Goal: Information Seeking & Learning: Learn about a topic

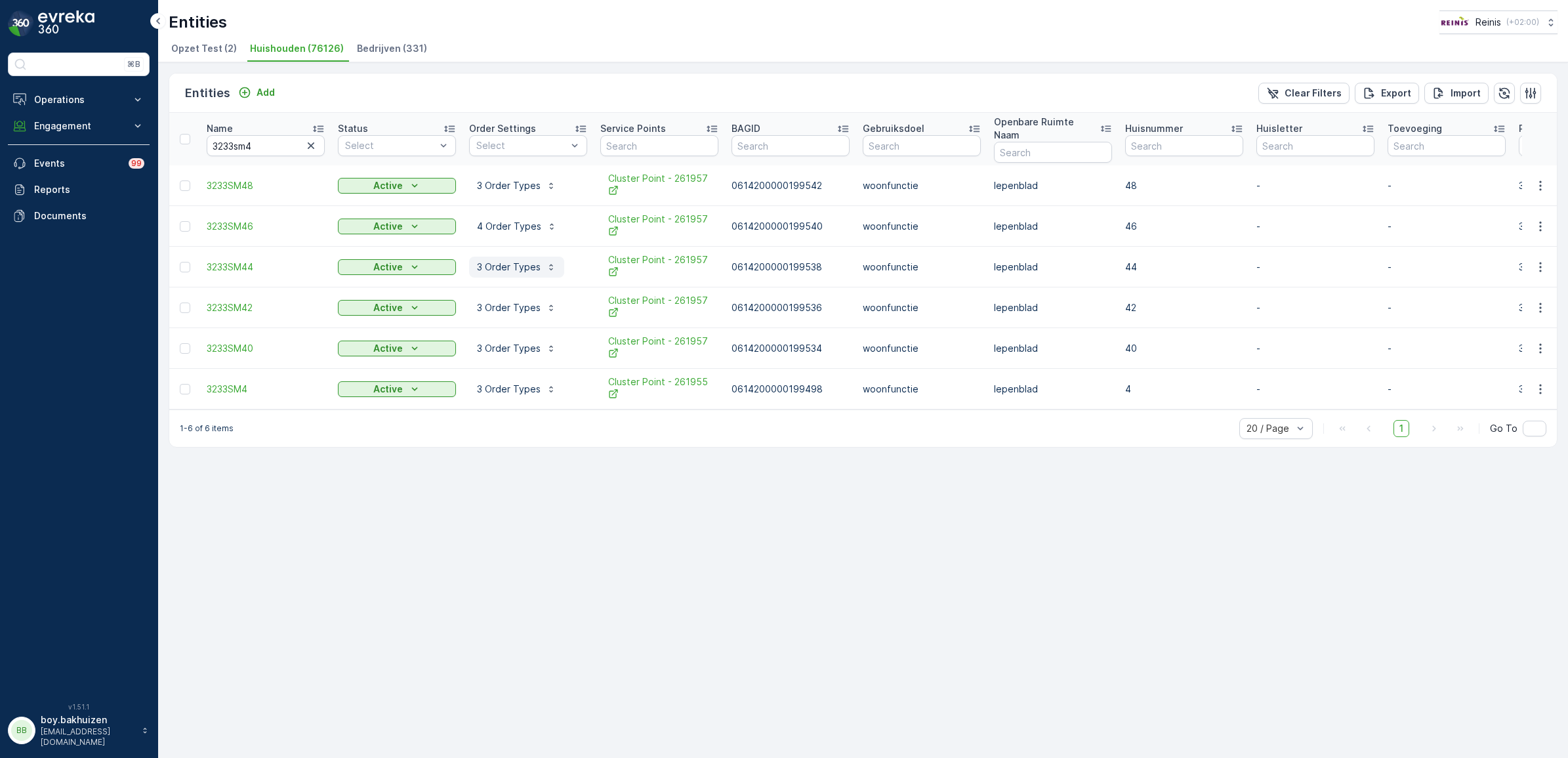
click at [514, 260] on p "3 Order Types" at bounding box center [509, 267] width 63 height 13
click at [618, 617] on div "Entities Add Clear Filters Export Import Name 3233sm4 Status Select Order Setti…" at bounding box center [863, 409] width 1410 height 695
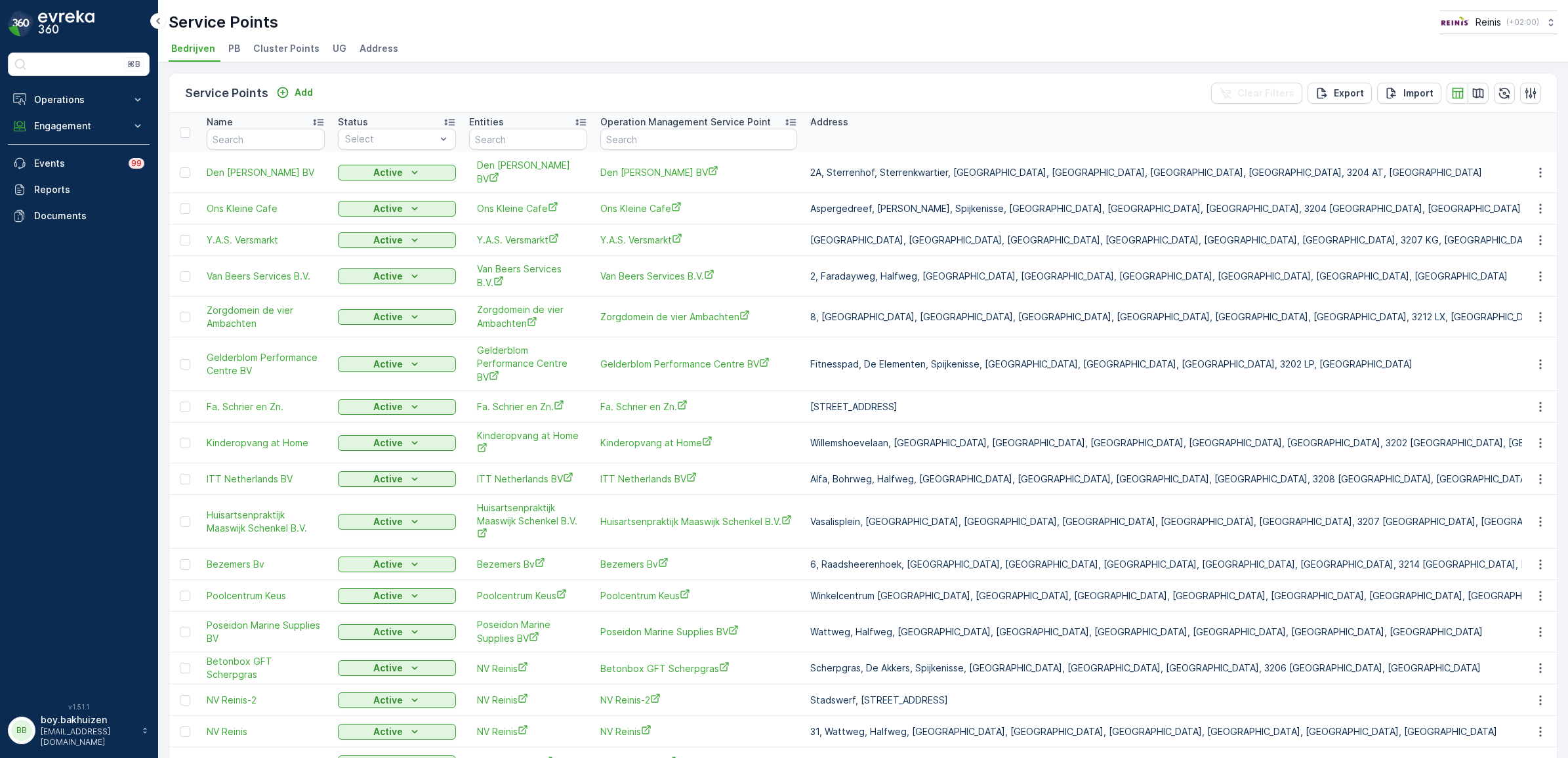
click at [231, 44] on span "PB" at bounding box center [234, 48] width 12 height 13
click at [207, 50] on span "Bedrijven" at bounding box center [193, 48] width 44 height 13
drag, startPoint x: 282, startPoint y: 20, endPoint x: 175, endPoint y: 19, distance: 107.0
click at [175, 19] on div "Service Points Reinis ( +02:00 )" at bounding box center [863, 22] width 1389 height 24
click at [371, 19] on div "Service Points Reinis ( +02:00 )" at bounding box center [863, 22] width 1389 height 24
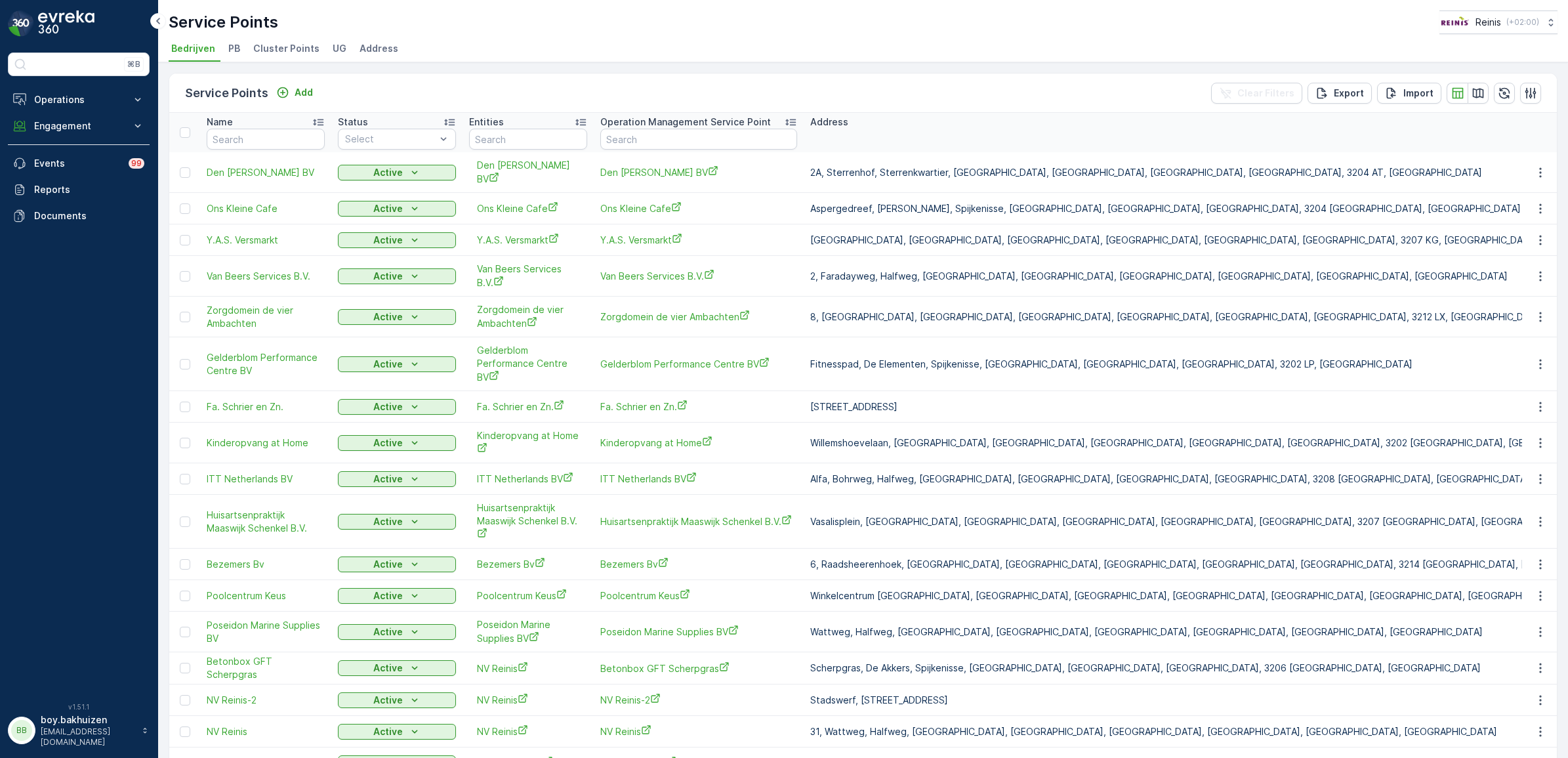
click at [238, 50] on span "PB" at bounding box center [234, 48] width 12 height 13
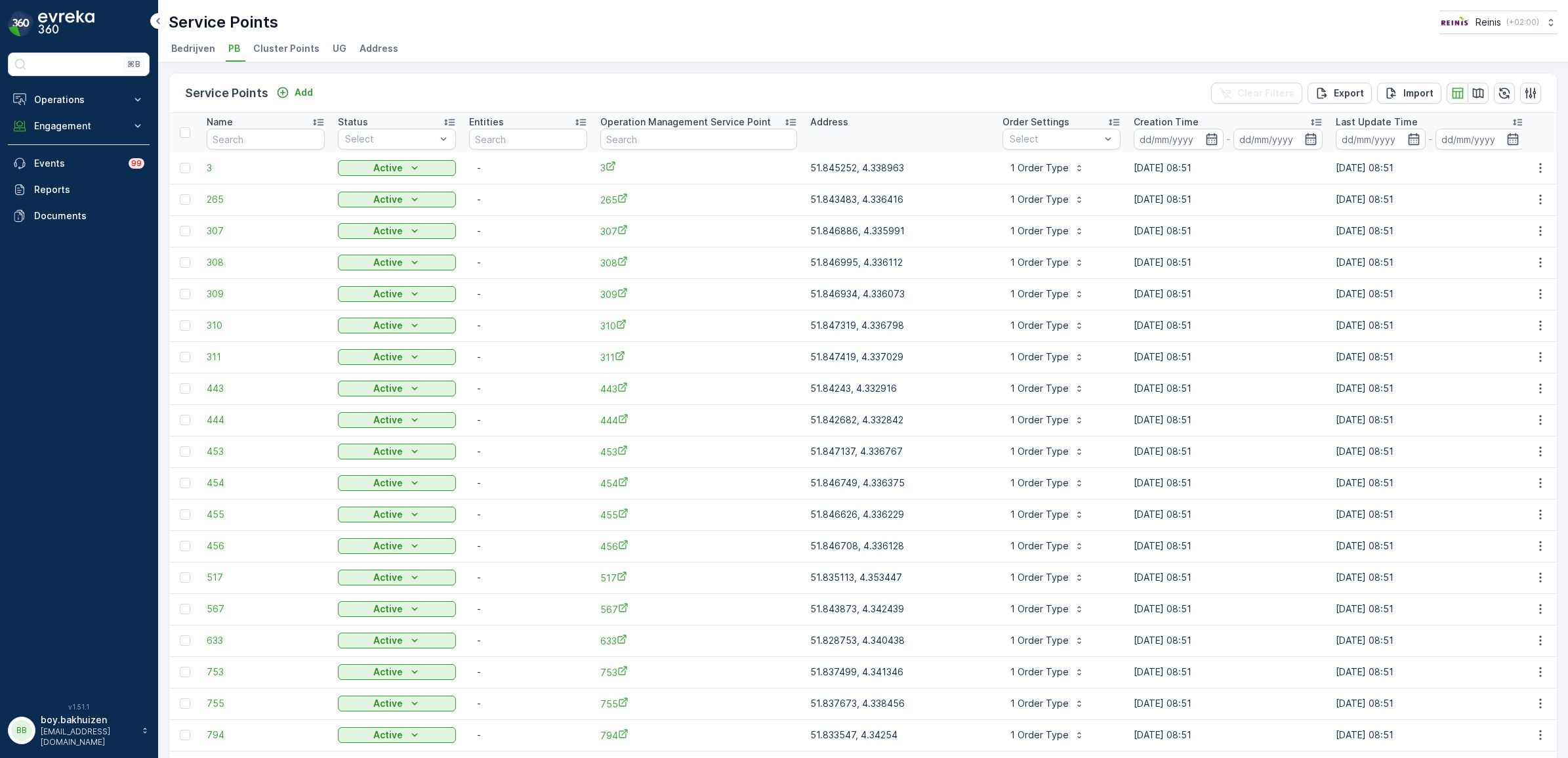
click at [270, 43] on span "Cluster Points" at bounding box center [286, 48] width 66 height 13
click at [333, 44] on span "UG" at bounding box center [339, 48] width 14 height 13
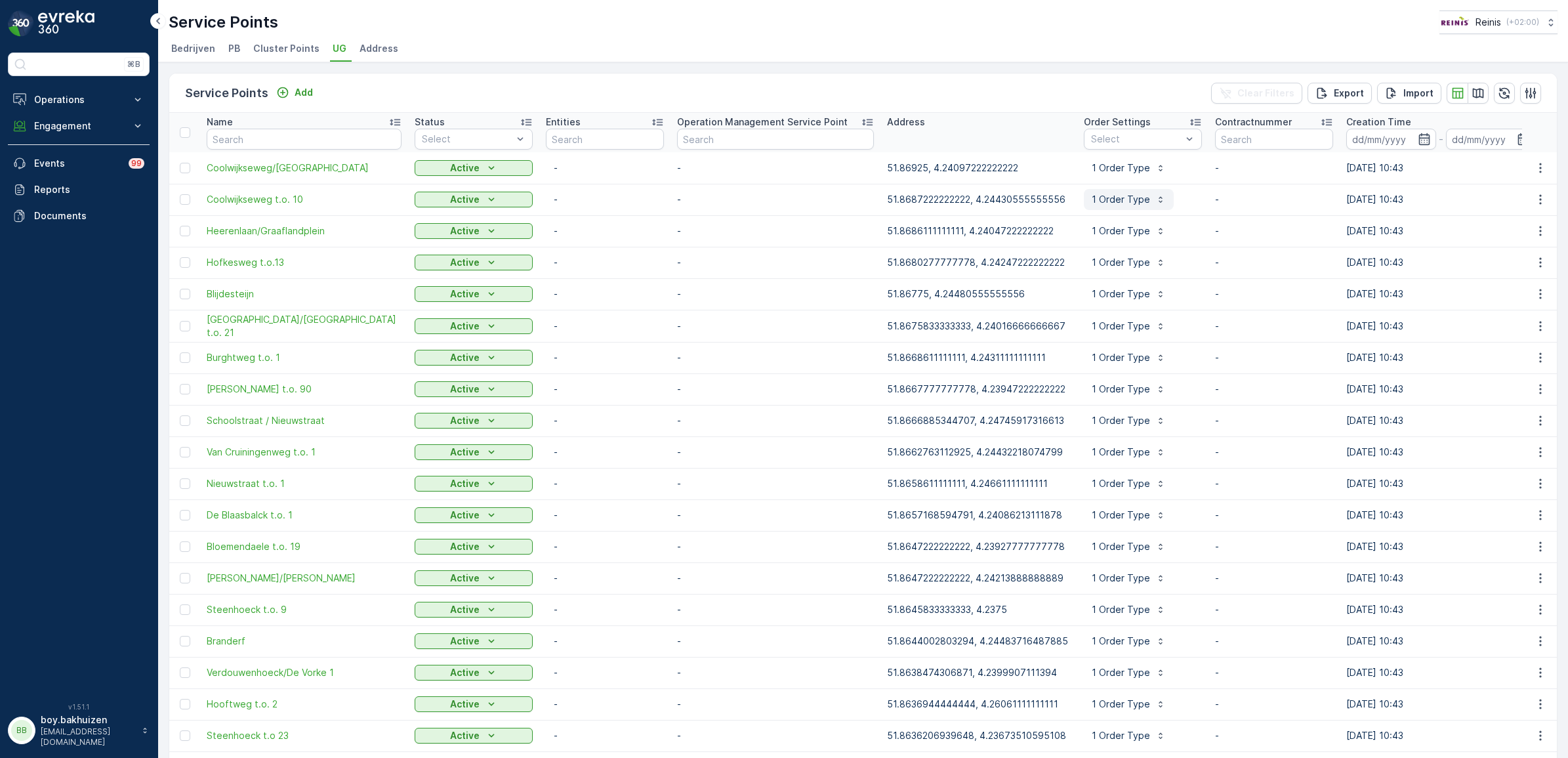
click at [1105, 198] on p "1 Order Type" at bounding box center [1121, 200] width 58 height 13
click at [378, 49] on span "Address" at bounding box center [379, 48] width 39 height 13
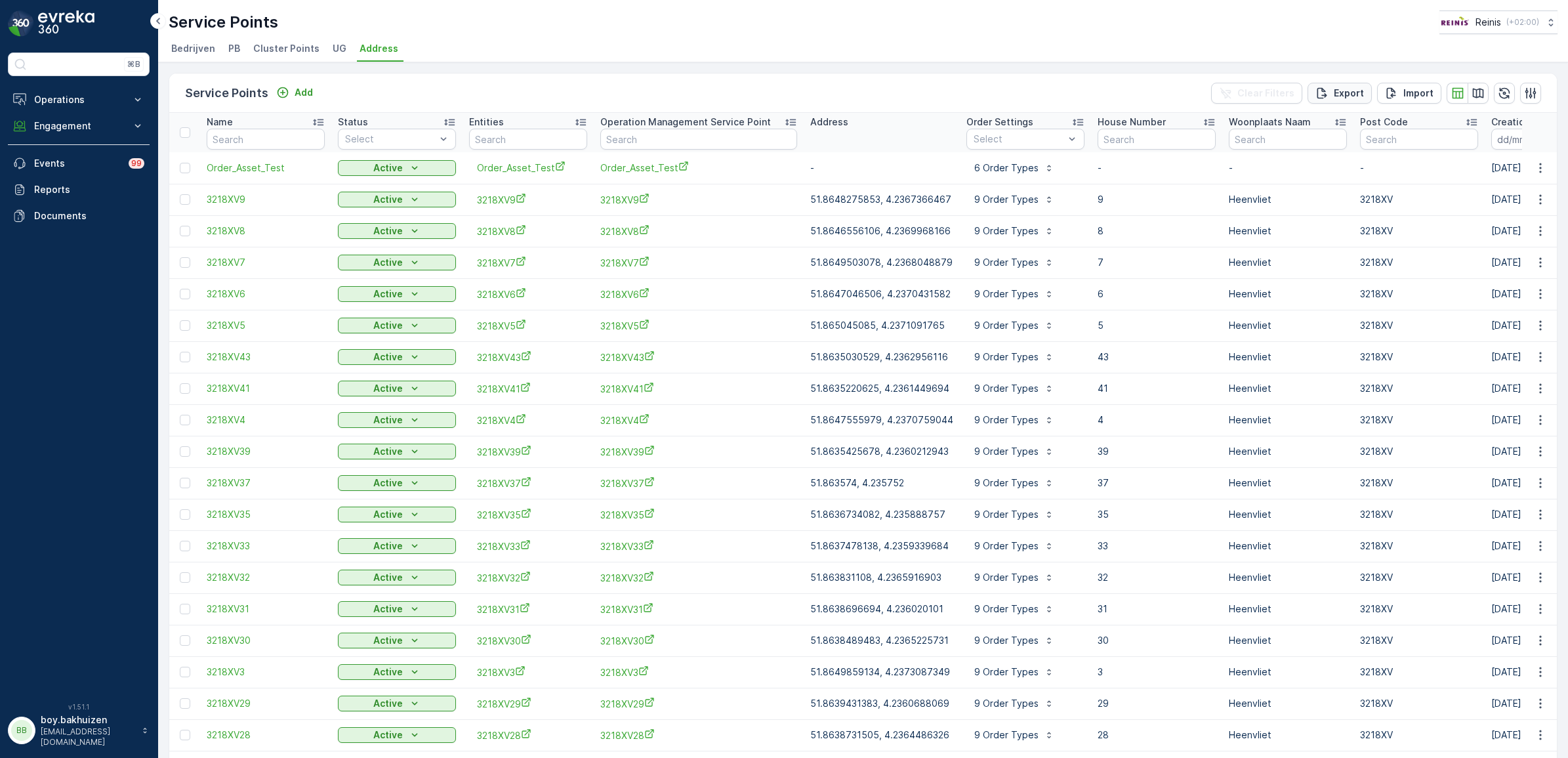
click at [1342, 89] on p "Export" at bounding box center [1349, 93] width 30 height 13
click at [1549, 24] on icon "close" at bounding box center [1547, 23] width 9 height 11
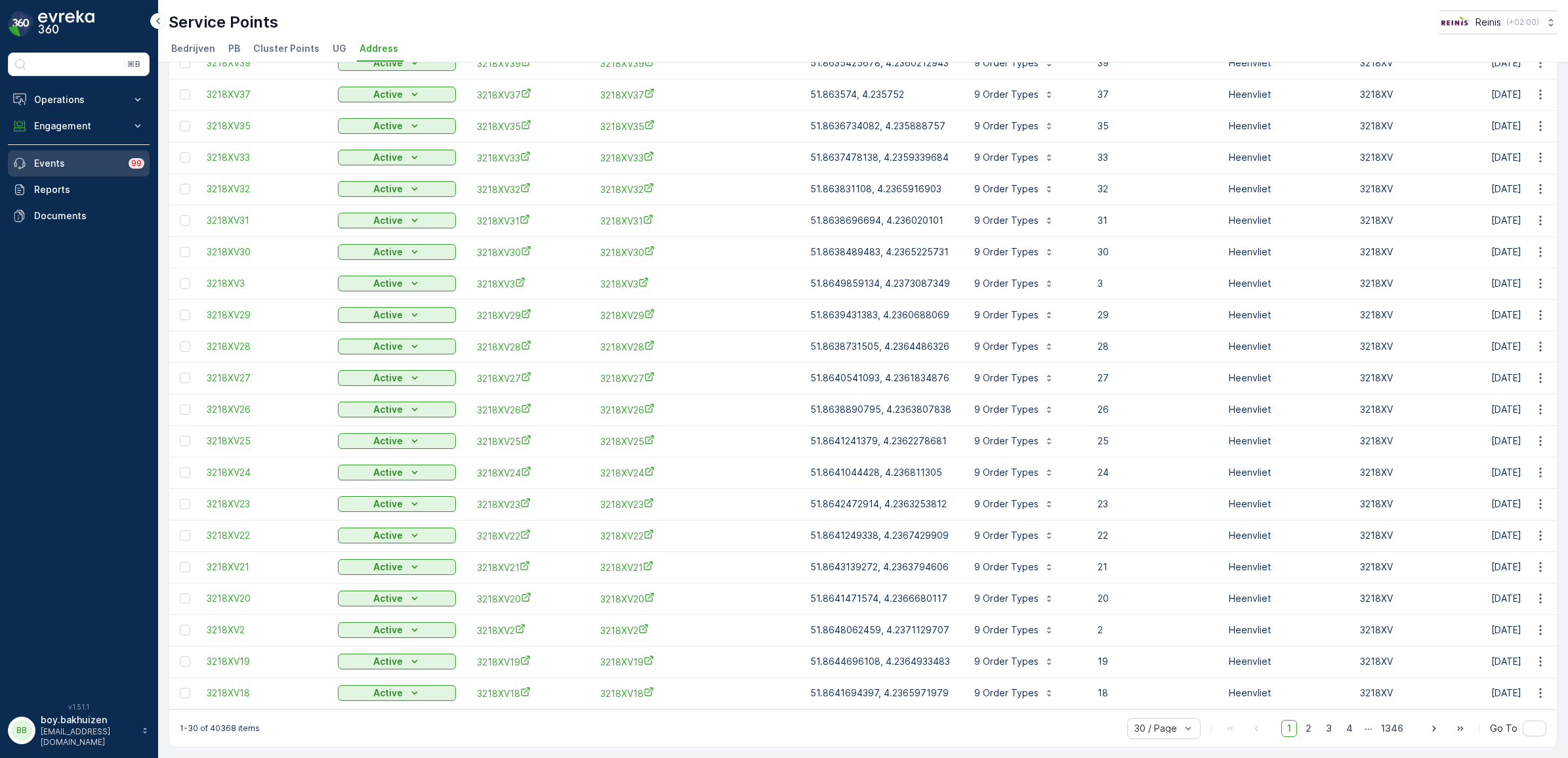
click at [60, 164] on p "Events" at bounding box center [77, 164] width 86 height 13
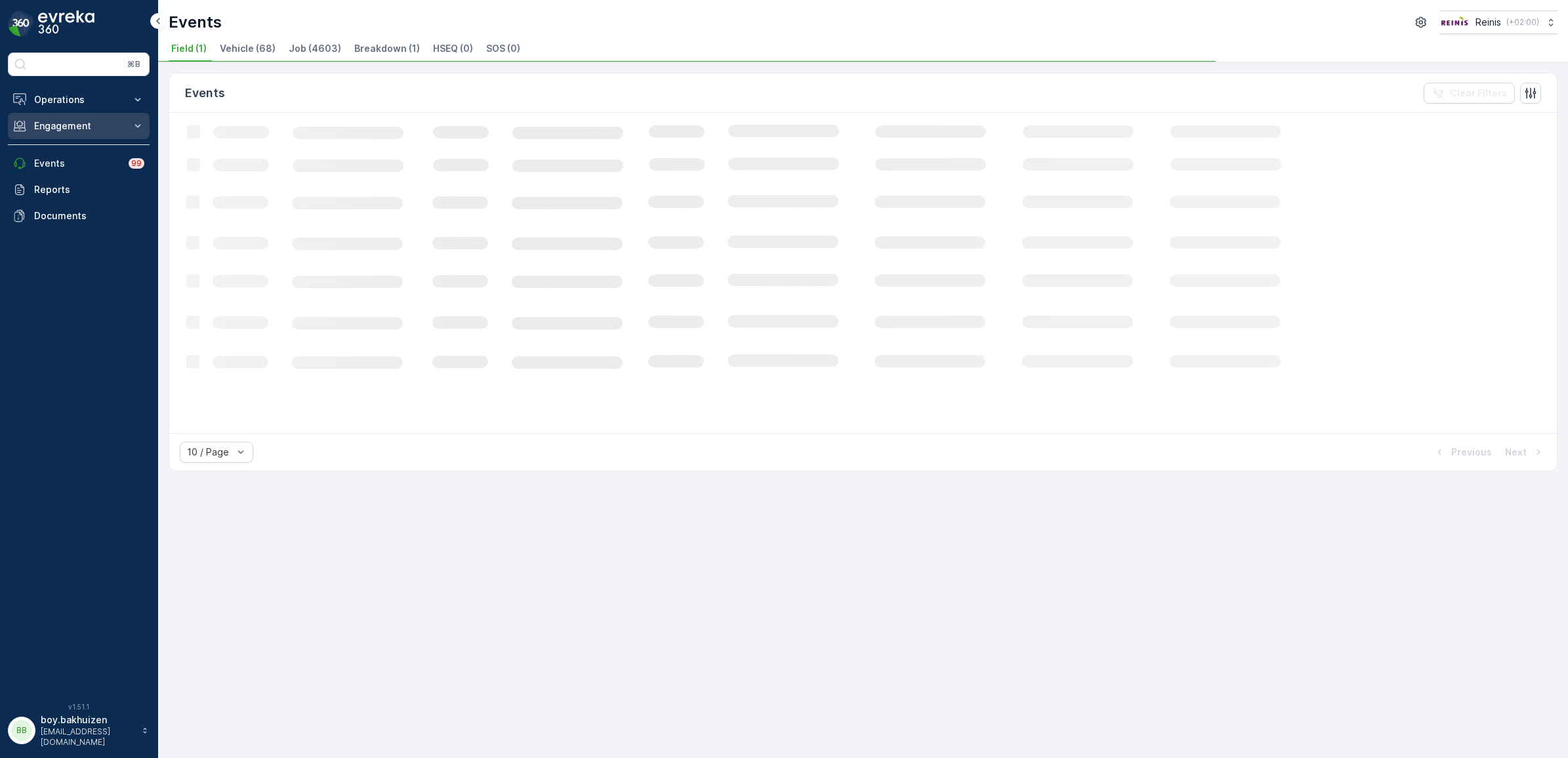
click at [74, 131] on p "Engagement" at bounding box center [79, 126] width 89 height 13
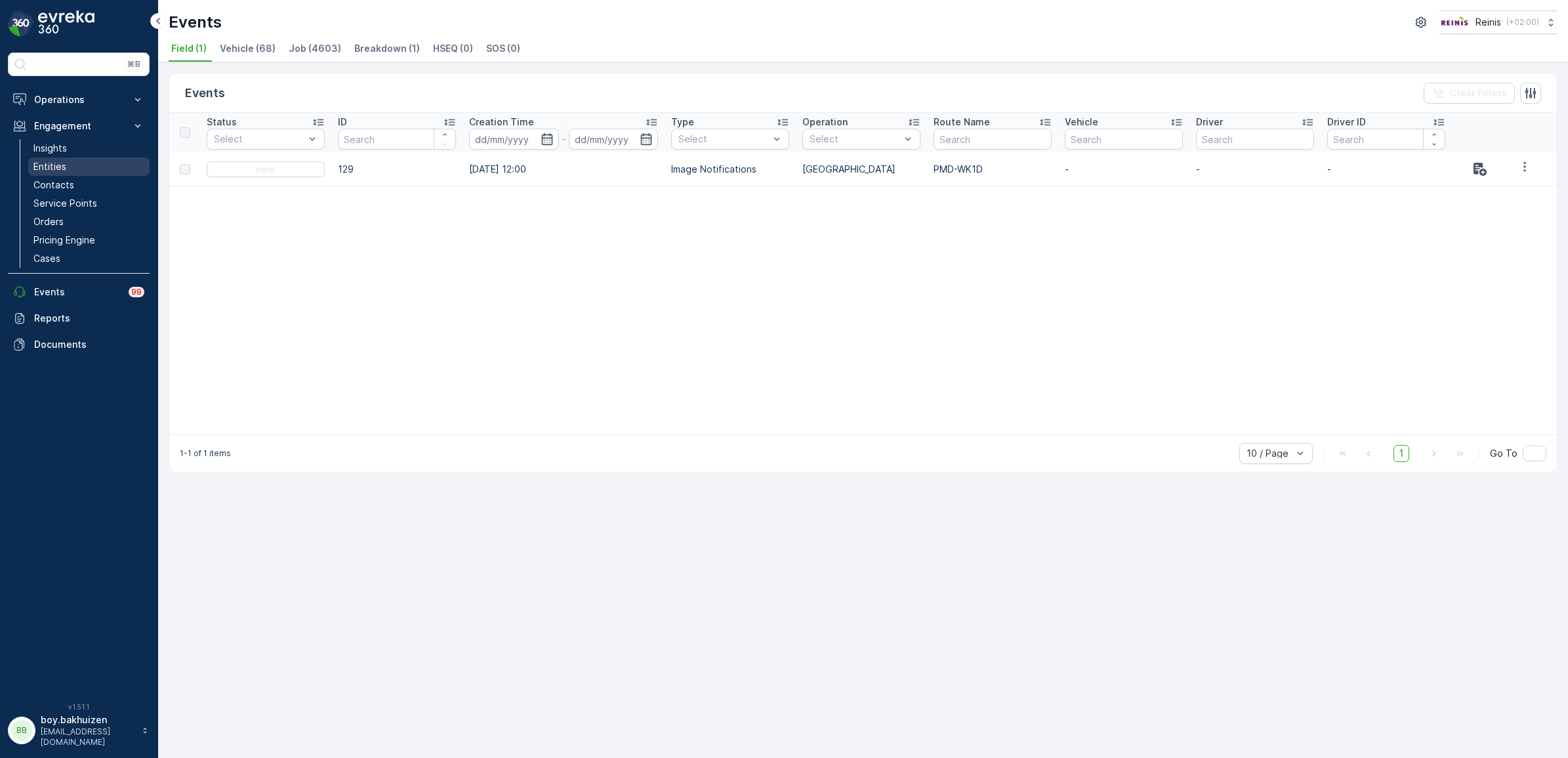
click at [60, 167] on p "Entities" at bounding box center [50, 166] width 33 height 13
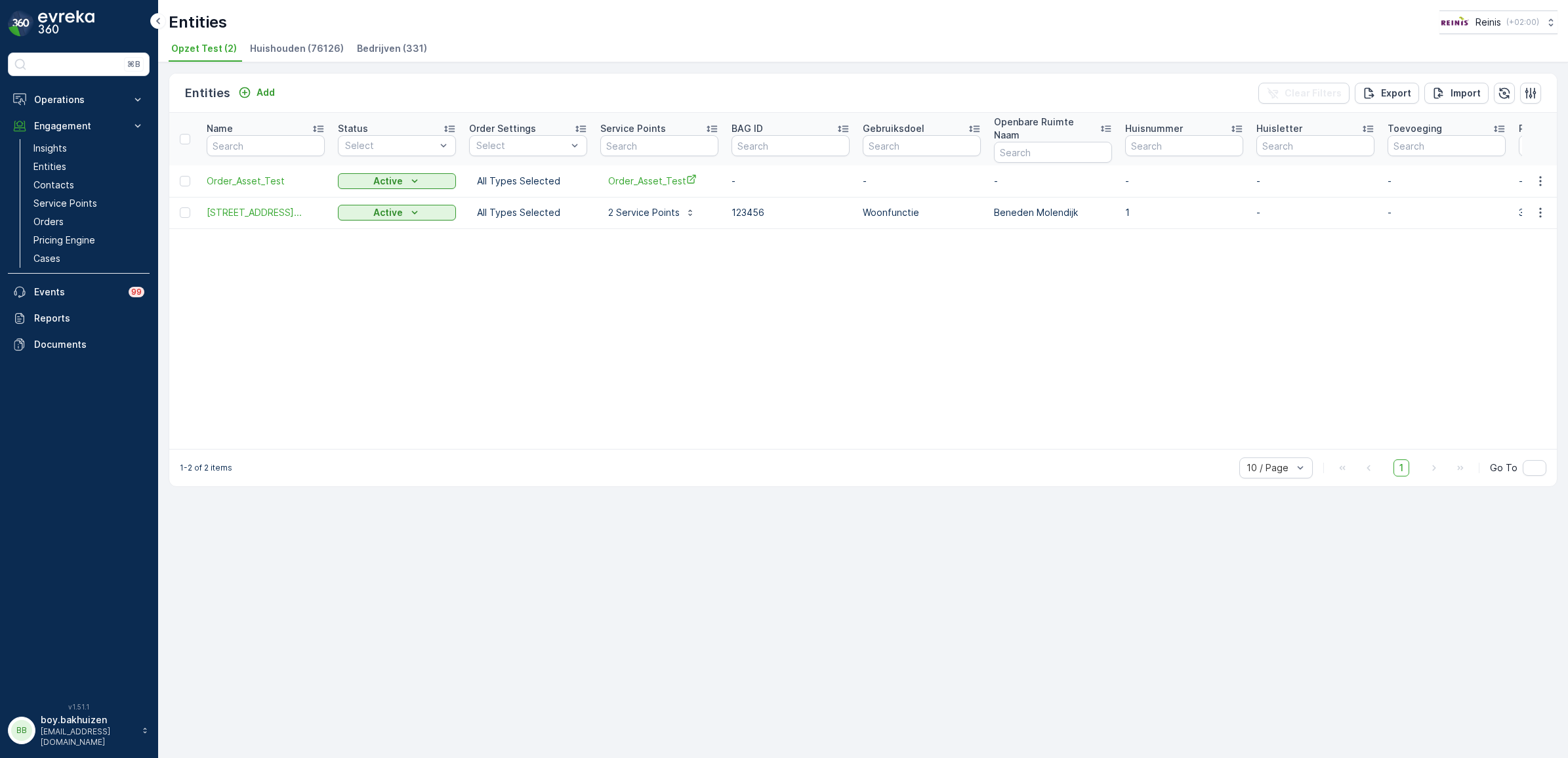
click at [293, 53] on span "Huishouden (76126)" at bounding box center [297, 48] width 94 height 13
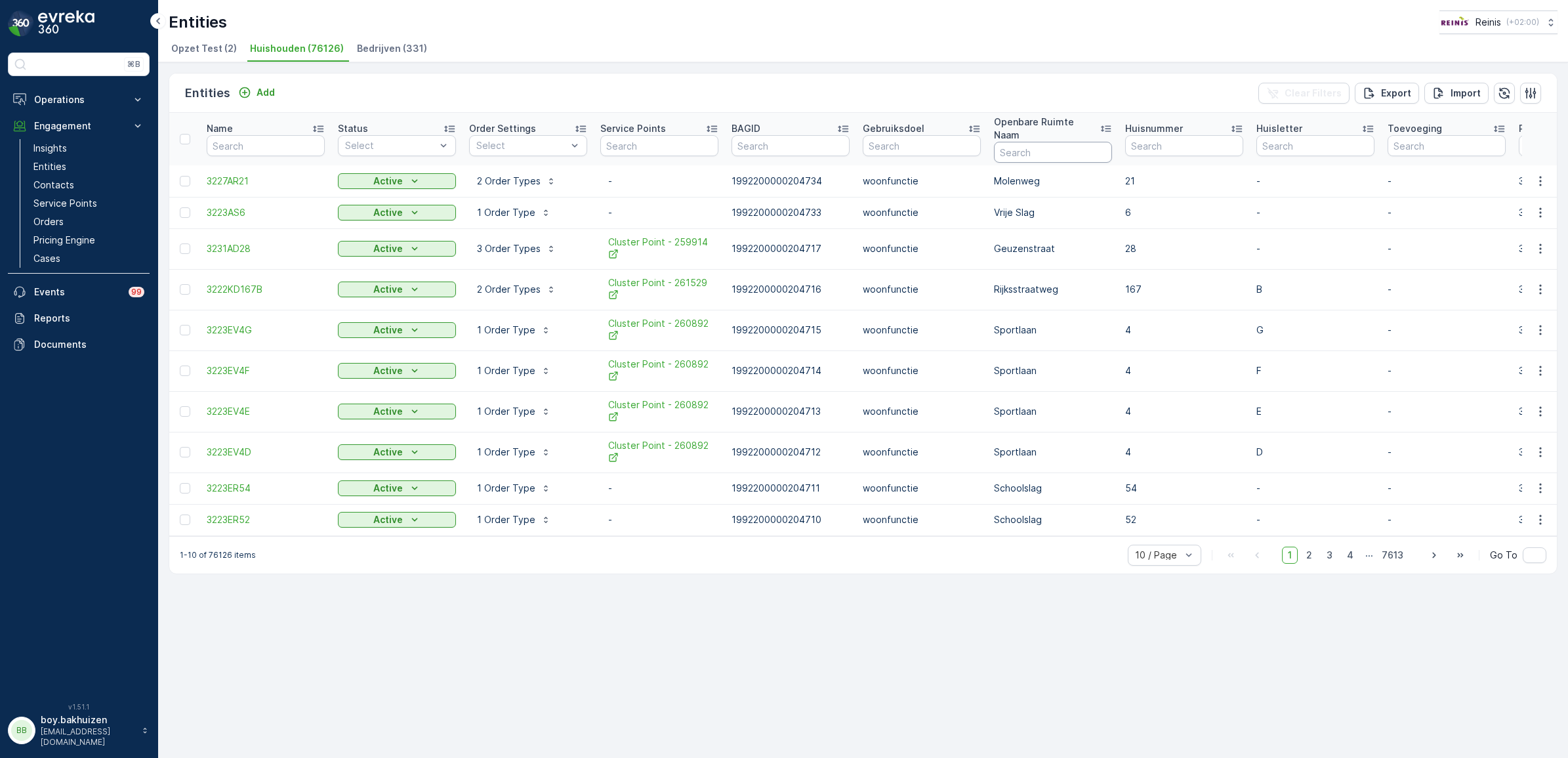
click at [1041, 142] on input "text" at bounding box center [1053, 152] width 118 height 21
type input "weidehof"
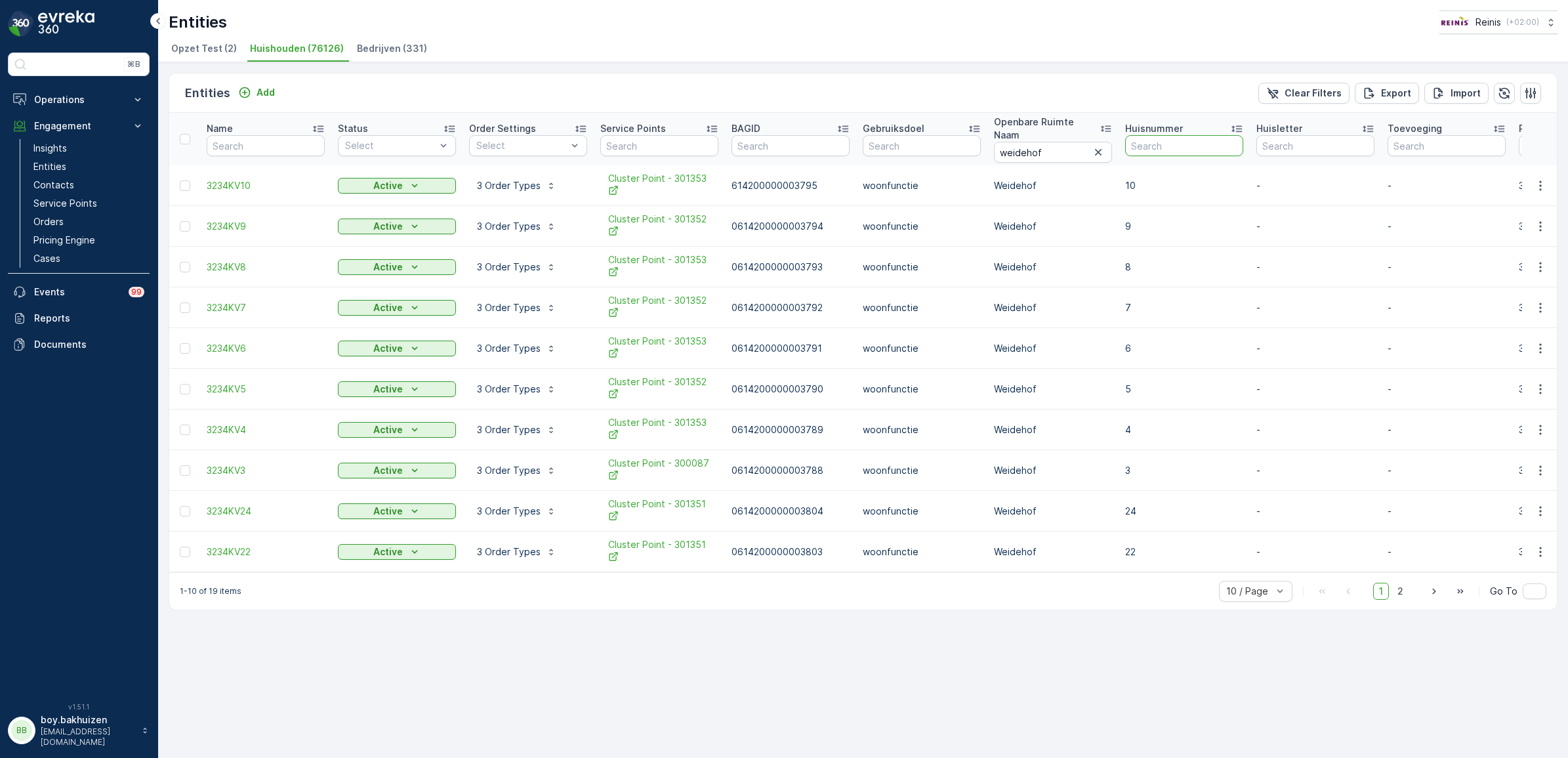
click at [1179, 135] on input "text" at bounding box center [1184, 146] width 118 height 21
type input "13"
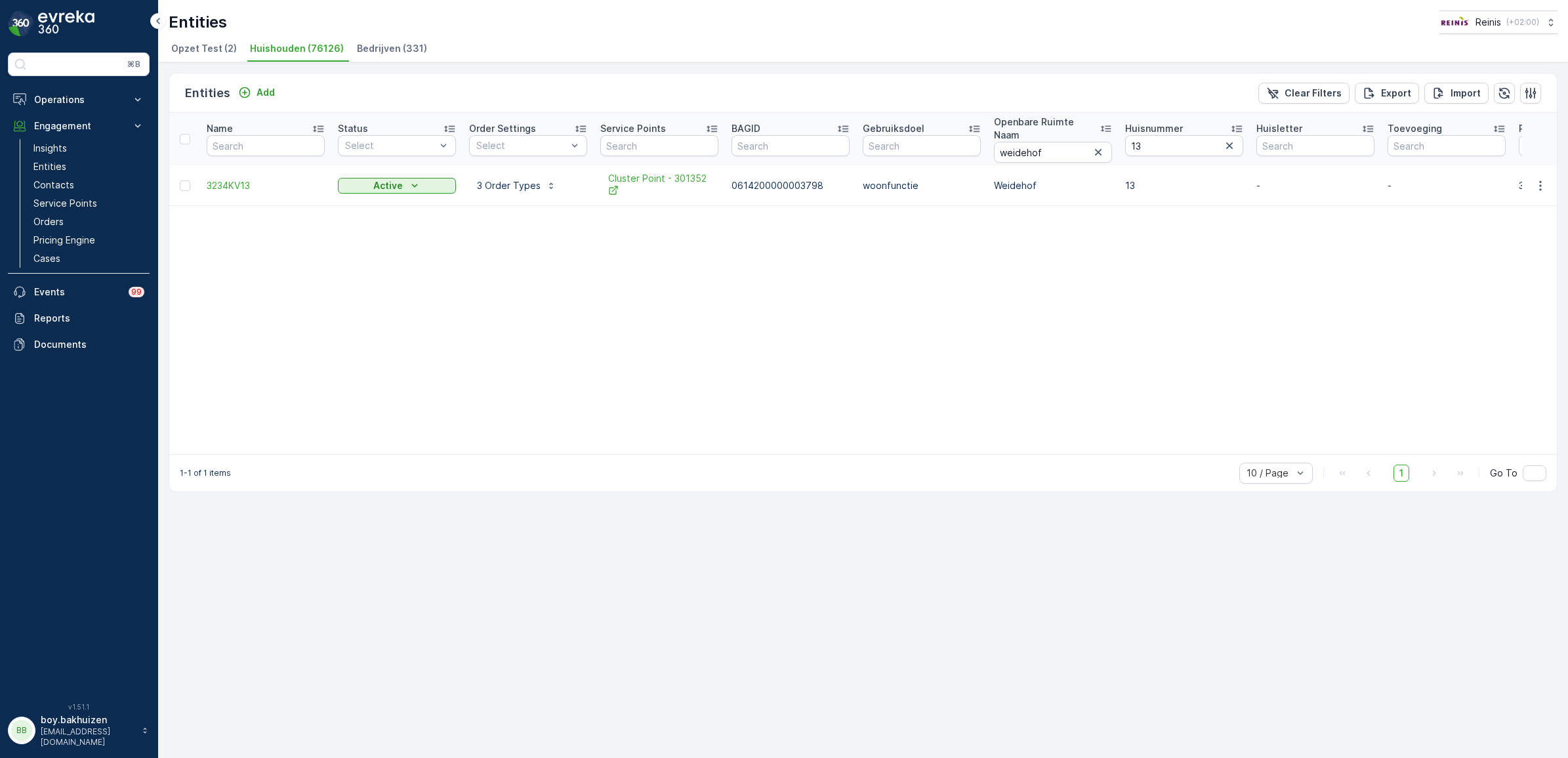
click at [700, 233] on table "Name Status Select Order Settings Select Service Points BAGID Gebruiksdoel Open…" at bounding box center [1454, 283] width 2570 height 341
click at [519, 179] on p "3 Order Types" at bounding box center [509, 186] width 63 height 13
click at [685, 274] on table "Name Status Select Order Settings Select Service Points BAGID Gebruiksdoel Open…" at bounding box center [1454, 283] width 2570 height 341
click at [275, 135] on input "text" at bounding box center [266, 146] width 118 height 21
type input "3234kv7"
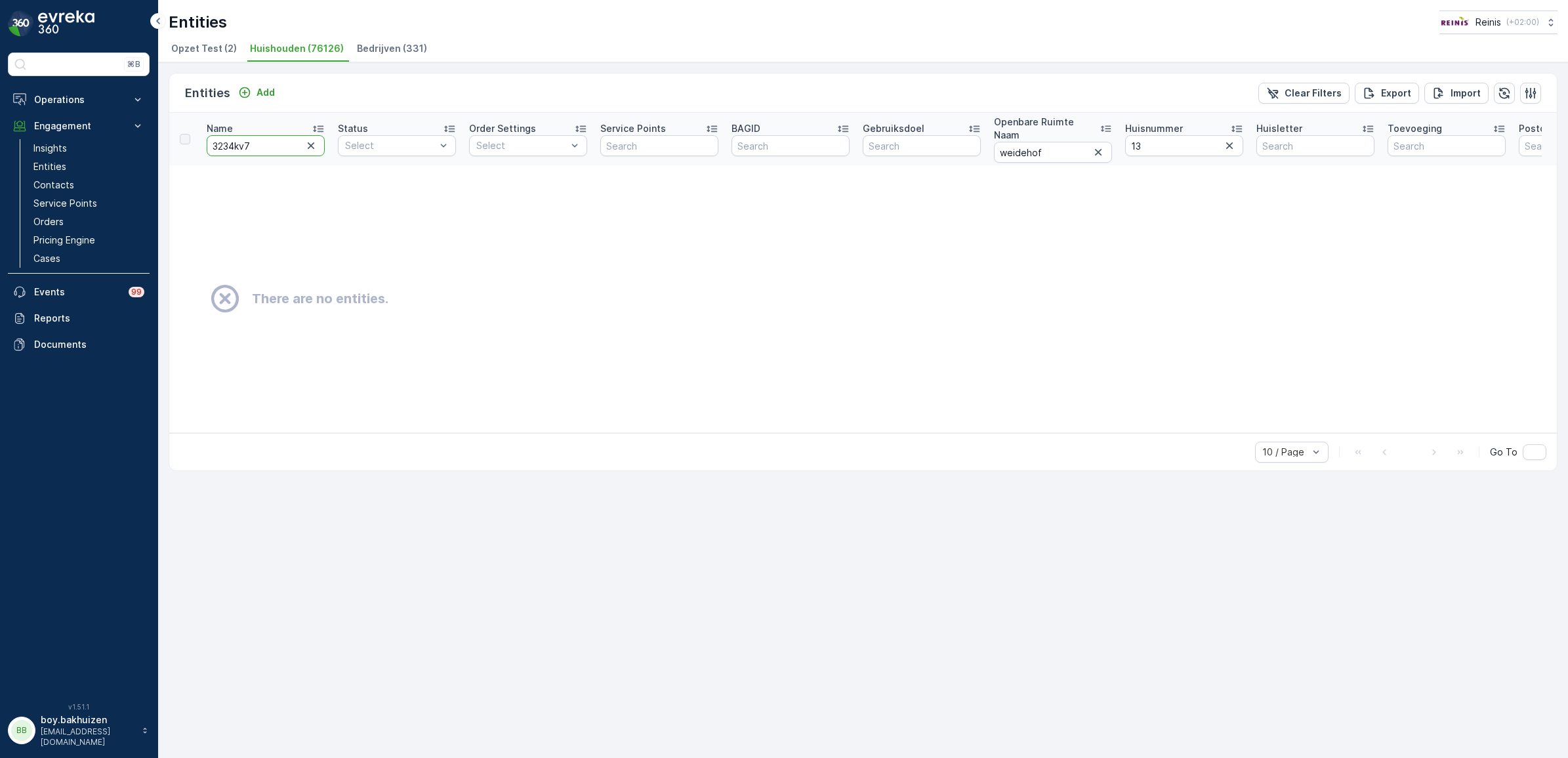
drag, startPoint x: 257, startPoint y: 136, endPoint x: 280, endPoint y: 139, distance: 23.2
click at [257, 136] on input "3234kv7" at bounding box center [266, 146] width 118 height 21
drag, startPoint x: 262, startPoint y: 135, endPoint x: 108, endPoint y: 122, distance: 154.5
click at [108, 122] on div "⌘B Operations Insights Planning Routes & Tasks Cockpit Settings Engagement Insi…" at bounding box center [784, 379] width 1568 height 758
click at [1128, 135] on input "13" at bounding box center [1184, 146] width 118 height 21
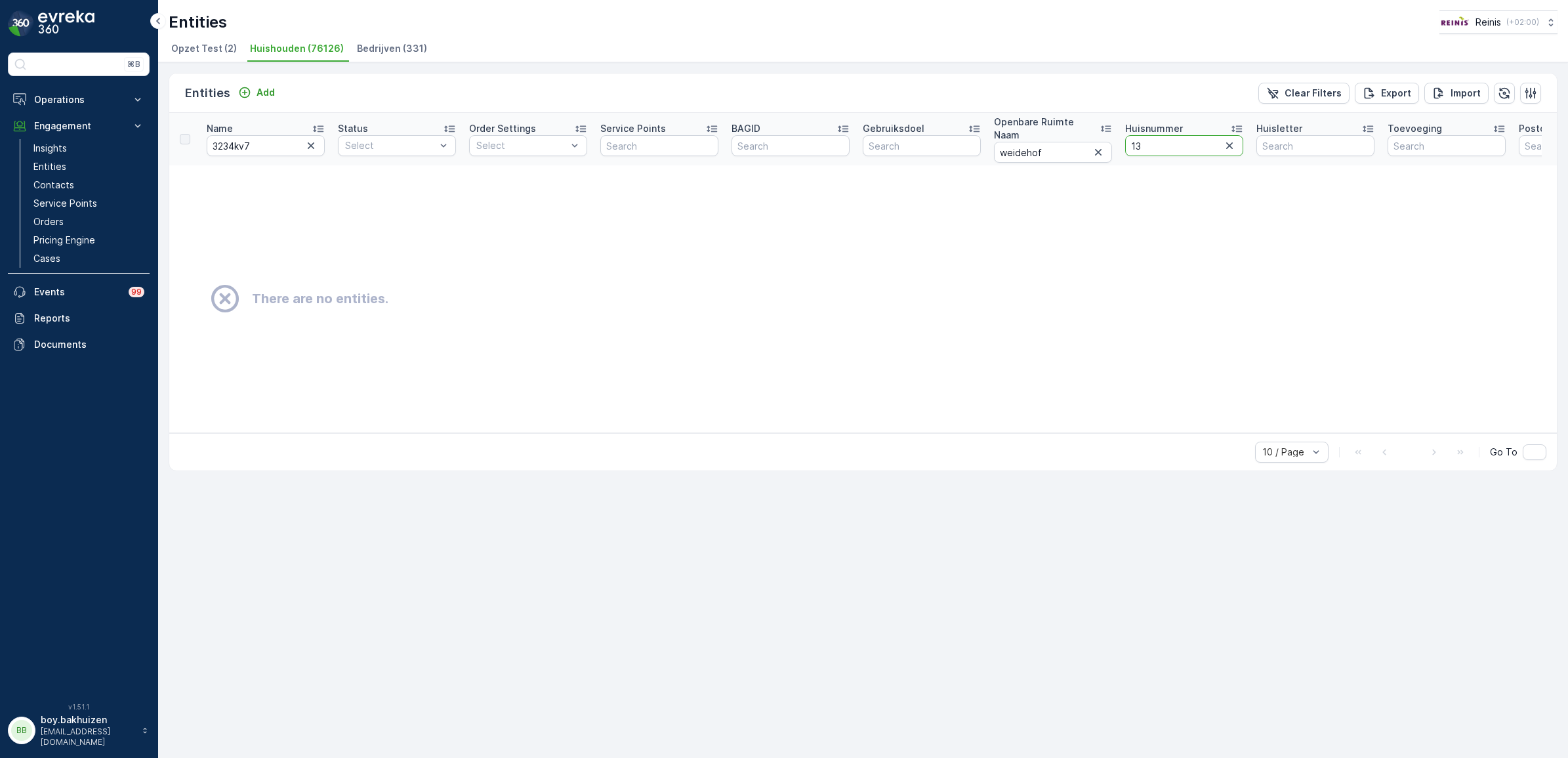
drag, startPoint x: 1149, startPoint y: 138, endPoint x: 1129, endPoint y: 135, distance: 20.2
click at [1129, 135] on input "13" at bounding box center [1184, 146] width 118 height 21
type input "7"
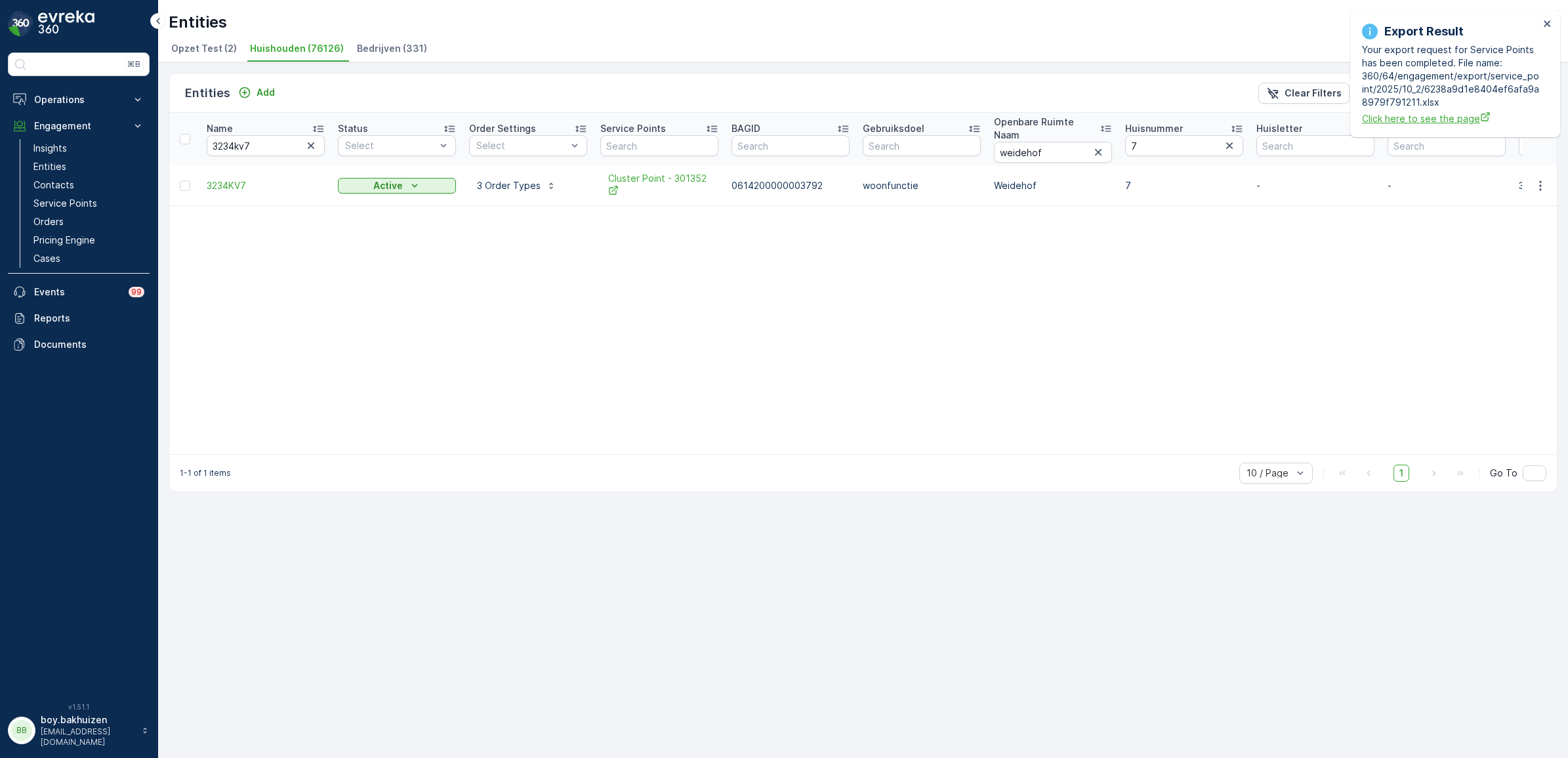
click at [1430, 116] on span "Click here to see the page" at bounding box center [1451, 118] width 177 height 14
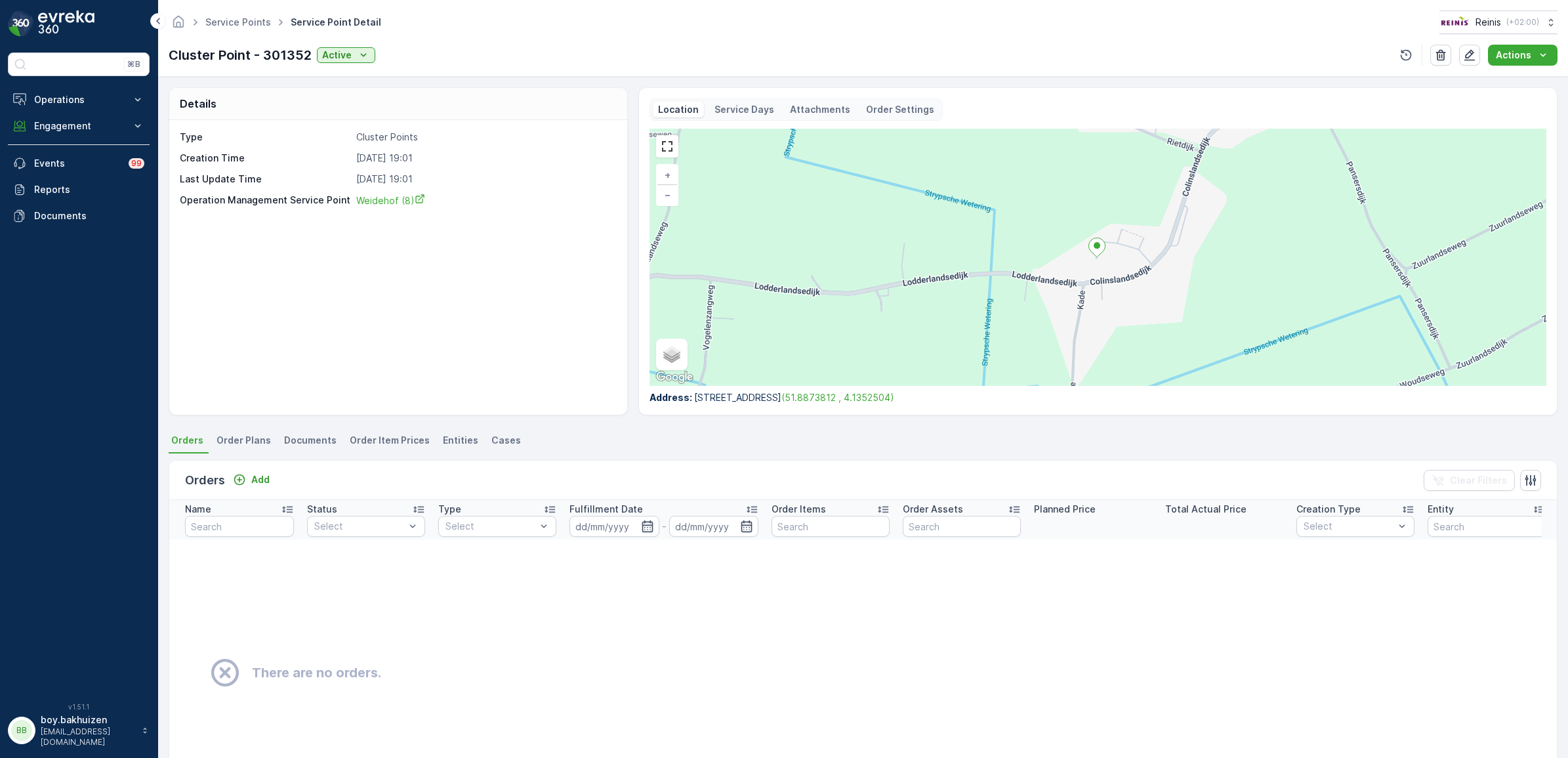
click at [241, 441] on span "Order Plans" at bounding box center [244, 440] width 55 height 13
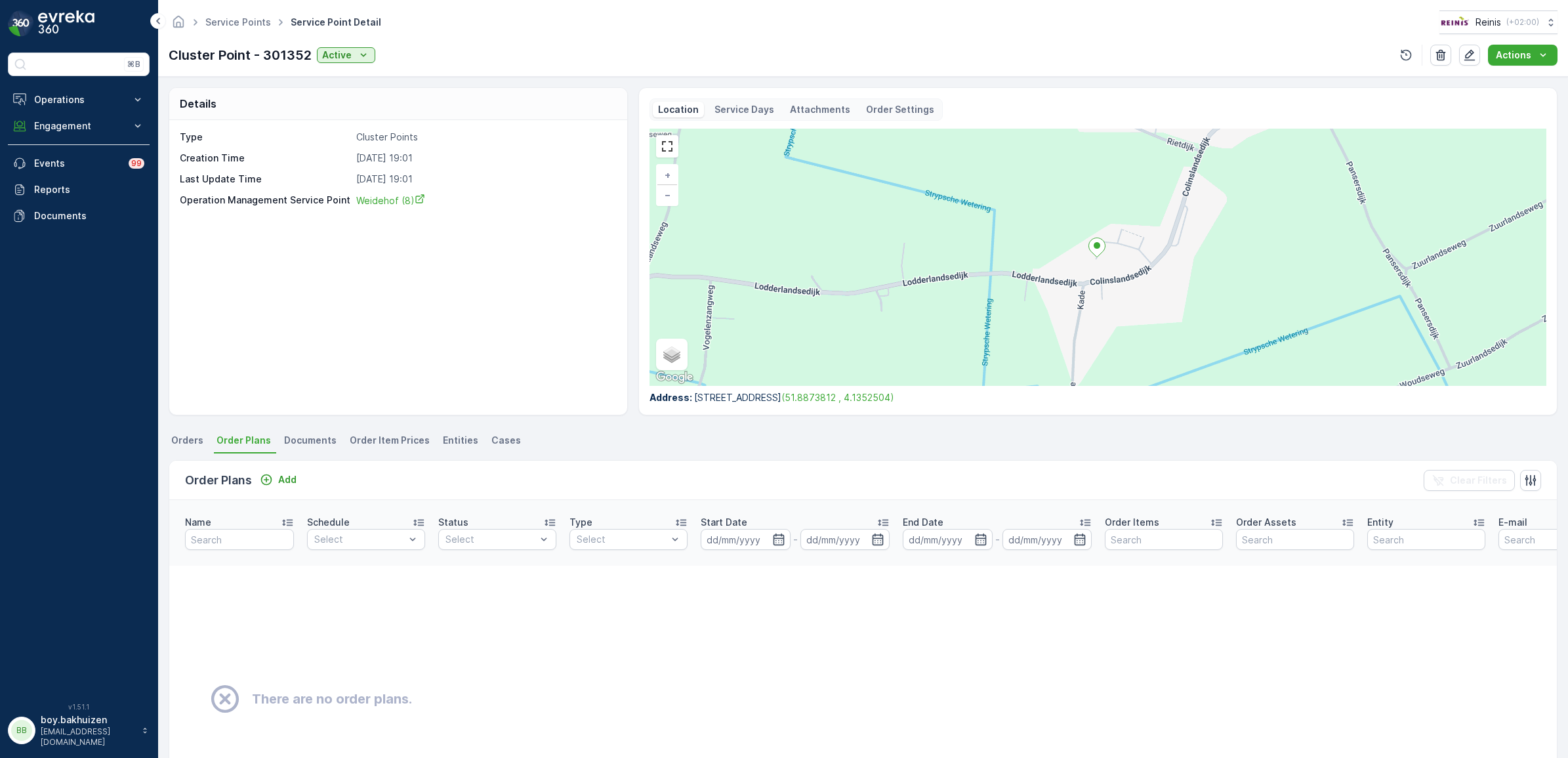
click at [297, 438] on span "Documents" at bounding box center [310, 440] width 53 height 13
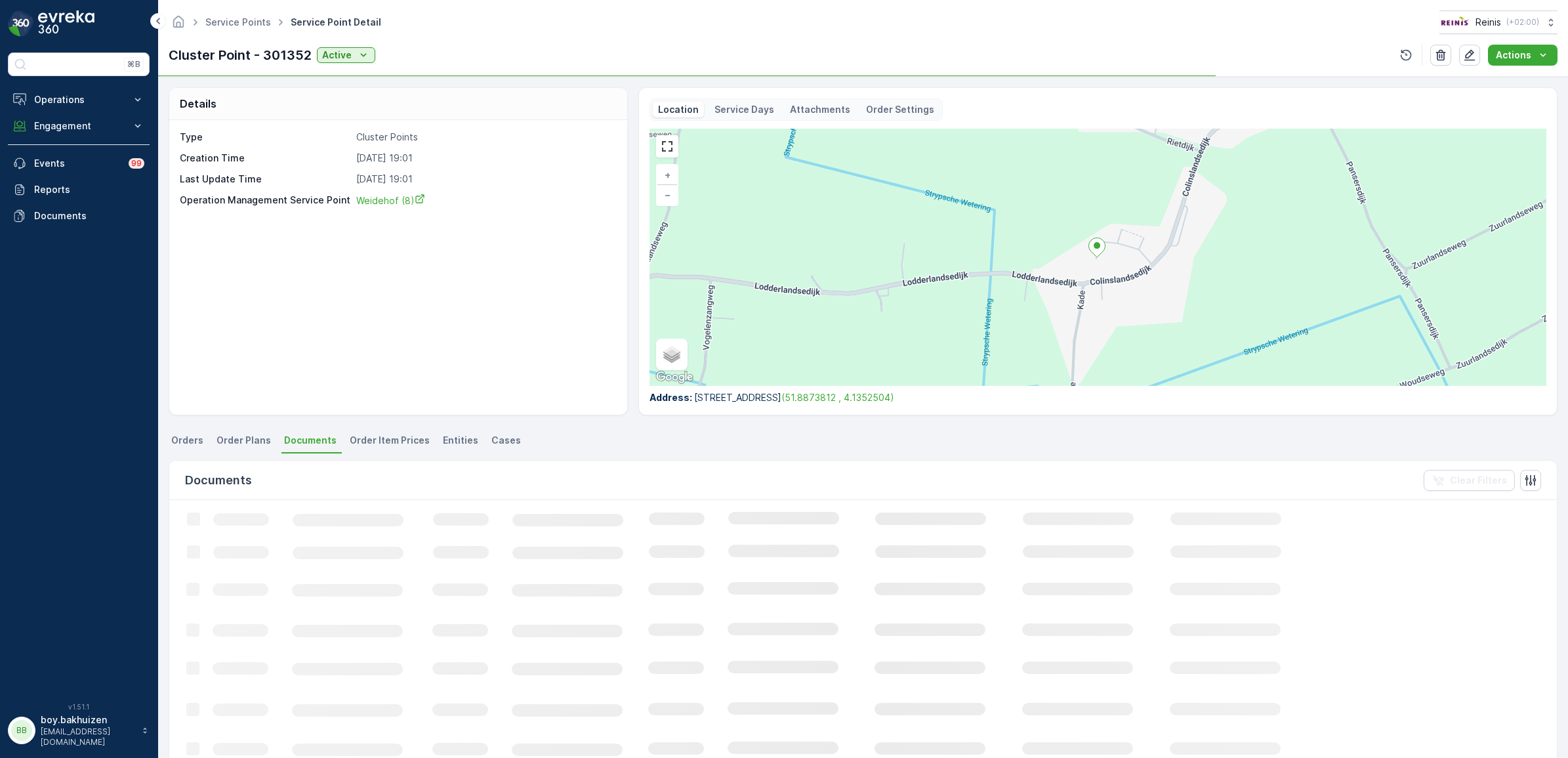
click at [391, 441] on span "Order Item Prices" at bounding box center [389, 440] width 80 height 13
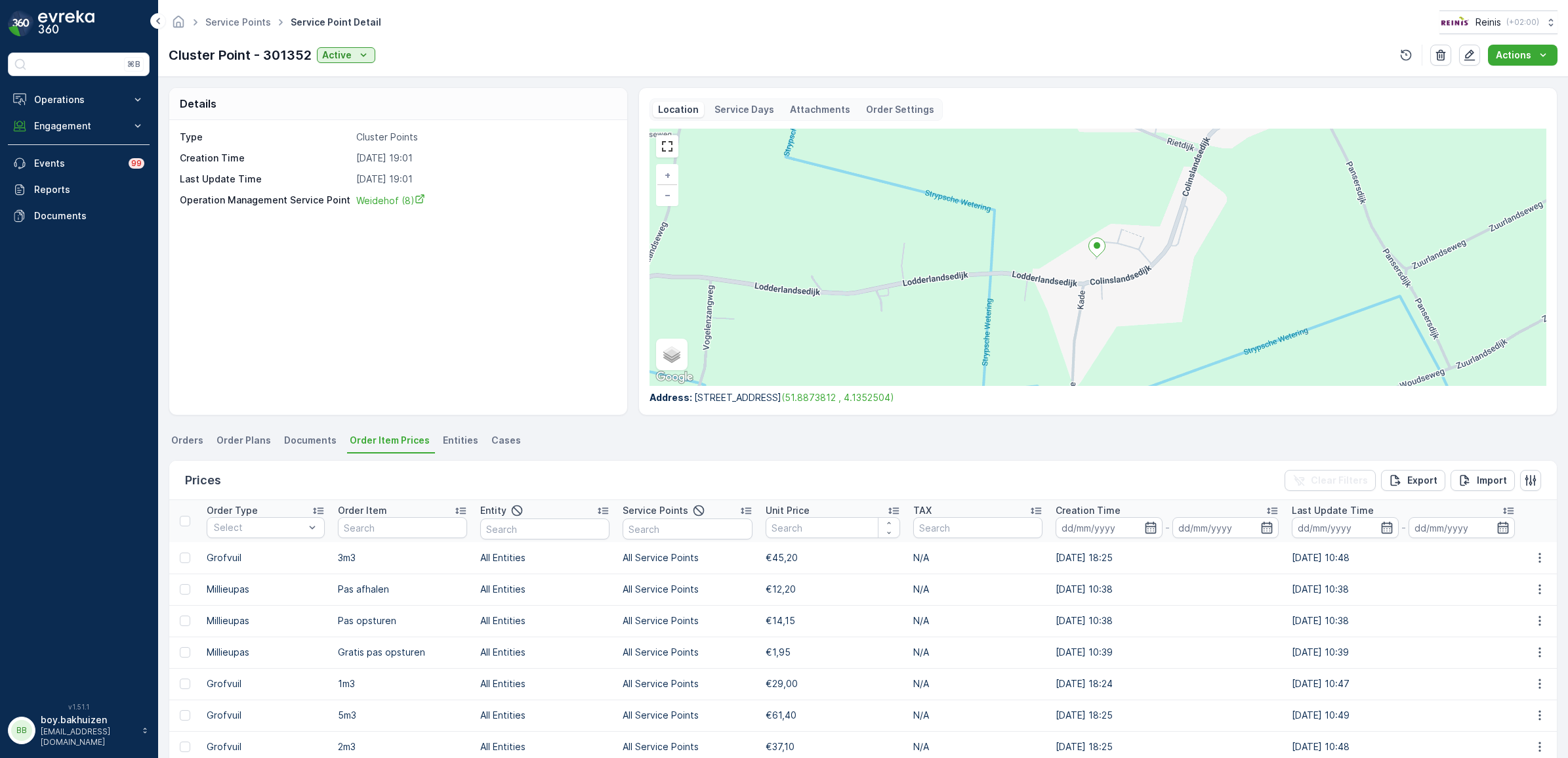
click at [463, 438] on span "Entities" at bounding box center [460, 440] width 35 height 13
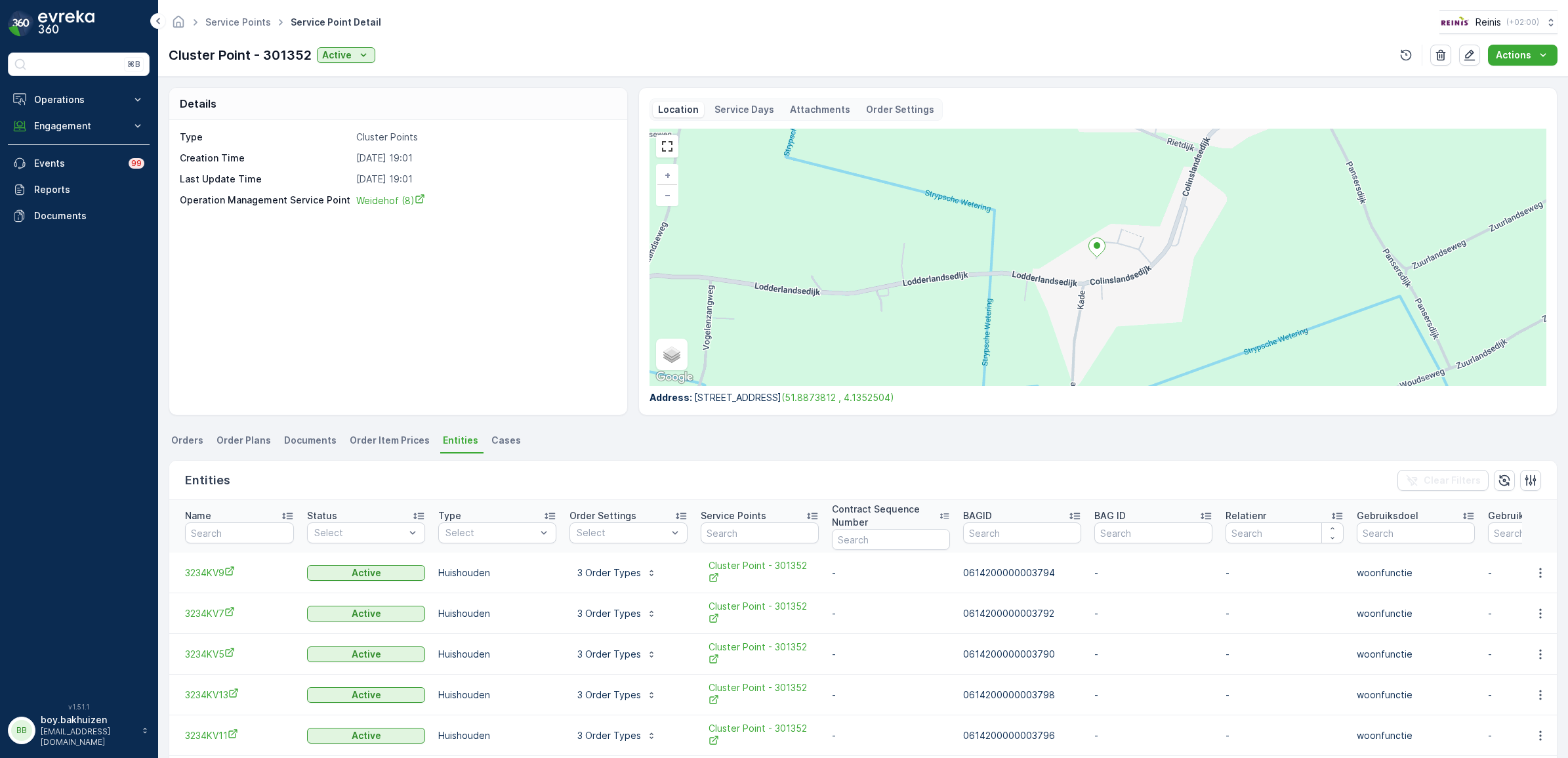
drag, startPoint x: 501, startPoint y: 435, endPoint x: 509, endPoint y: 447, distance: 14.4
click at [501, 435] on span "Cases" at bounding box center [506, 440] width 30 height 13
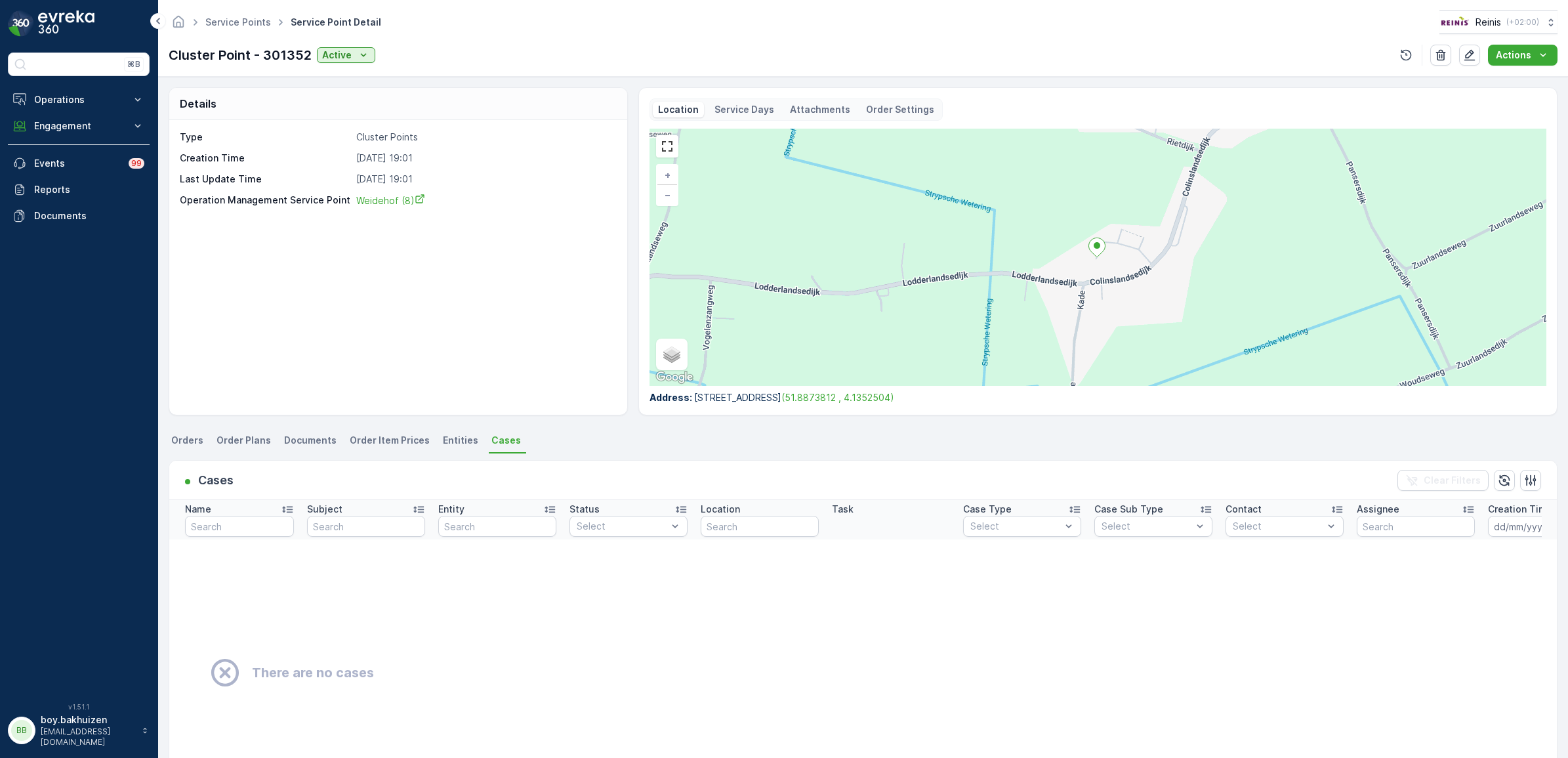
click at [736, 114] on p "Service Days" at bounding box center [744, 110] width 60 height 13
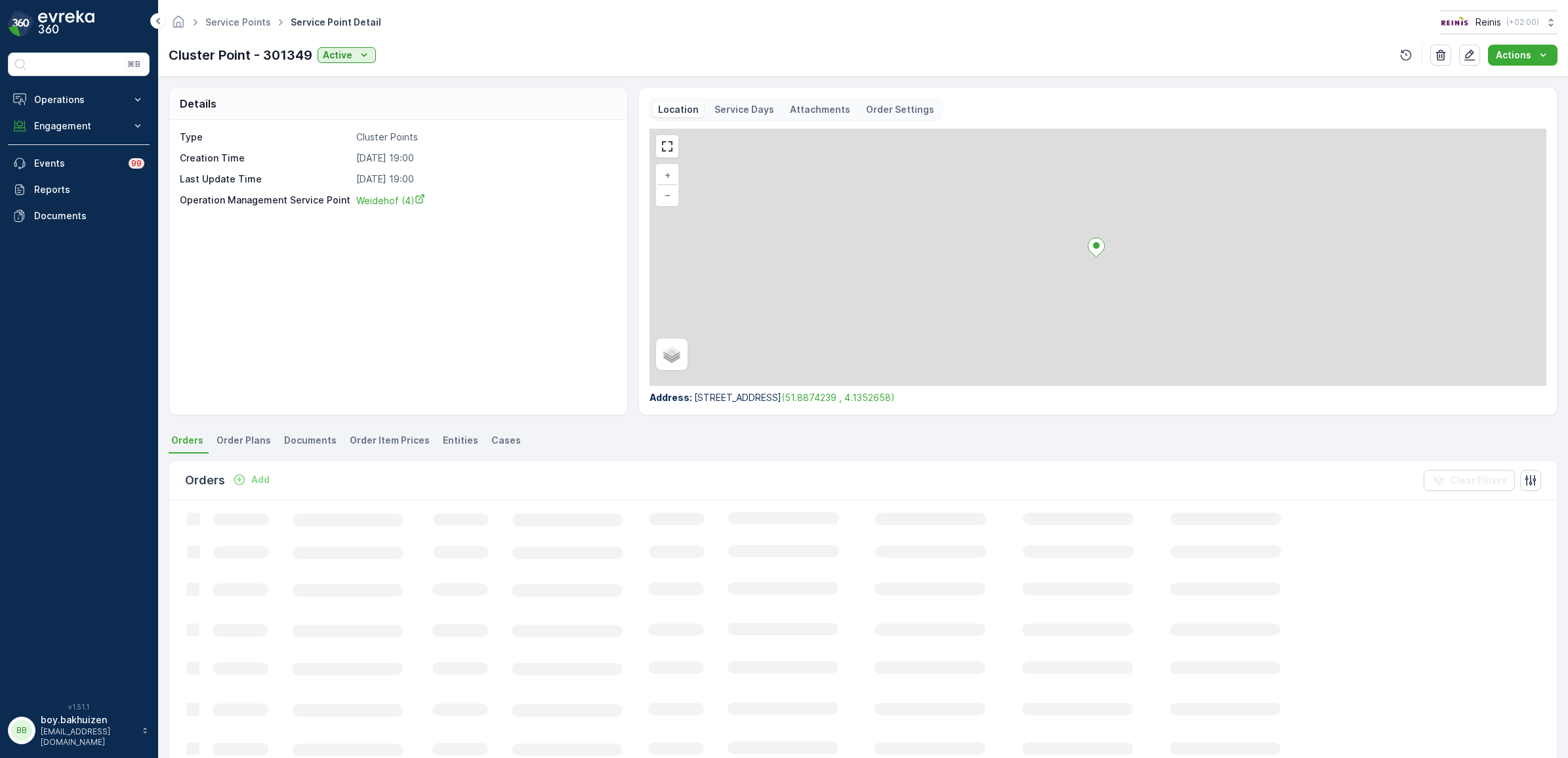
click at [453, 437] on span "Entities" at bounding box center [460, 440] width 35 height 13
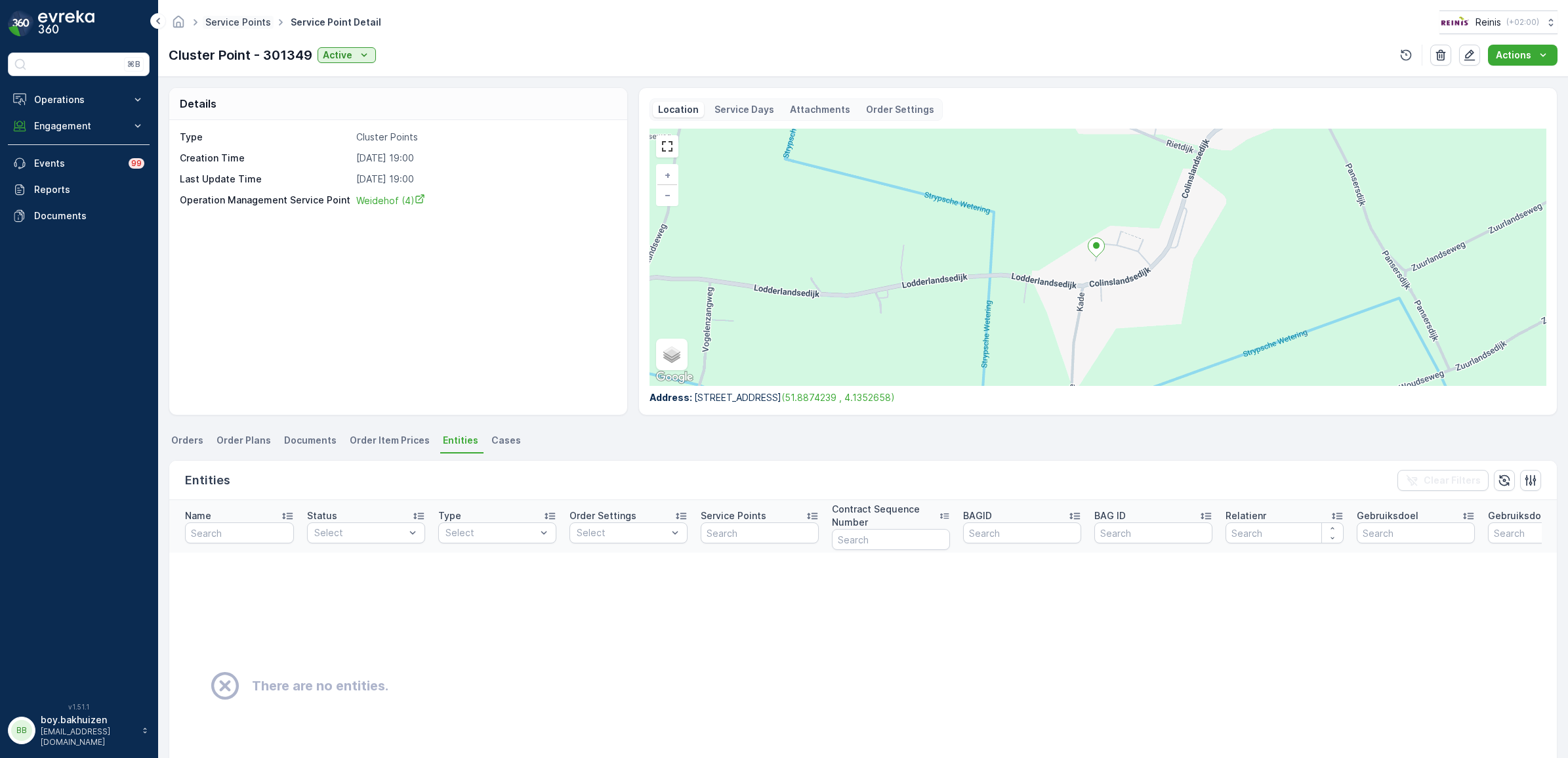
click at [240, 21] on link "Service Points" at bounding box center [238, 22] width 66 height 11
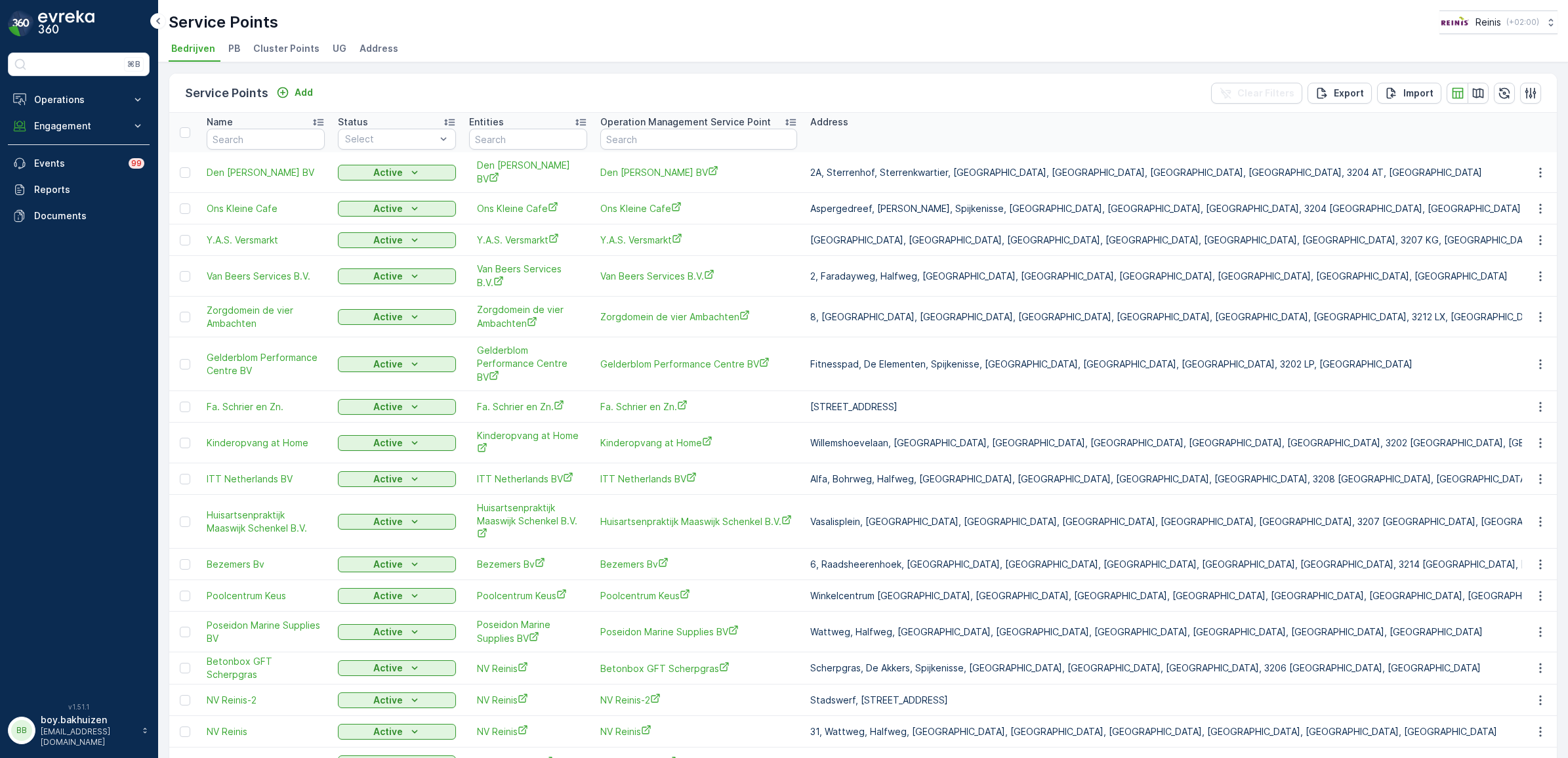
click at [286, 40] on li "Cluster Points" at bounding box center [288, 50] width 74 height 22
click at [1474, 92] on icon "button" at bounding box center [1478, 93] width 13 height 13
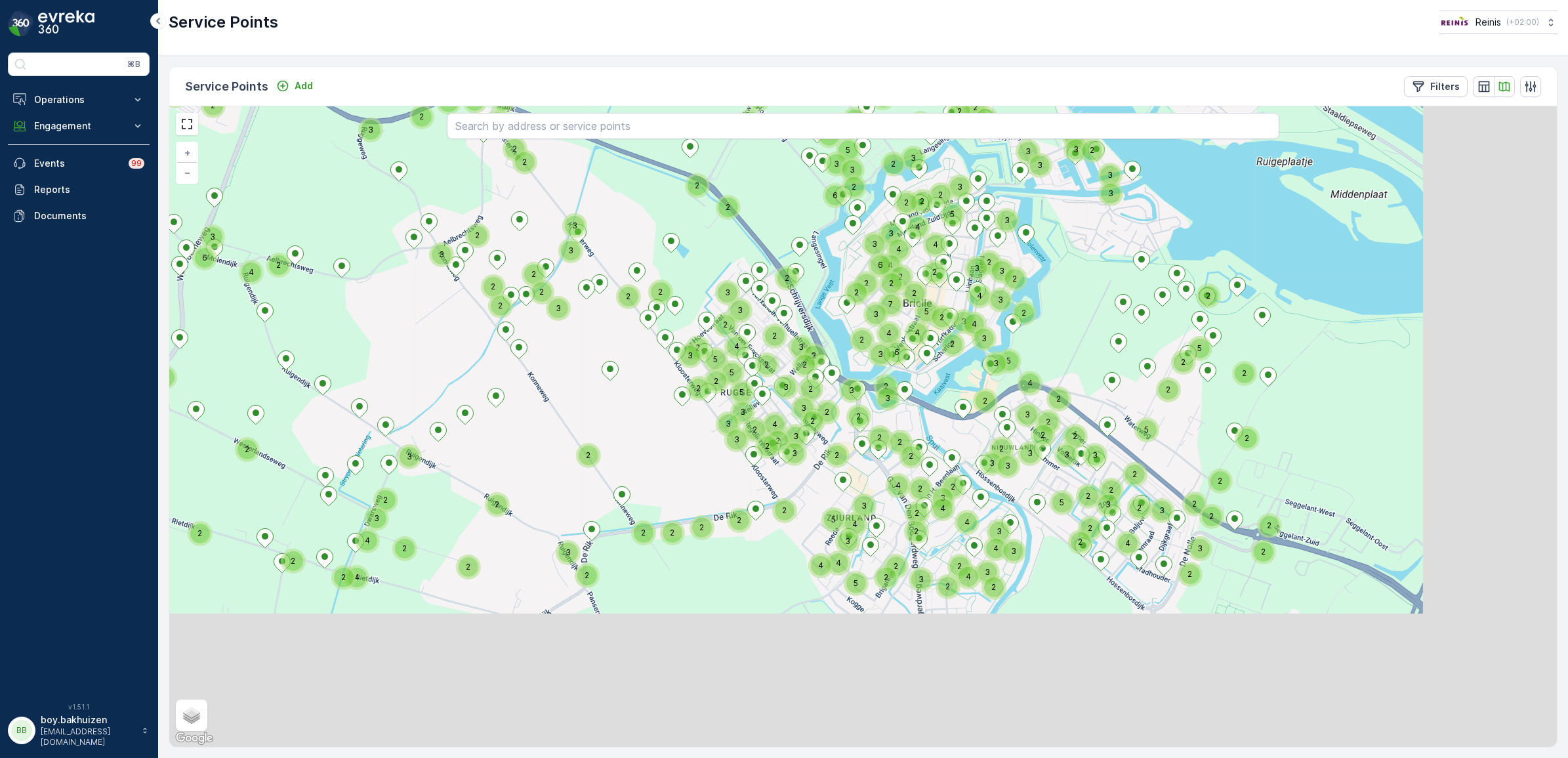
drag, startPoint x: 552, startPoint y: 434, endPoint x: 492, endPoint y: 385, distance: 77.5
click at [492, 385] on div "4 2 2 2 2 5 2 2 2 2 2 3 2 2 2 3 2 2 2 2 3 2 2 2 2 2 2 3 2 4 2 3 3 2 2 2 2 2 3 3…" at bounding box center [863, 426] width 1388 height 641
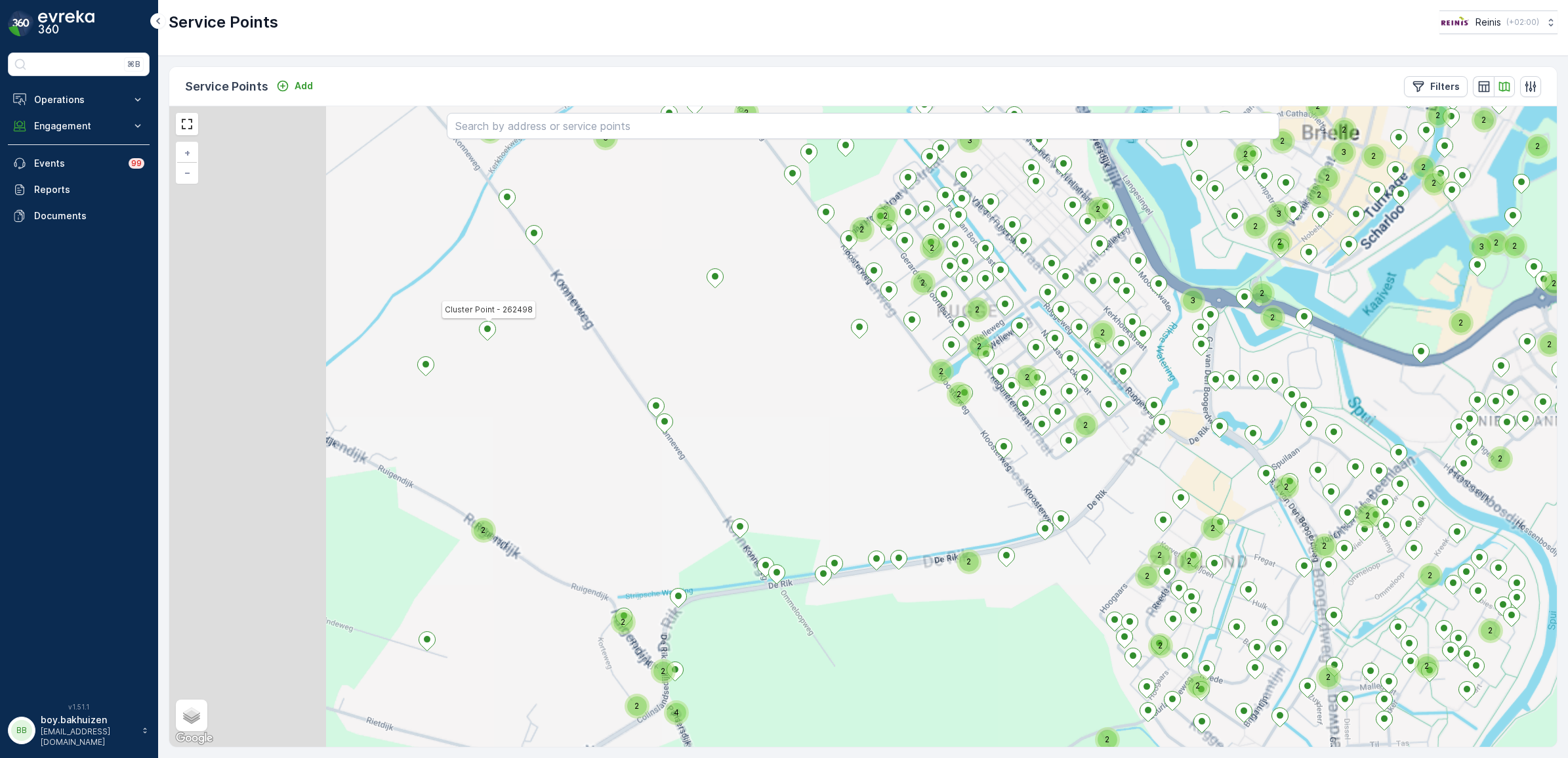
drag, startPoint x: 597, startPoint y: 507, endPoint x: 520, endPoint y: 464, distance: 88.2
click at [842, 469] on div "2 2 2 2 2 2 2 2 2 3 2 3 3 2 2 2 3 2 2 2 2 2 2 2 2 2 2 2 4 3 2 2 2 2 2 2 2 2 2 2…" at bounding box center [863, 426] width 1388 height 641
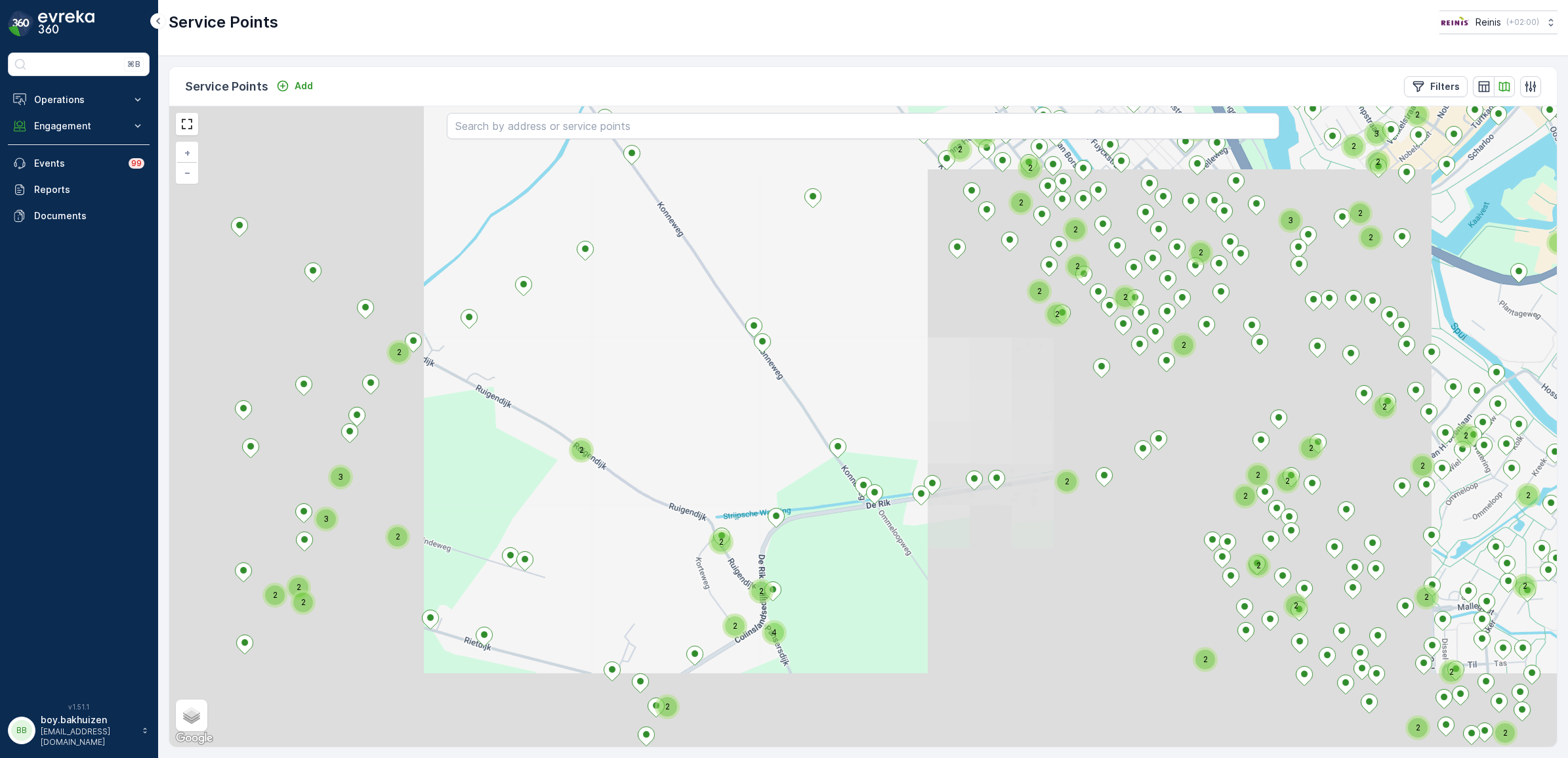
click at [484, 563] on div "2 2 2 2 2 2 2 2 2 2 2 4 2 2 2 2 2 2 2 2 2 2 2 2 2 2 3 2 2 3 2 2 2 2 2 2 2 2 2 2…" at bounding box center [863, 426] width 1388 height 641
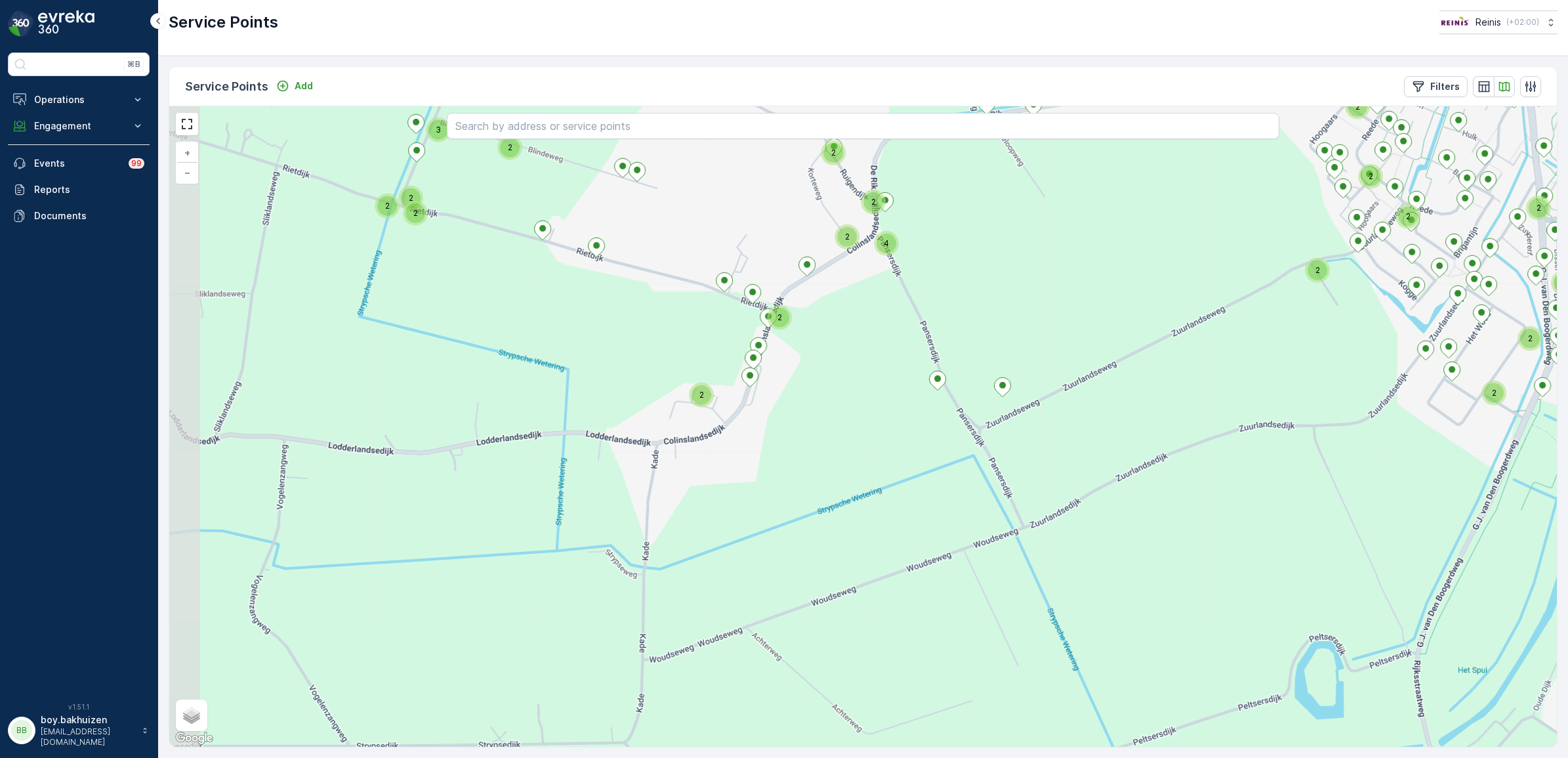
drag, startPoint x: 483, startPoint y: 663, endPoint x: 680, endPoint y: 310, distance: 404.2
click at [680, 310] on div "2 2 2 2 2 2 2 2 2 2 2 2 2 2 4 2 2 2 2 2 2 2 3 2 2 2 2 2 2 2 2 2 3 2 2 2 2 2 2 2…" at bounding box center [863, 426] width 1388 height 641
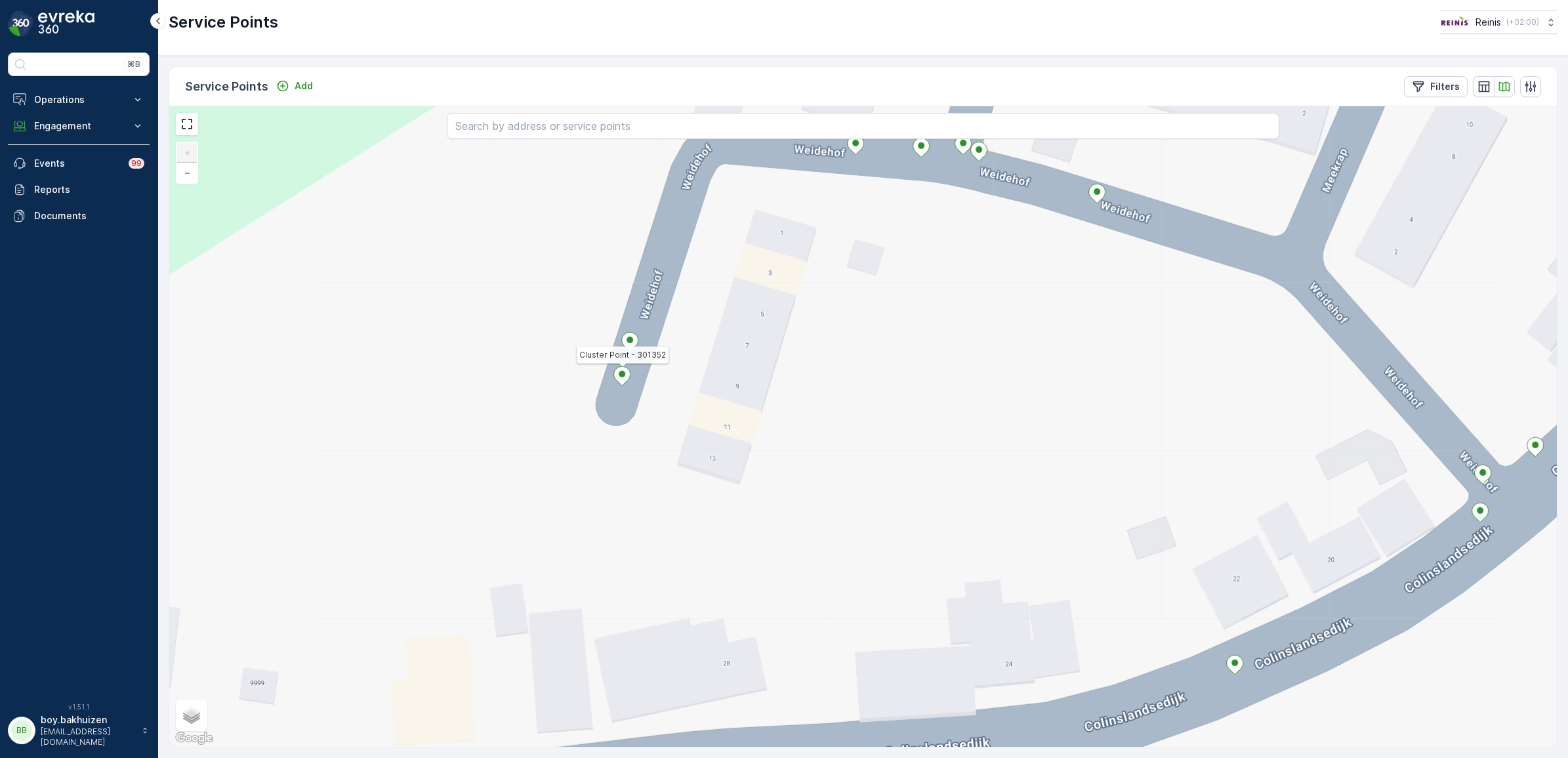
drag, startPoint x: 620, startPoint y: 378, endPoint x: 600, endPoint y: 388, distance: 22.4
click at [533, 414] on div "Cluster Point - 301352 + − Satellite Roadmap Terrain Hybrid Leaflet Keyboard sh…" at bounding box center [863, 426] width 1388 height 641
drag, startPoint x: 621, startPoint y: 374, endPoint x: 582, endPoint y: 388, distance: 41.4
click at [582, 388] on div "Cluster Point - 301352 + − Satellite Roadmap Terrain Hybrid Leaflet Keyboard sh…" at bounding box center [863, 426] width 1388 height 641
click at [532, 402] on div "Cluster Point - 301352 + − Satellite Roadmap Terrain Hybrid Leaflet Keyboard sh…" at bounding box center [863, 426] width 1388 height 641
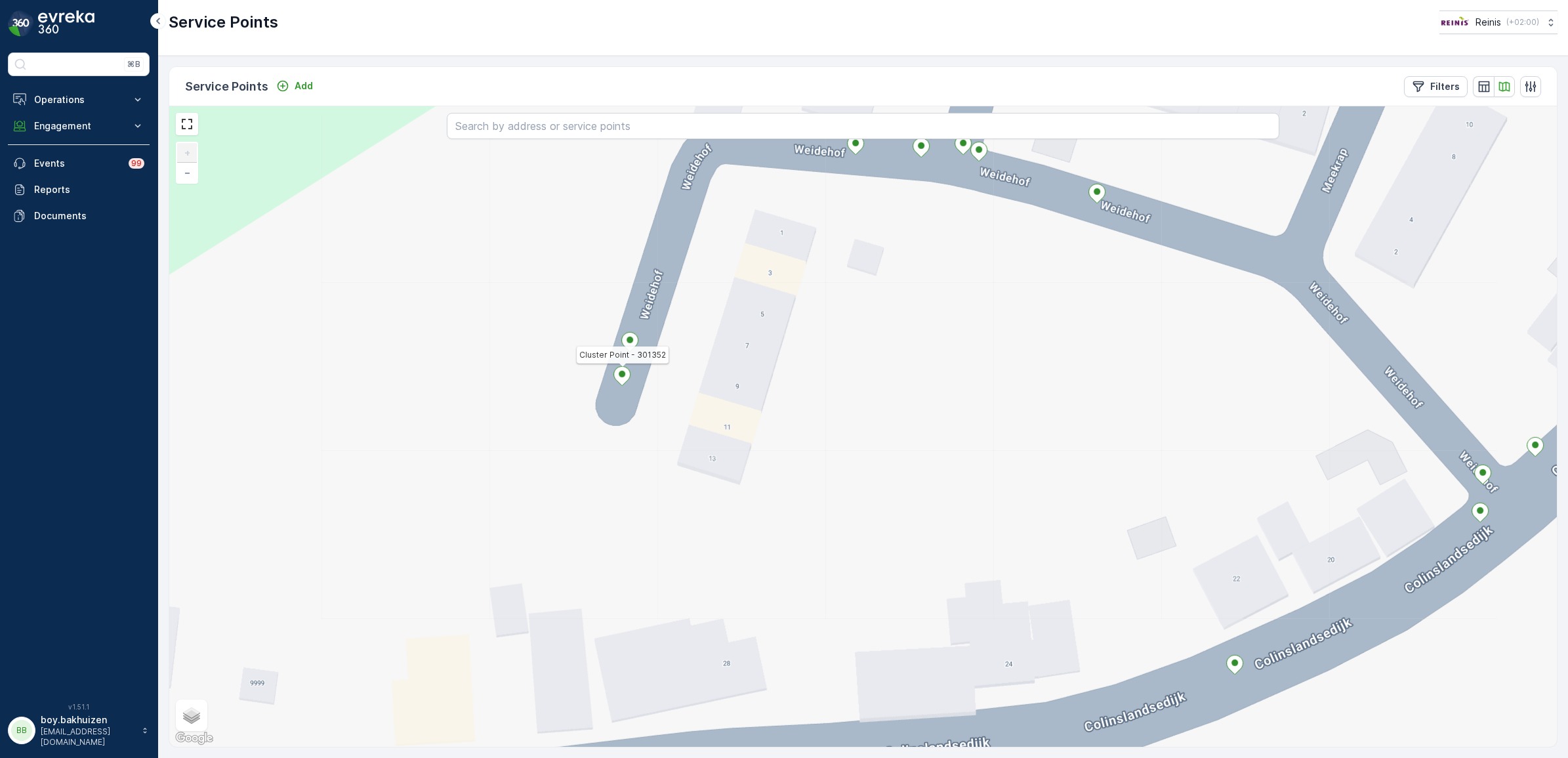
click at [625, 379] on icon at bounding box center [622, 375] width 17 height 19
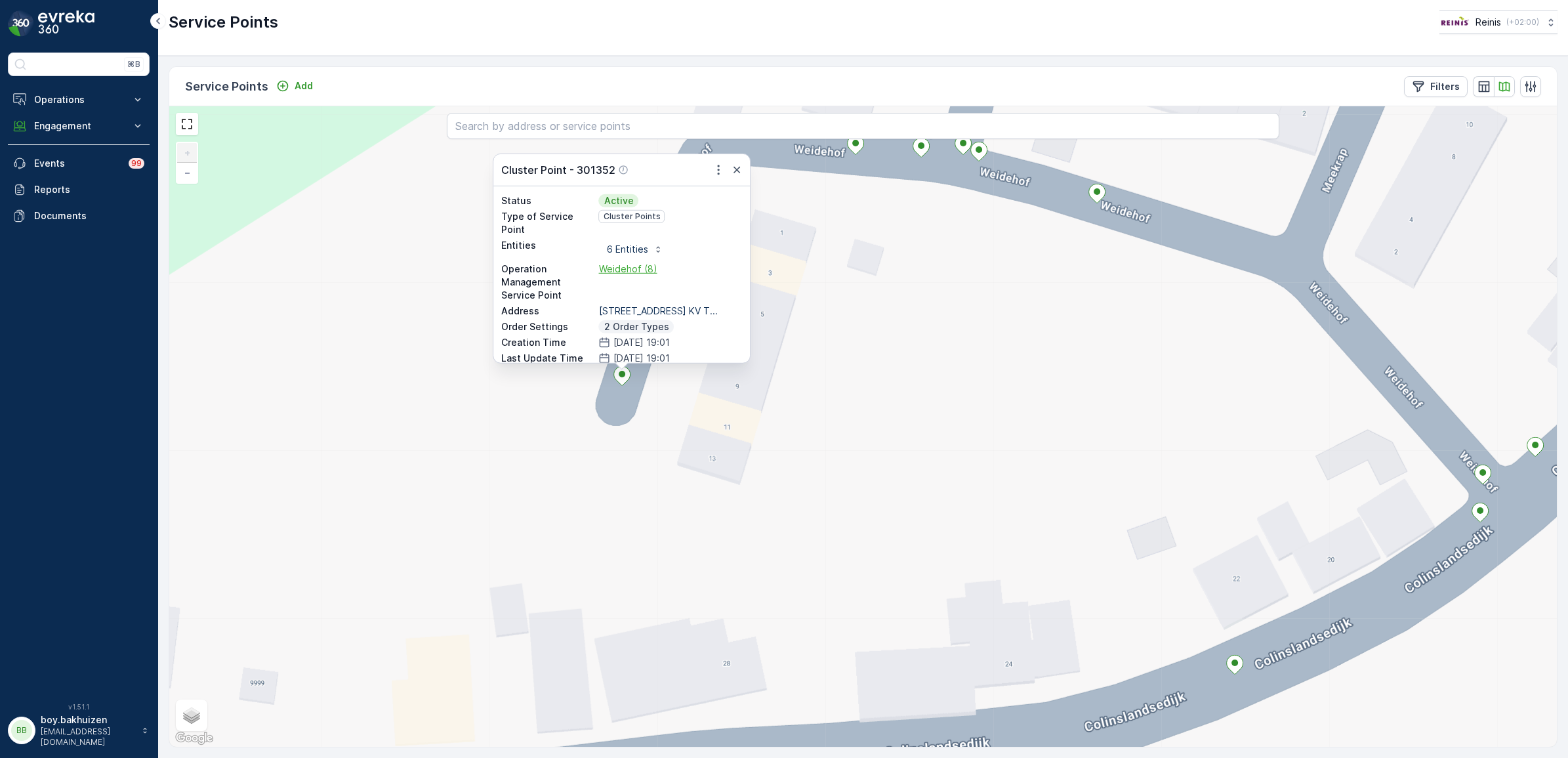
click at [625, 262] on span "Weidehof (8)" at bounding box center [670, 269] width 143 height 13
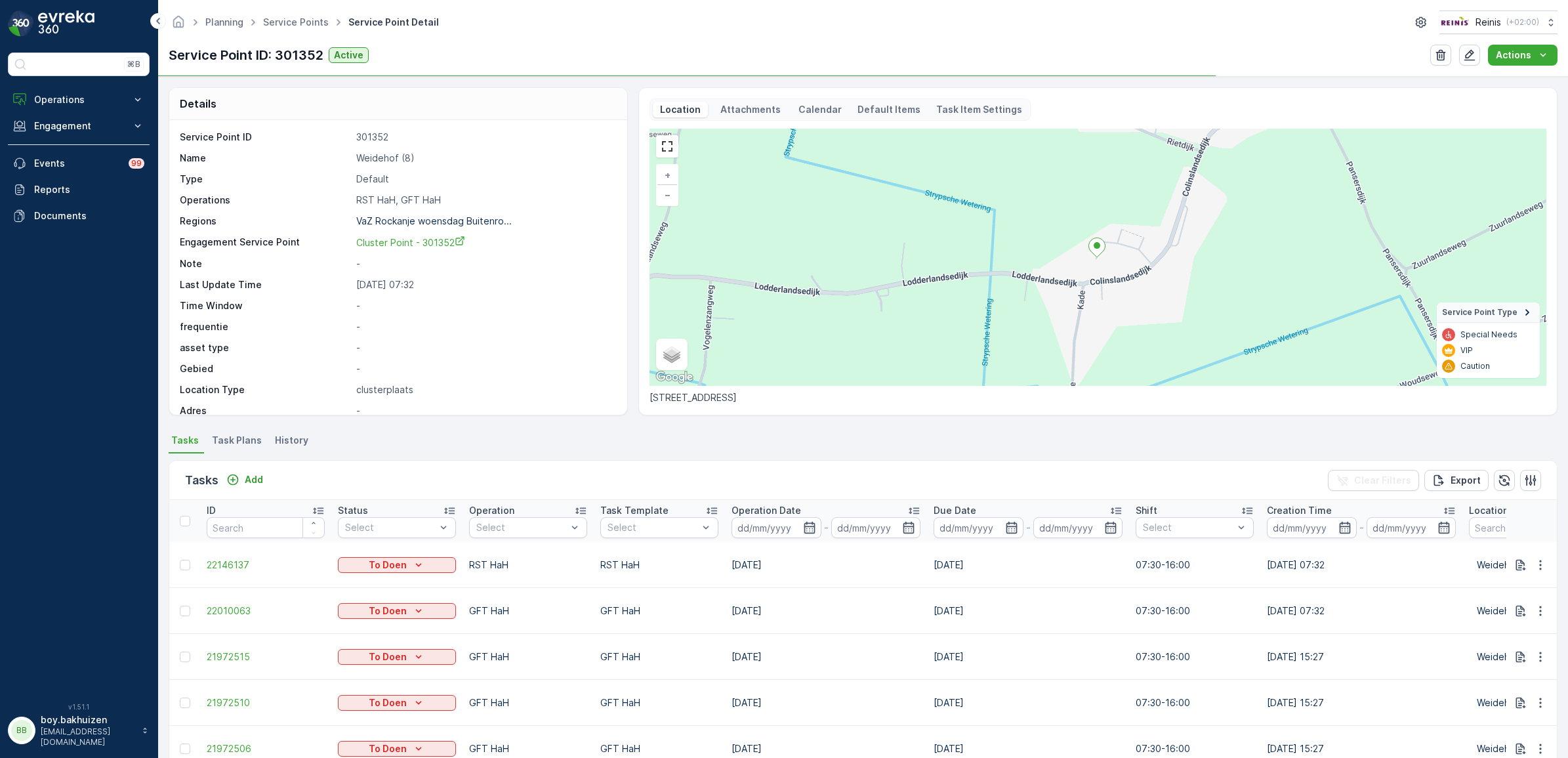
scroll to position [164, 0]
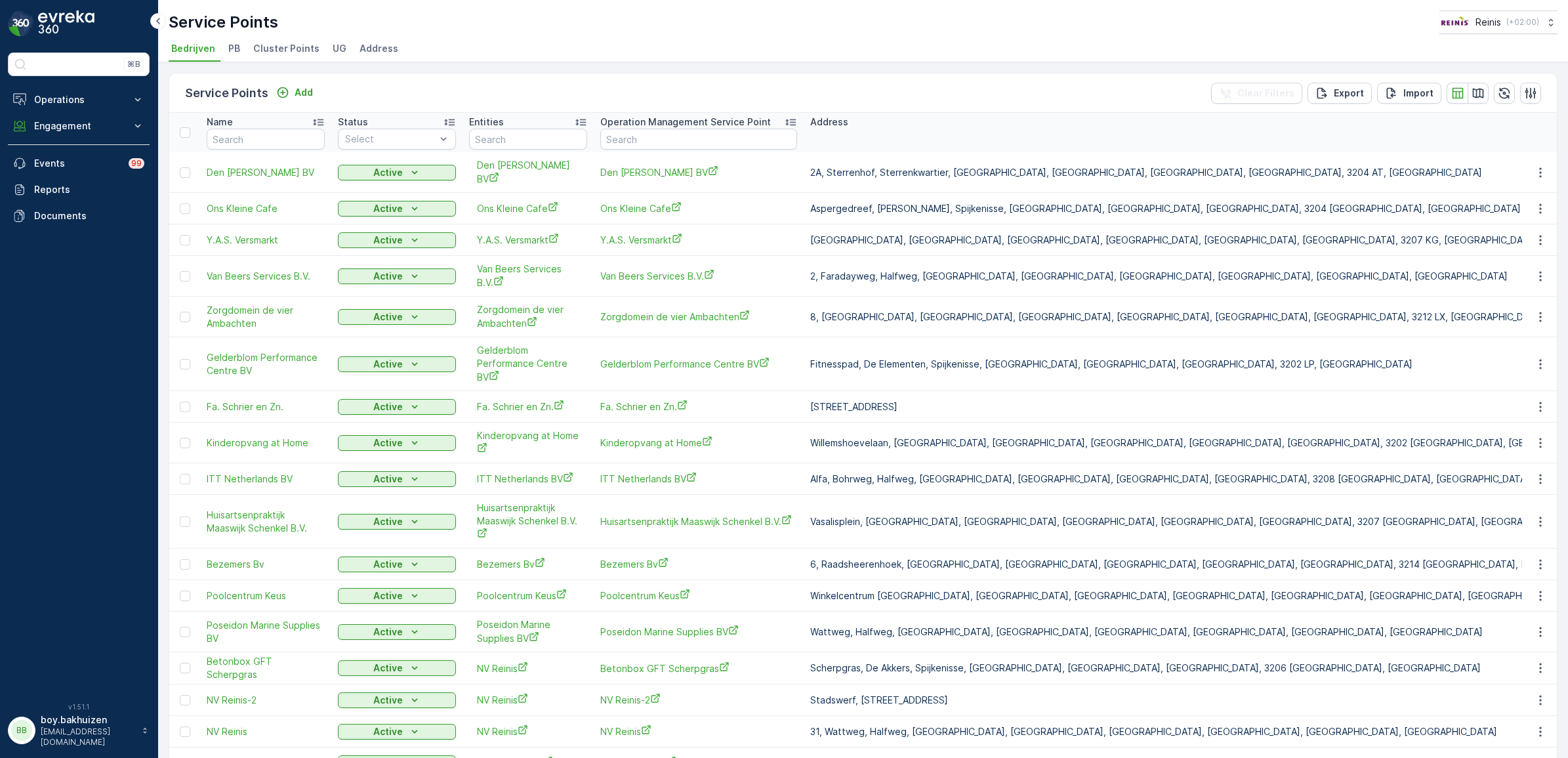
click at [238, 47] on span "PB" at bounding box center [234, 48] width 12 height 13
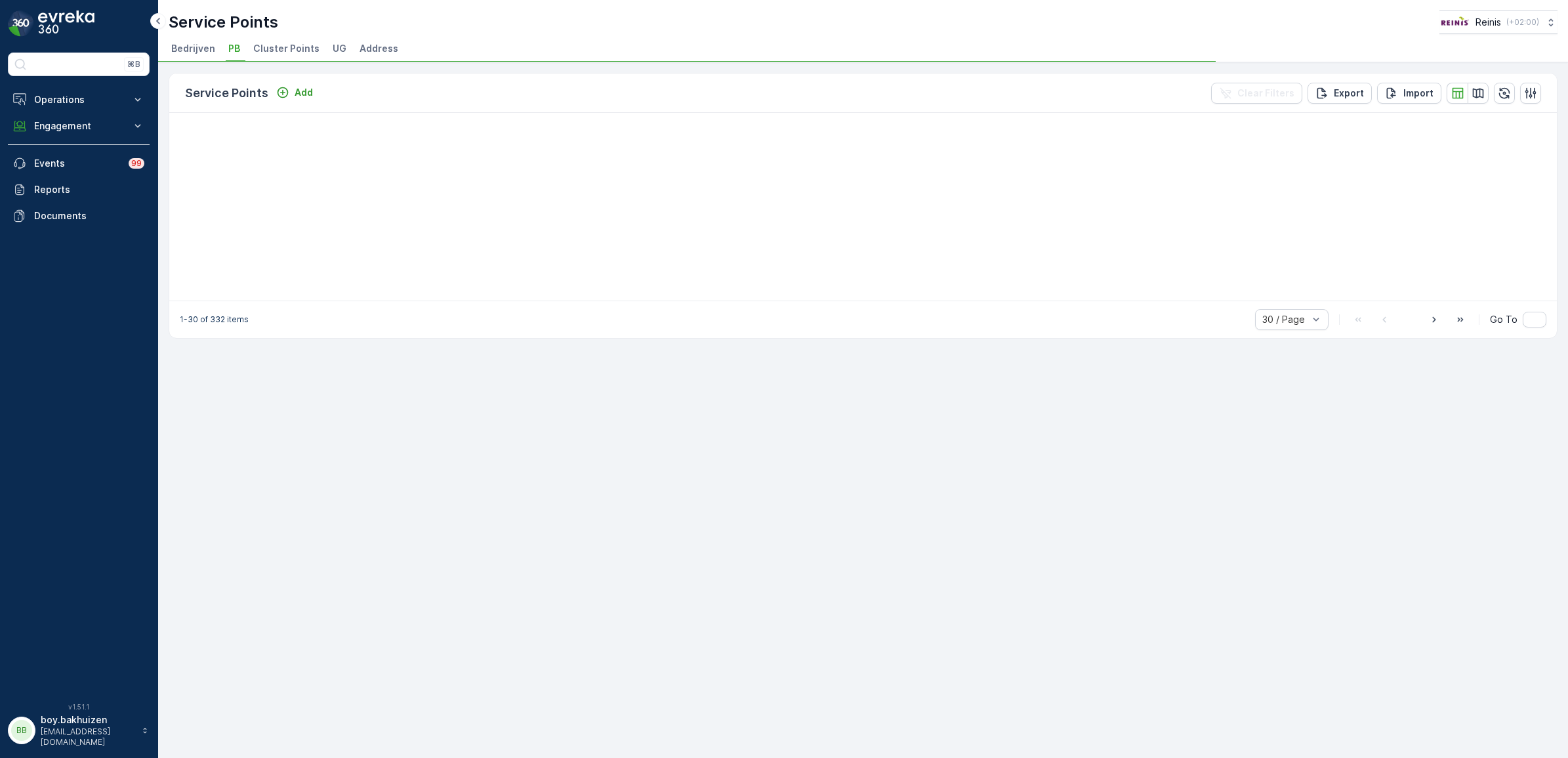
click at [280, 49] on span "Cluster Points" at bounding box center [286, 48] width 66 height 13
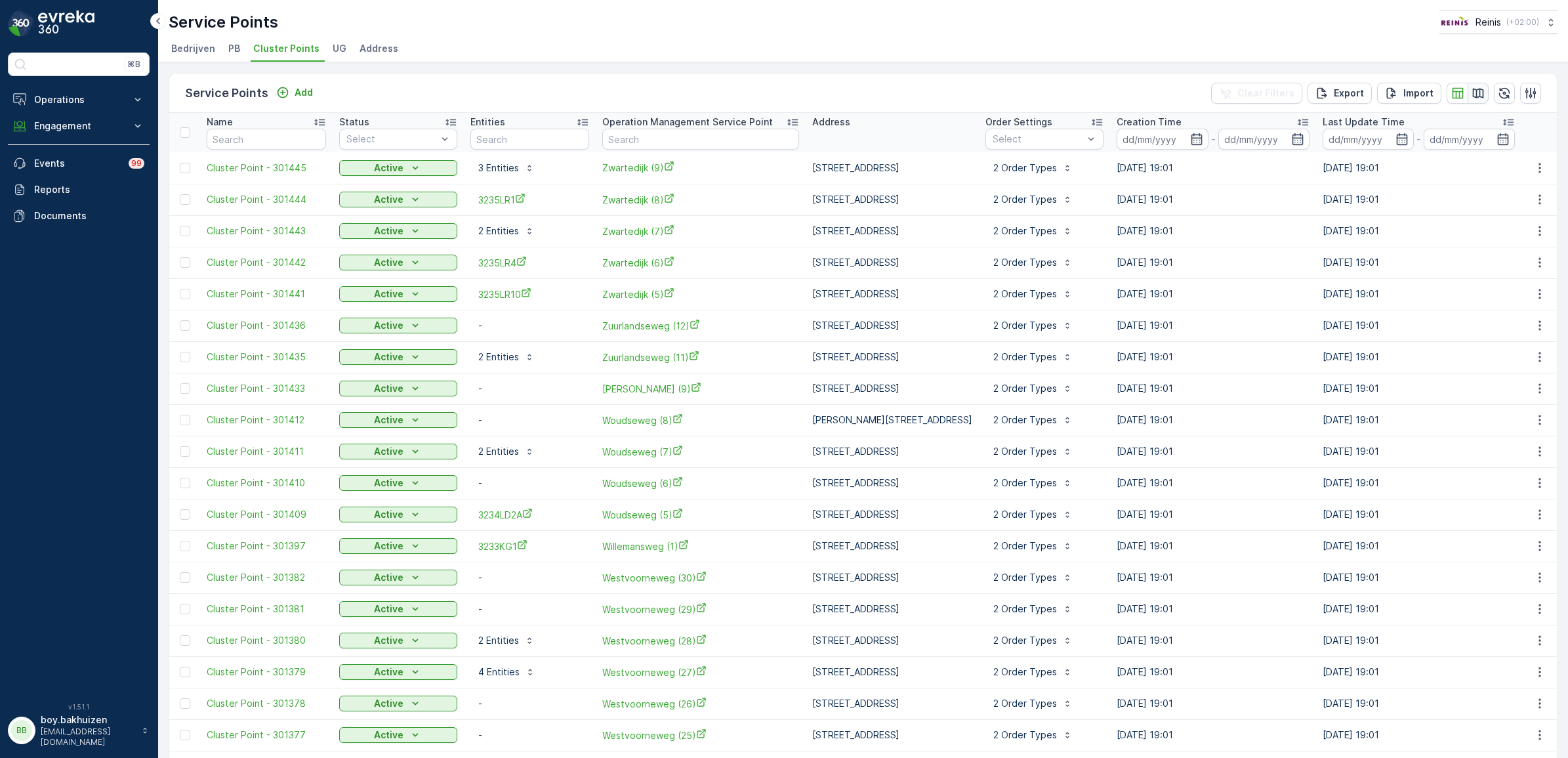
click at [1471, 95] on icon "button" at bounding box center [1478, 93] width 13 height 13
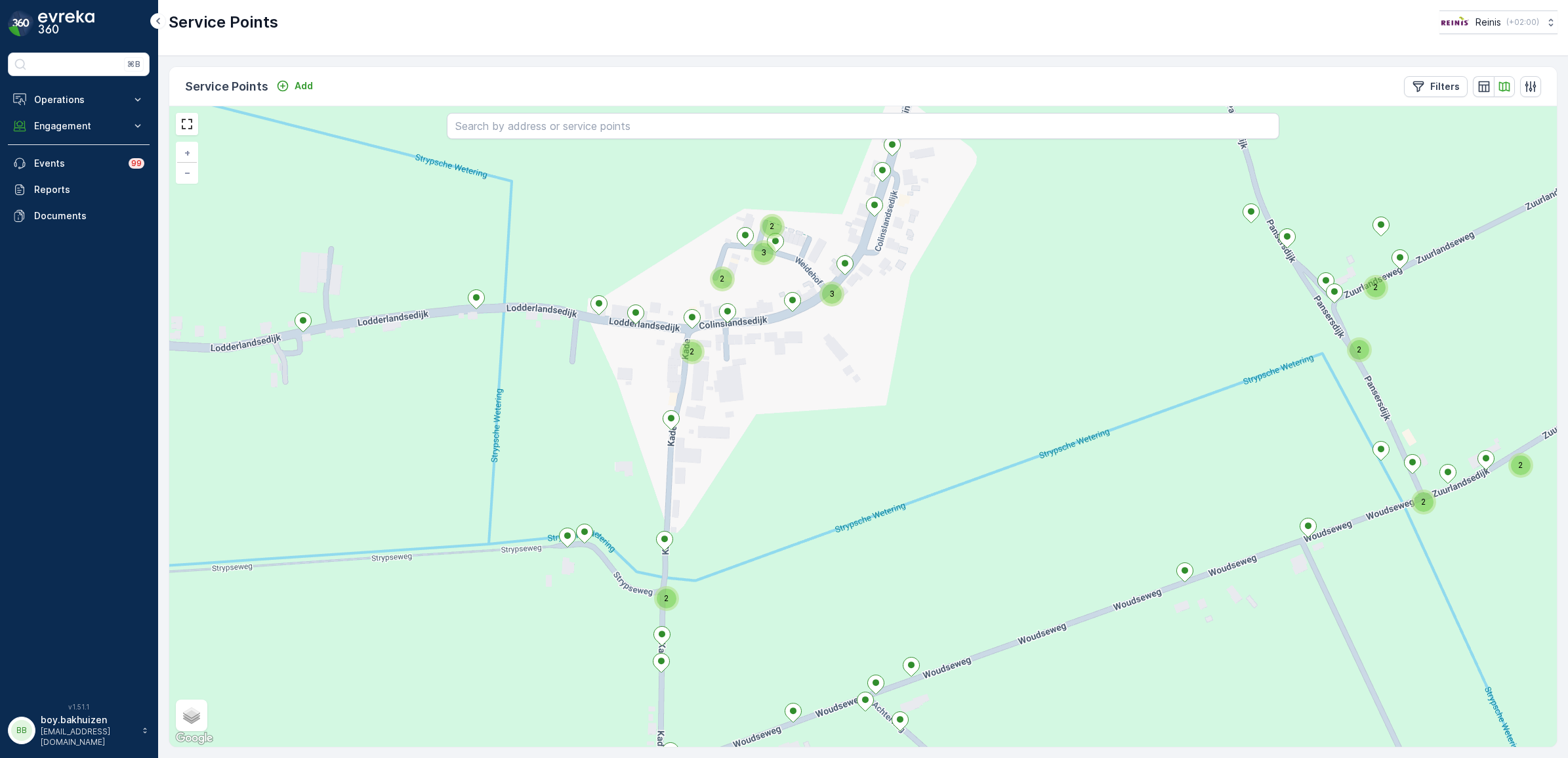
drag, startPoint x: 663, startPoint y: 339, endPoint x: 635, endPoint y: 365, distance: 38.2
click at [625, 383] on div "2 2 2 2 2 2 2 2 3 3 + − Satellite Roadmap Terrain Hybrid Leaflet Keyboard short…" at bounding box center [863, 426] width 1388 height 641
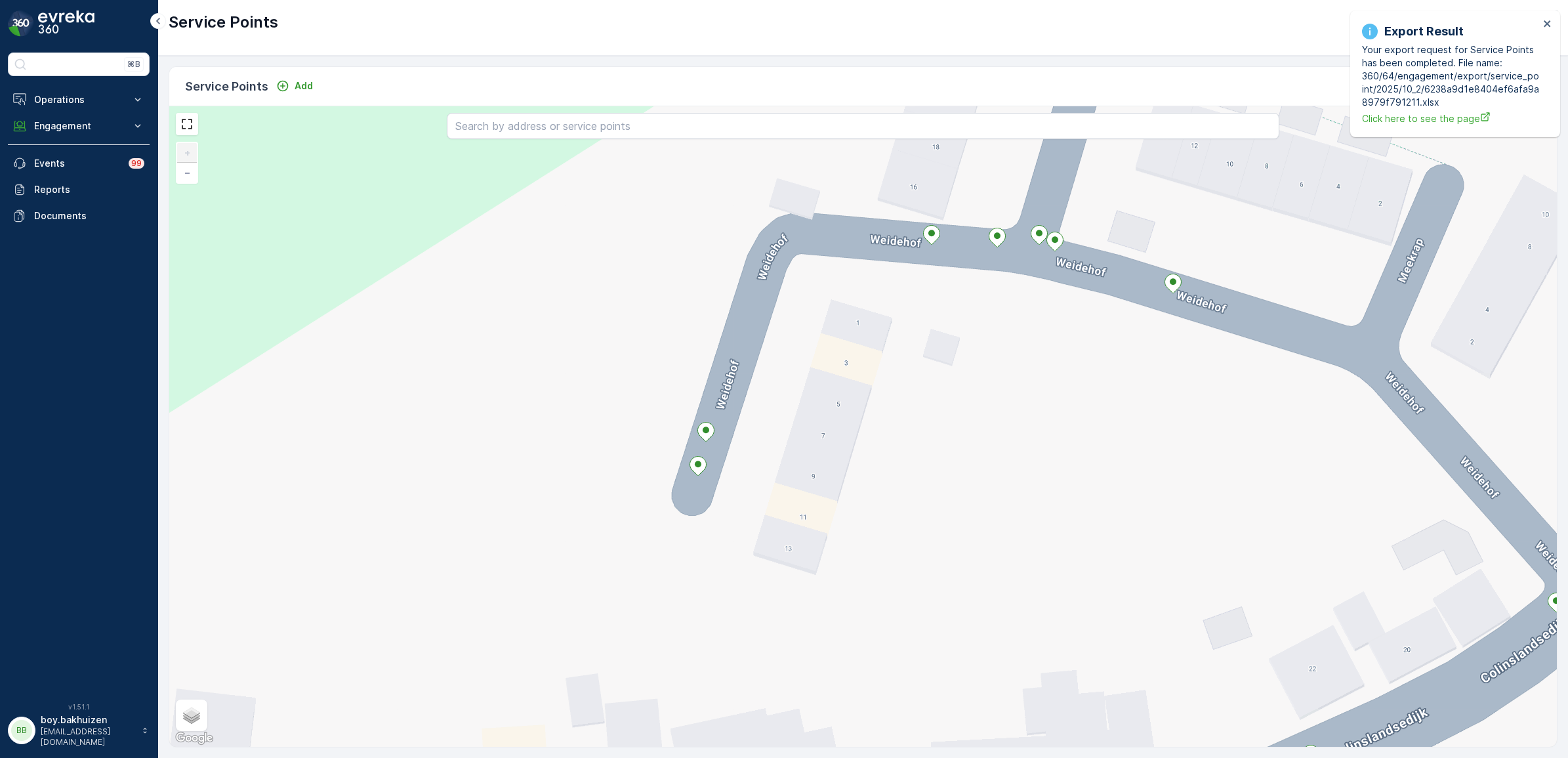
drag, startPoint x: 979, startPoint y: 476, endPoint x: 893, endPoint y: 575, distance: 131.1
click at [985, 577] on div "+ − Satellite Roadmap Terrain Hybrid Leaflet Keyboard shortcuts Map Data Map da…" at bounding box center [863, 426] width 1388 height 641
click at [427, 82] on div "Service Points Add Filters" at bounding box center [863, 86] width 1388 height 40
drag, startPoint x: 51, startPoint y: 127, endPoint x: 53, endPoint y: 139, distance: 12.2
click at [51, 127] on p "Engagement" at bounding box center [79, 126] width 89 height 13
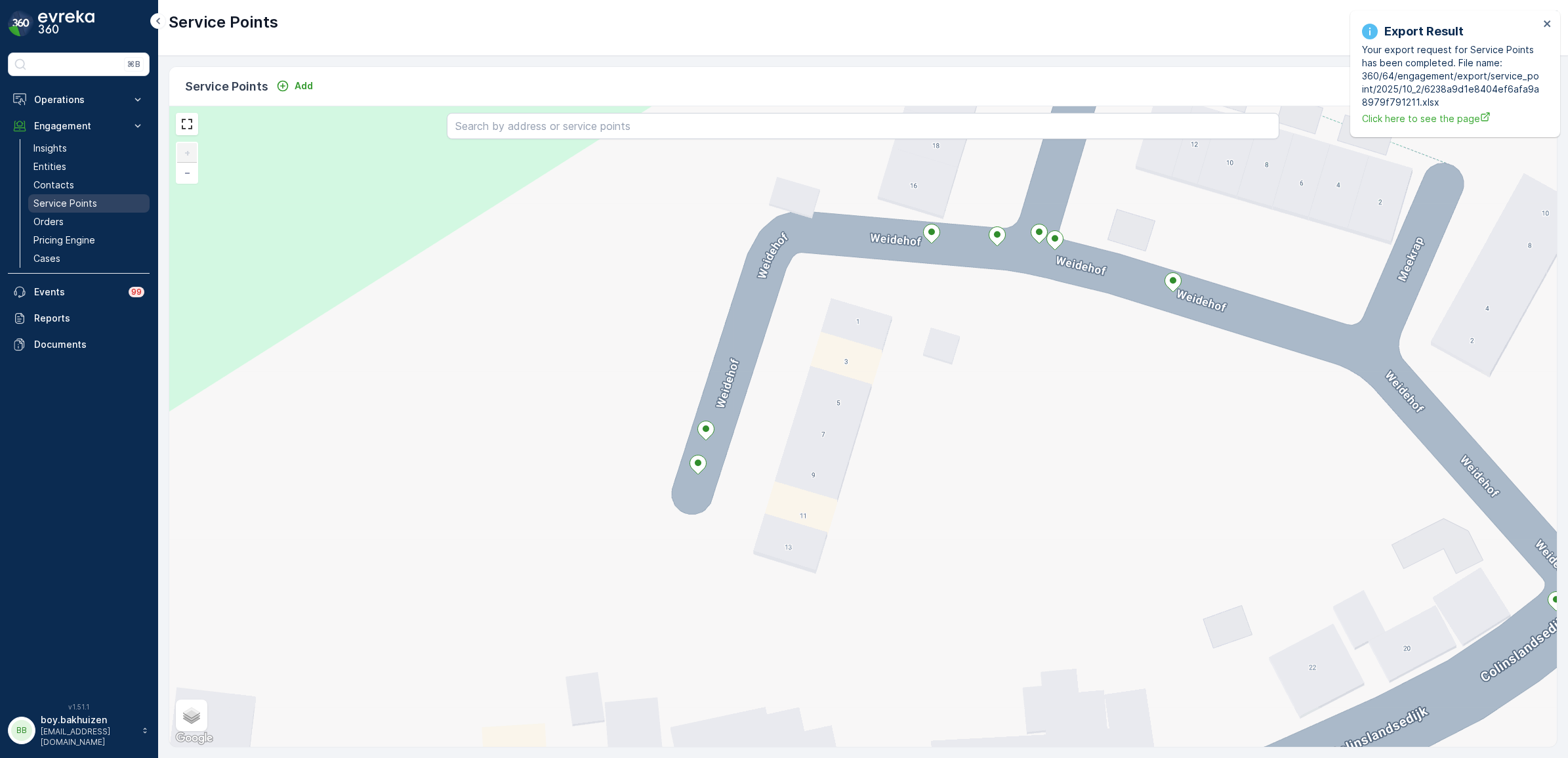
click at [69, 195] on link "Service Points" at bounding box center [89, 202] width 121 height 18
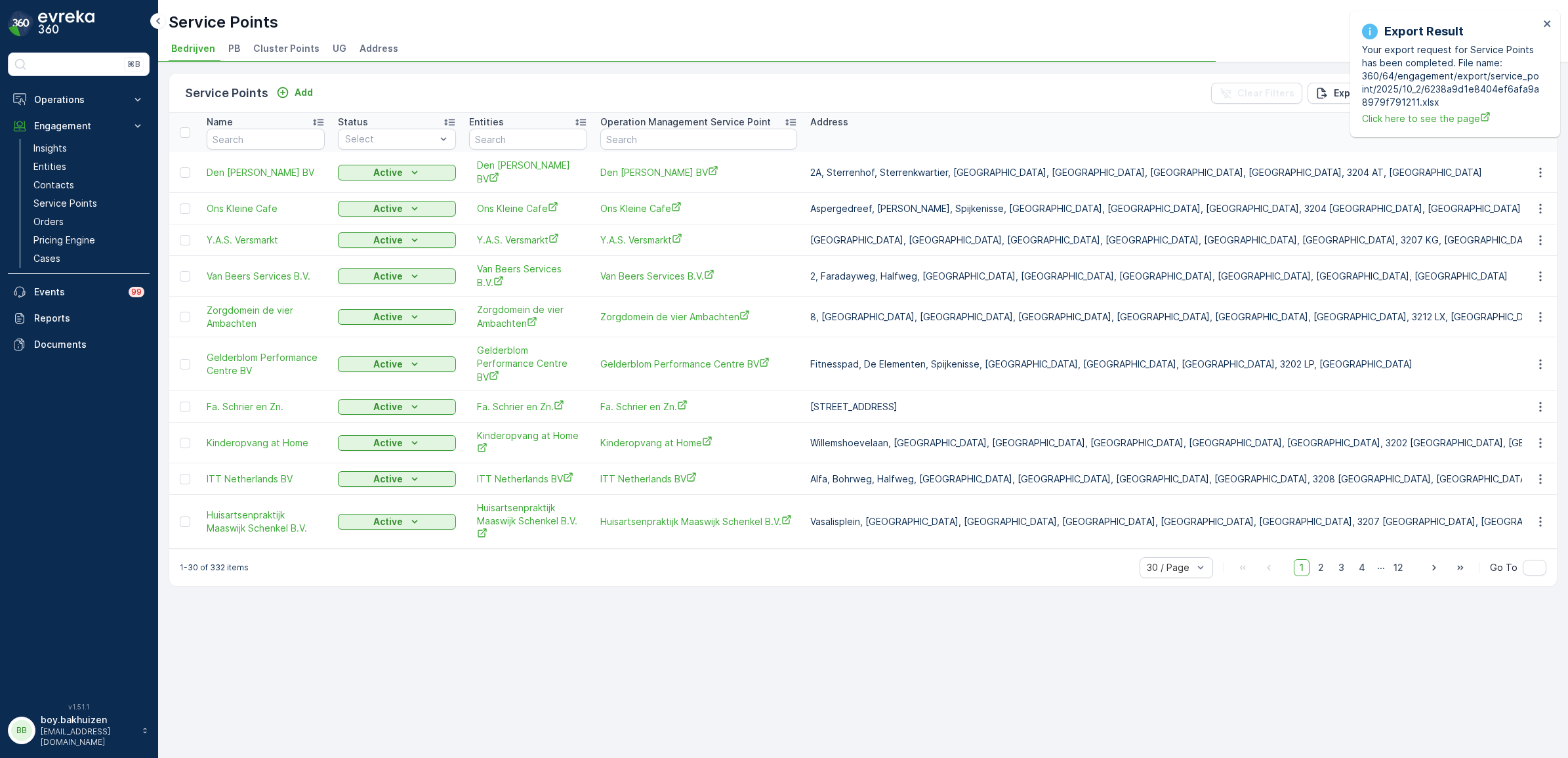
click at [280, 48] on span "Cluster Points" at bounding box center [286, 48] width 66 height 13
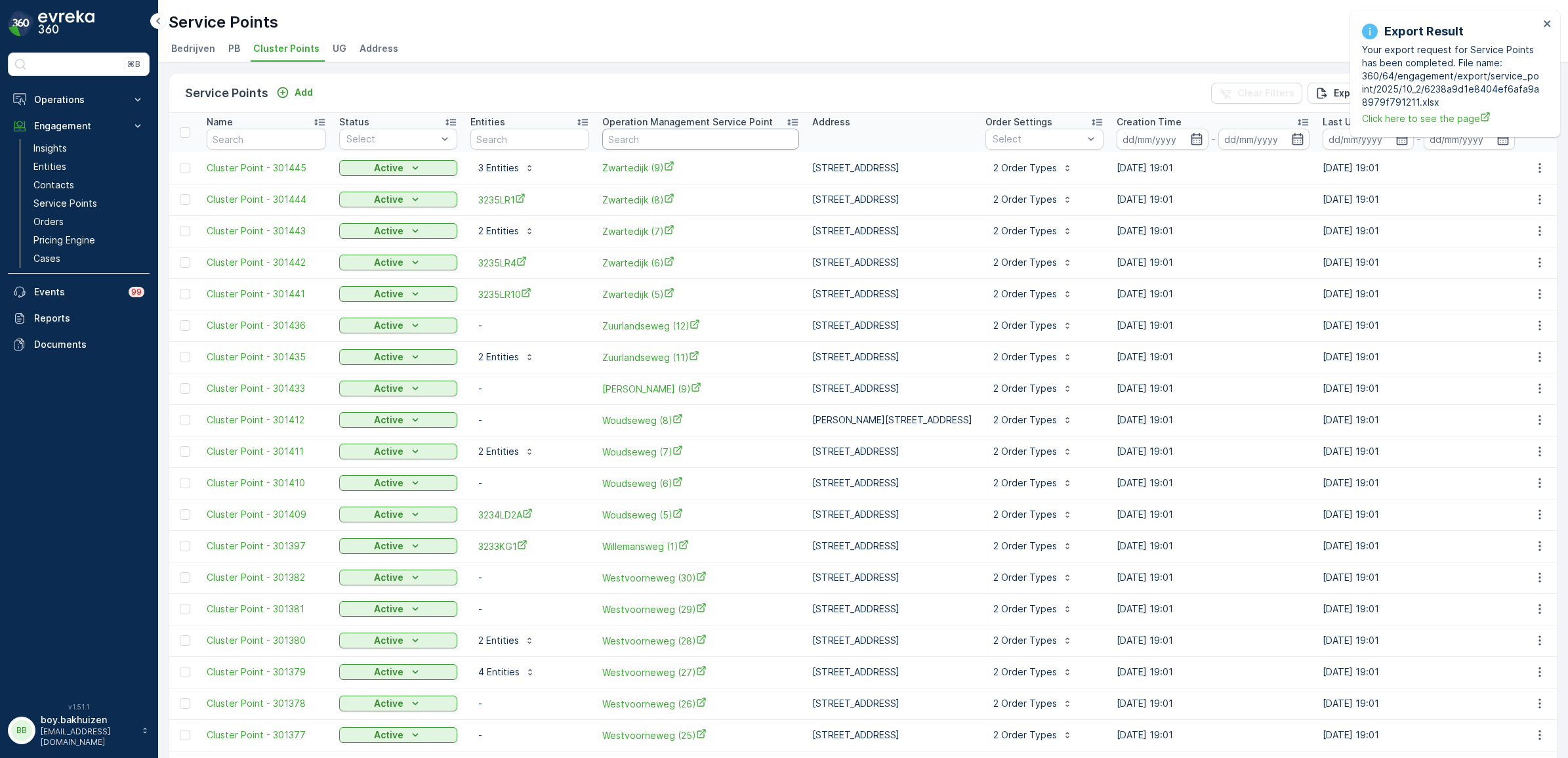
click at [672, 135] on input "text" at bounding box center [700, 138] width 197 height 21
click at [733, 120] on p "Operation Management Service Point" at bounding box center [687, 122] width 171 height 13
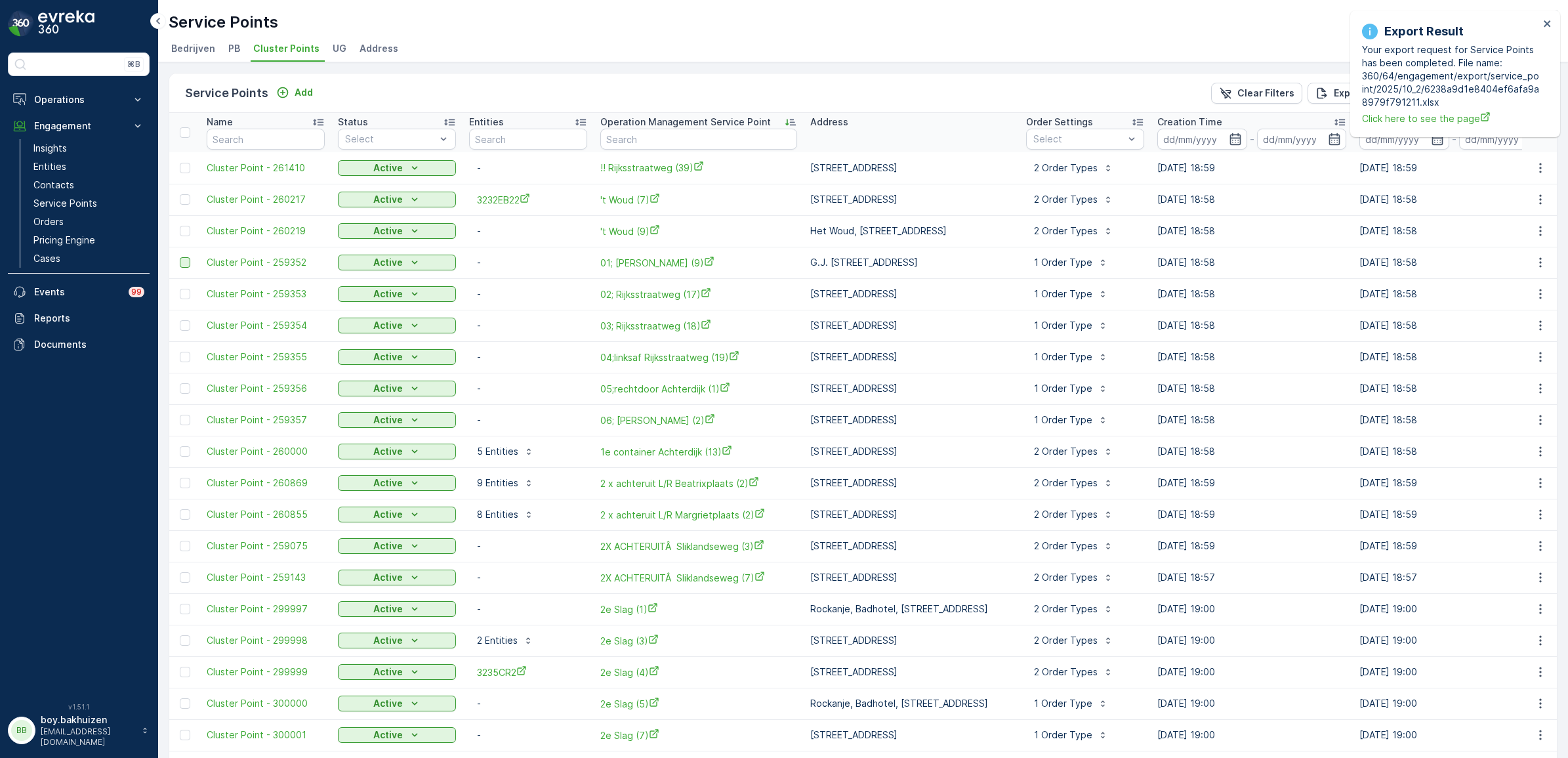
click at [184, 260] on div at bounding box center [184, 262] width 11 height 11
click at [179, 257] on input "checkbox" at bounding box center [179, 257] width 0 height 0
click at [185, 263] on icon at bounding box center [184, 262] width 5 height 4
click at [179, 257] on input "checkbox" at bounding box center [179, 257] width 0 height 0
click at [649, 388] on span "05;rechtdoor Achterdijk (1)" at bounding box center [698, 388] width 197 height 14
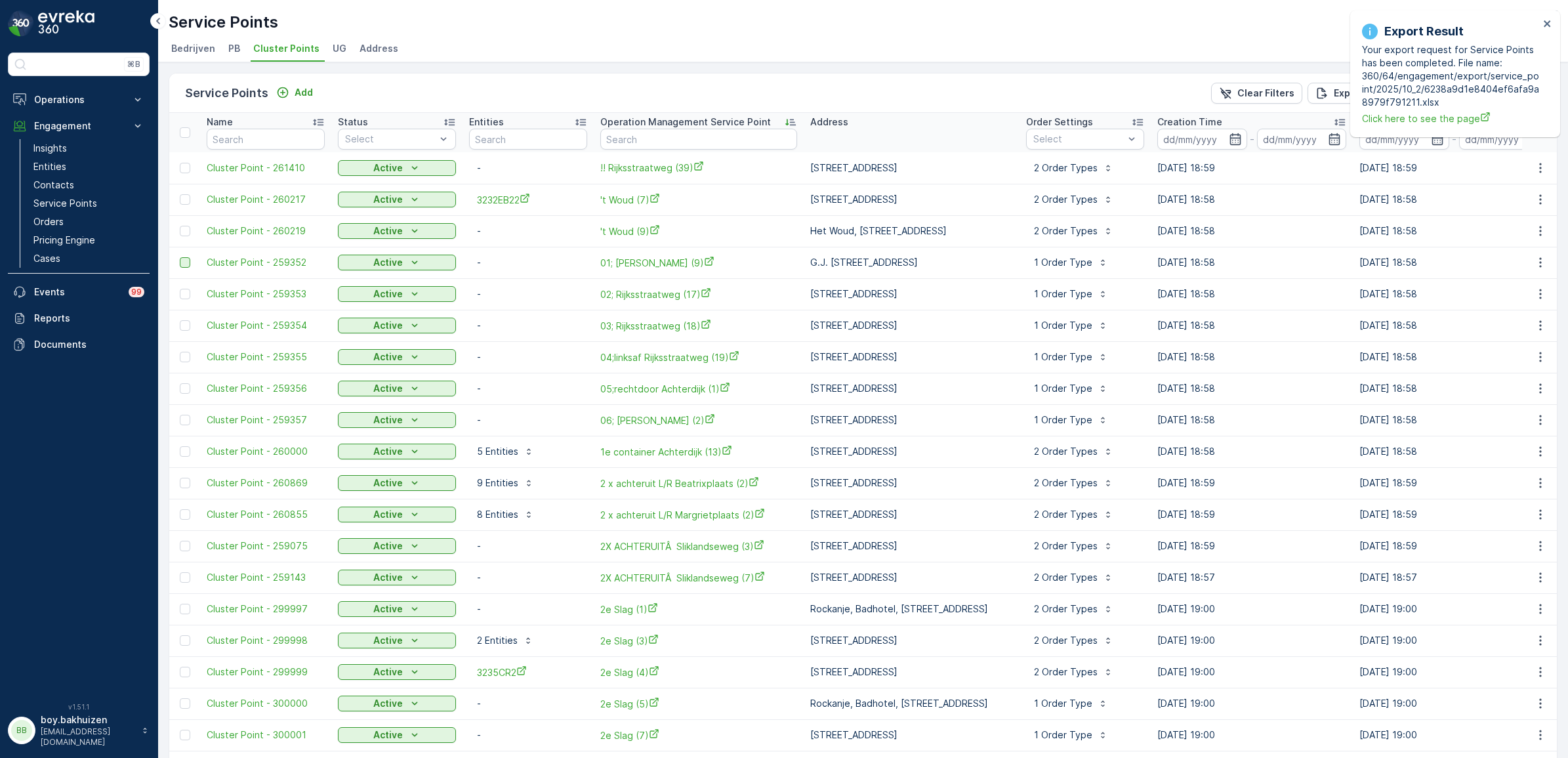
click at [1551, 17] on div "Export Result Your export request for Service Points has been completed. File n…" at bounding box center [1455, 74] width 210 height 127
click at [1549, 21] on icon "close" at bounding box center [1546, 23] width 6 height 6
click at [1476, 93] on icon "button" at bounding box center [1478, 93] width 13 height 13
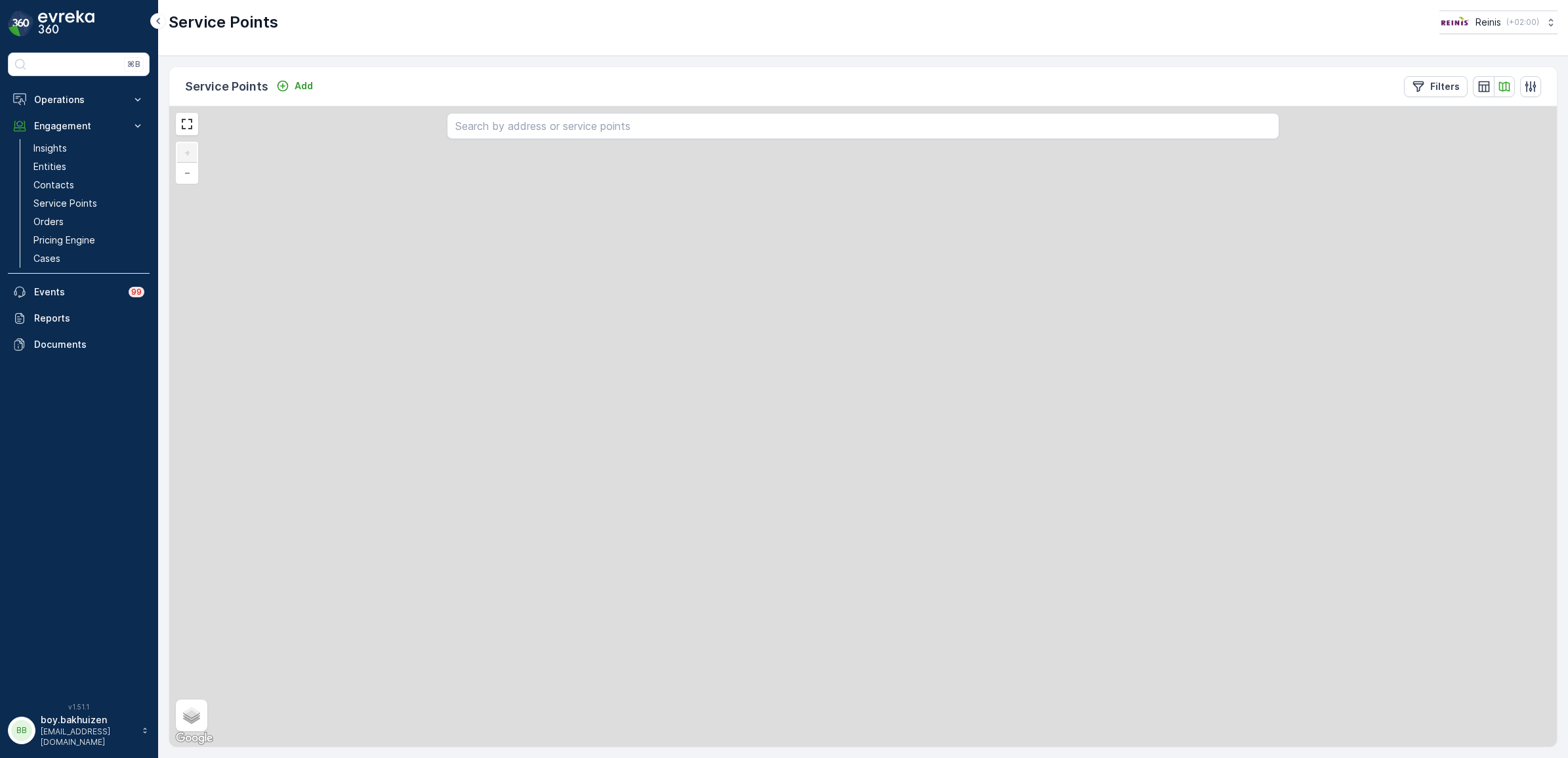
drag, startPoint x: 509, startPoint y: 303, endPoint x: 962, endPoint y: 432, distance: 471.0
click at [994, 434] on div "2 2 2 2 2 3 2 2 3 + − Satellite Roadmap Terrain Hybrid Leaflet Keyboard shortcu…" at bounding box center [863, 426] width 1388 height 641
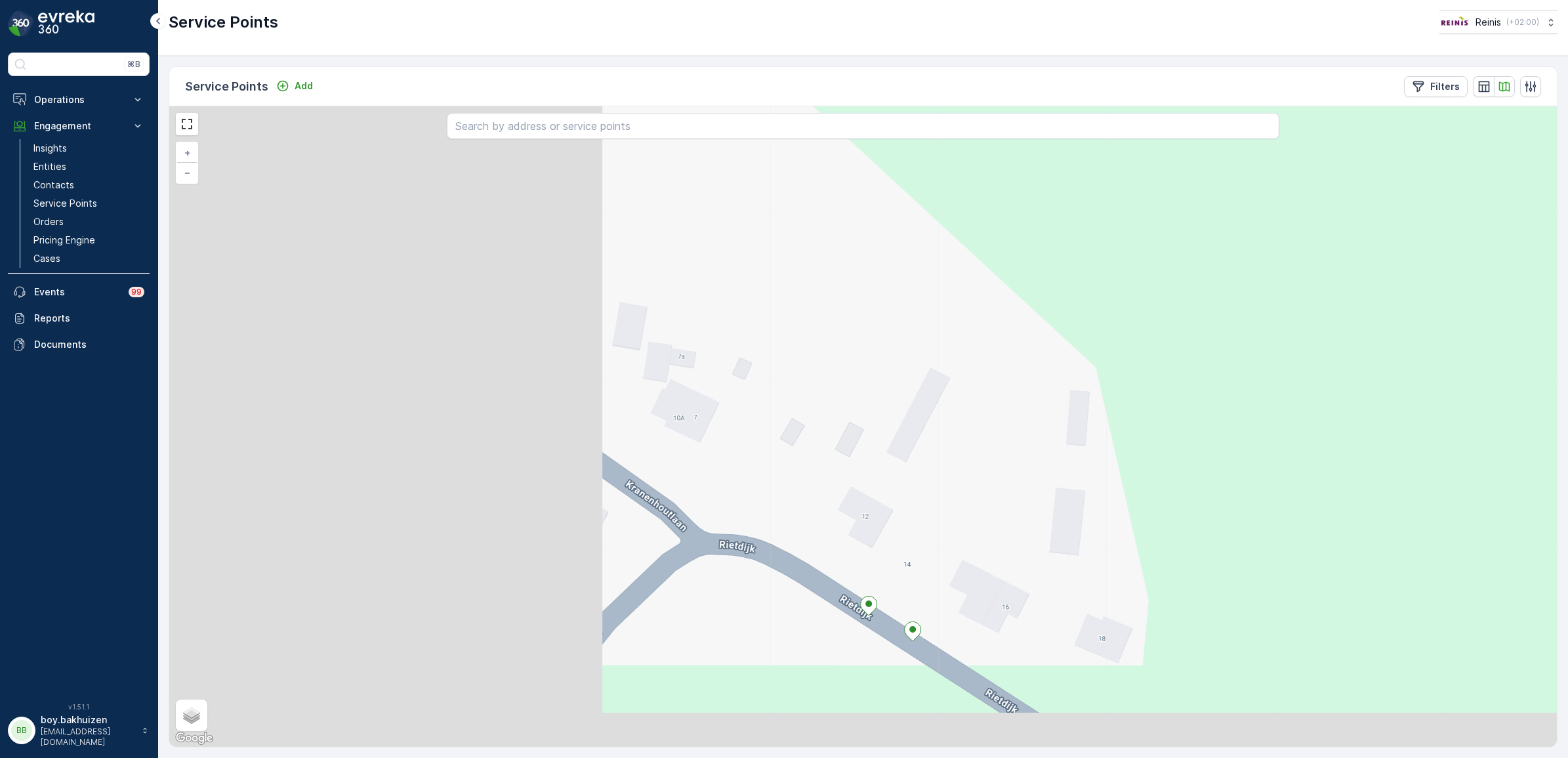
drag, startPoint x: 661, startPoint y: 399, endPoint x: 1060, endPoint y: 316, distance: 407.5
click at [1051, 322] on div "+ − Satellite Roadmap Terrain Hybrid Leaflet Keyboard shortcuts Map Data Map da…" at bounding box center [863, 426] width 1388 height 641
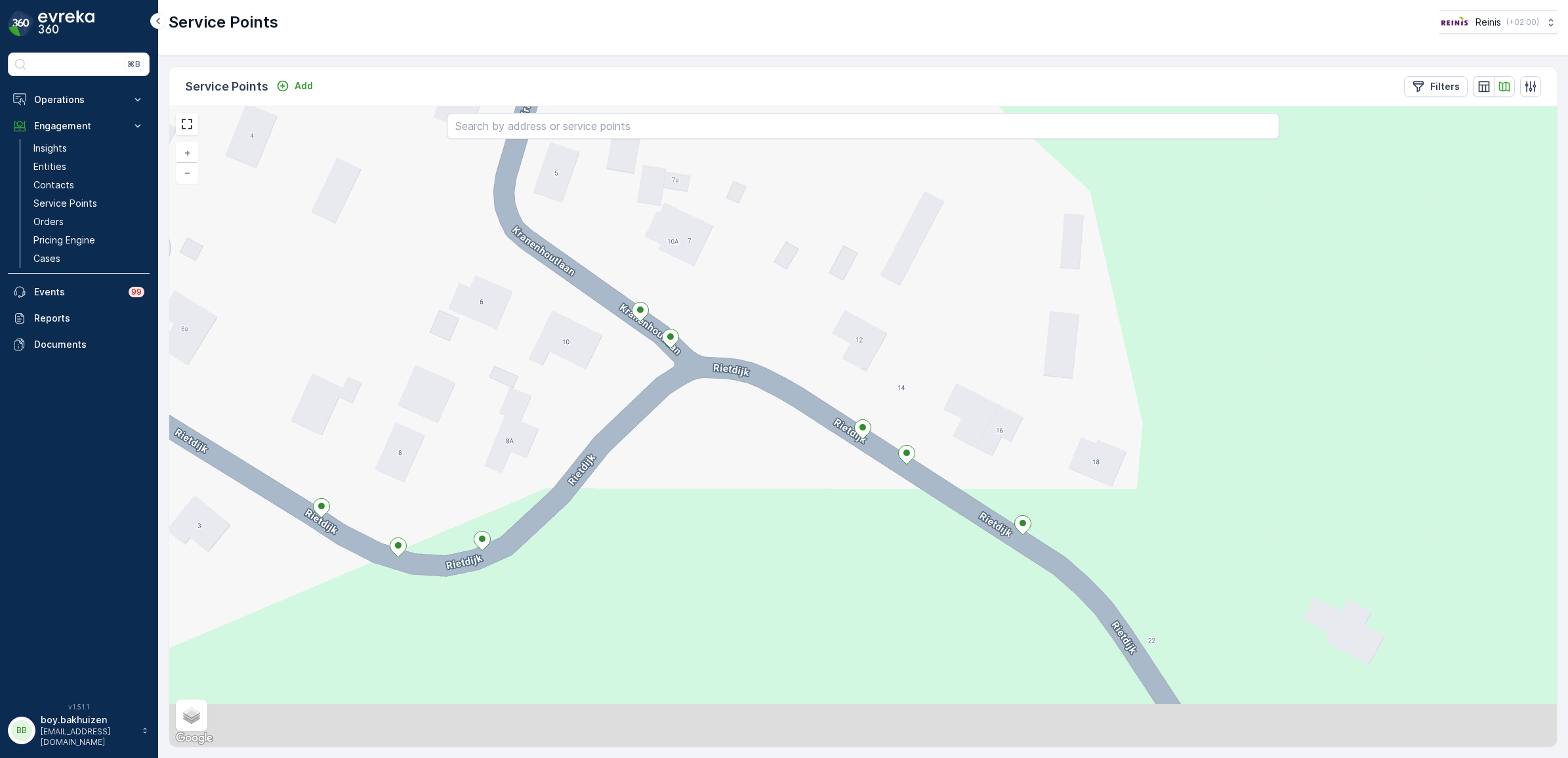
drag, startPoint x: 707, startPoint y: 450, endPoint x: 604, endPoint y: 302, distance: 180.3
click at [575, 264] on div "+ − Satellite Roadmap Terrain Hybrid Leaflet Keyboard shortcuts Map Data Map da…" at bounding box center [863, 426] width 1388 height 641
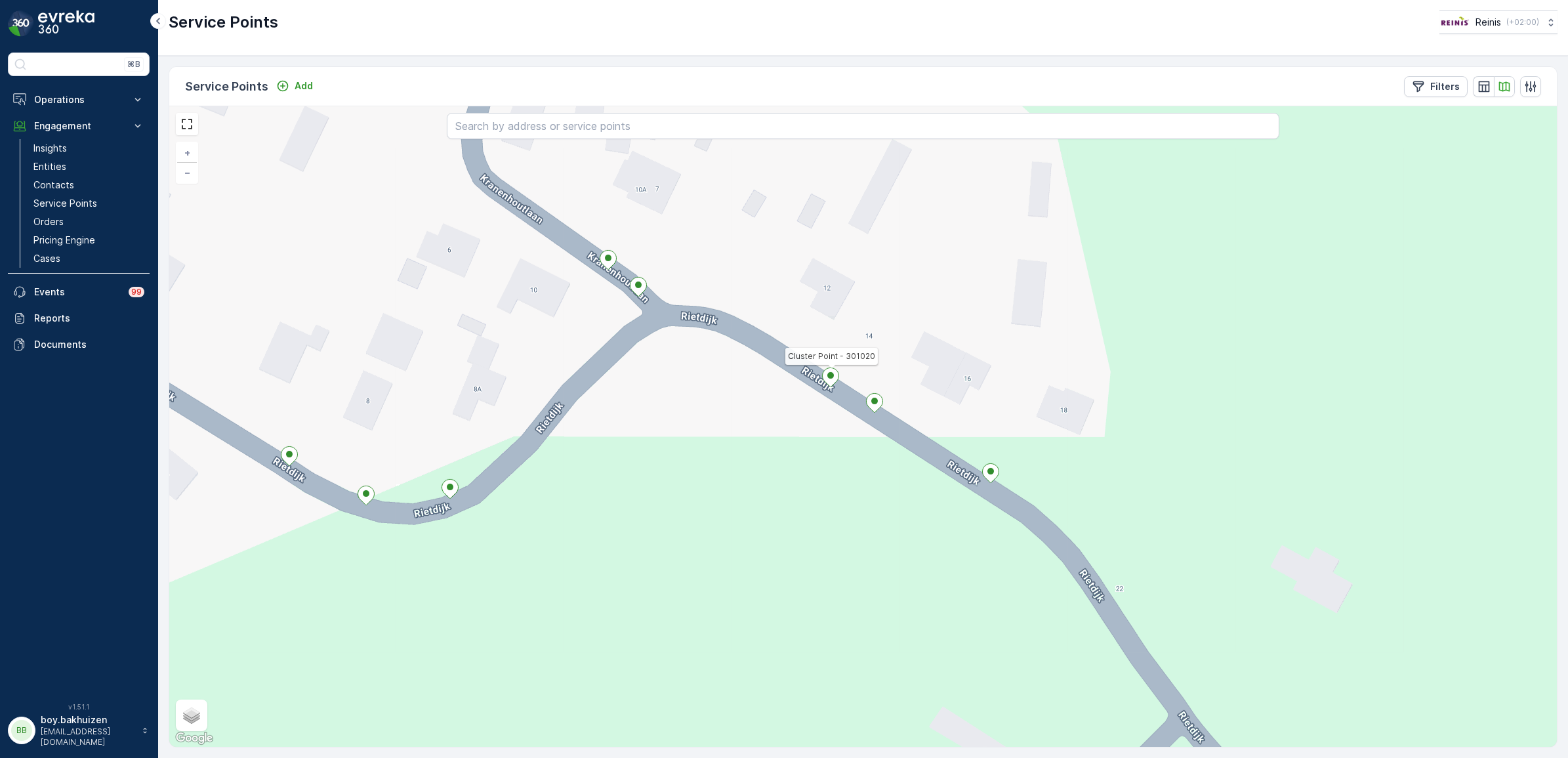
click at [828, 379] on icon at bounding box center [830, 377] width 17 height 19
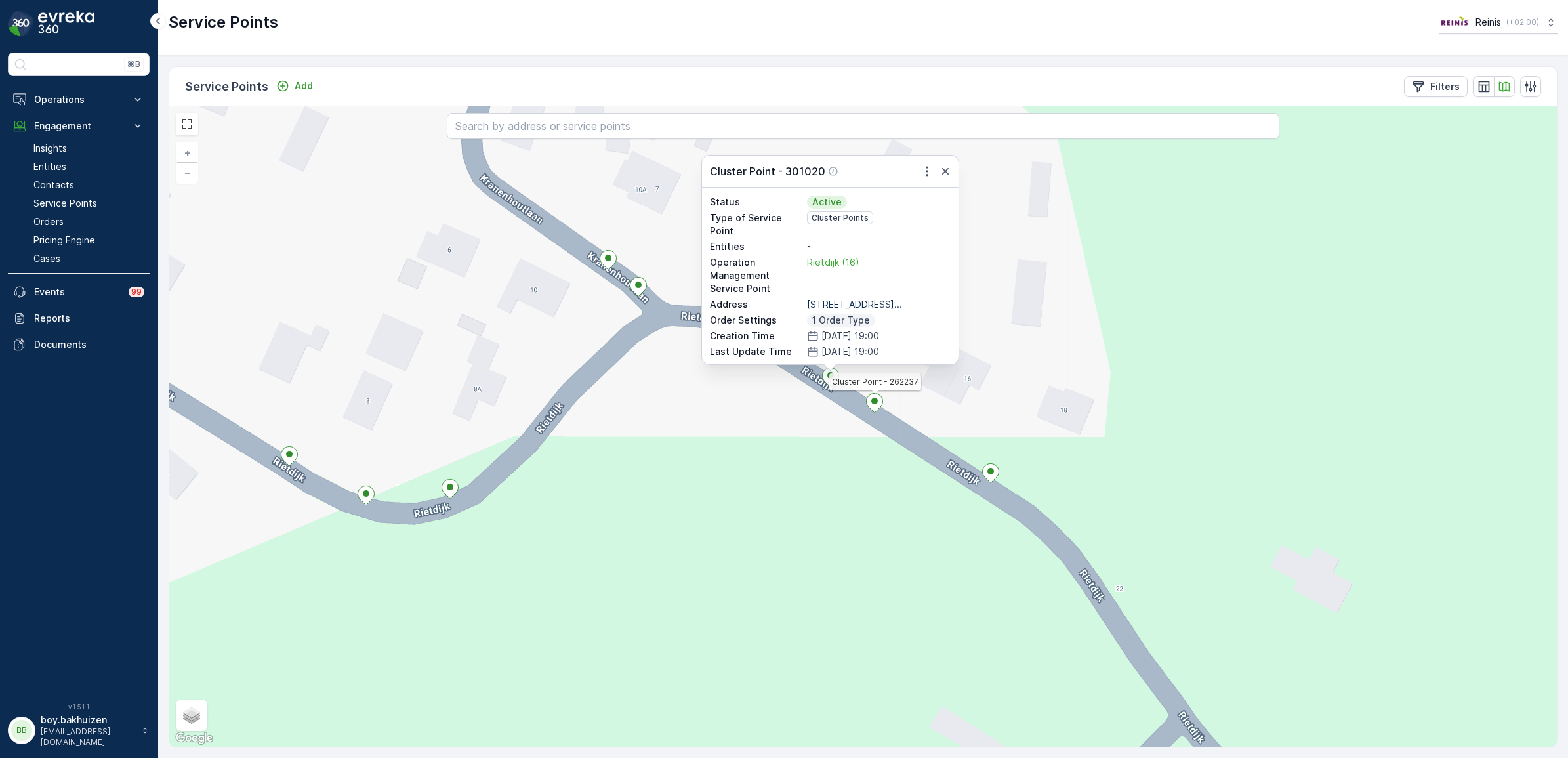
click at [870, 398] on icon at bounding box center [874, 402] width 17 height 19
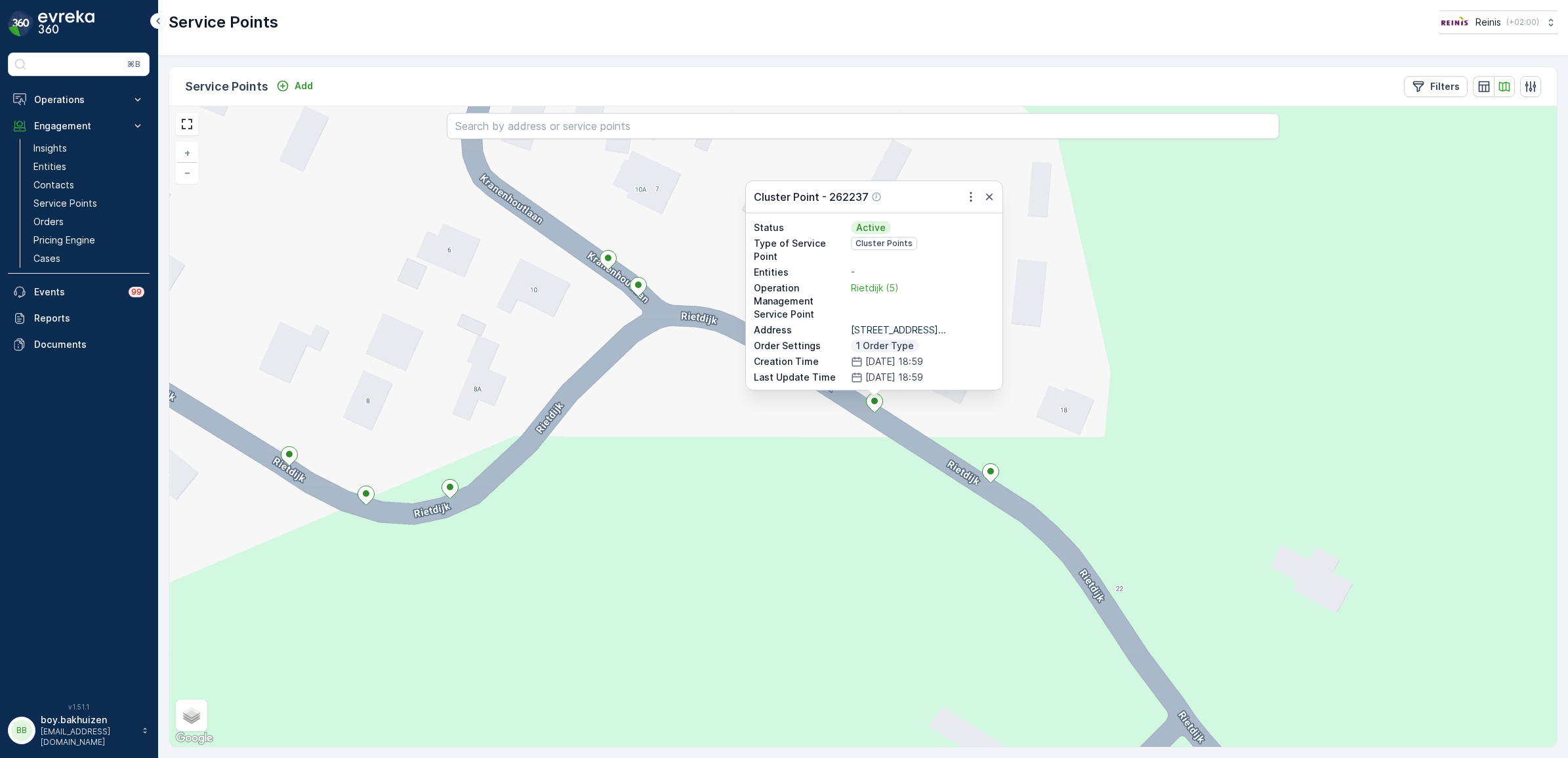
click at [1182, 509] on div "Cluster Point - 262237 Status Active Type of Service Point Cluster Points Entit…" at bounding box center [863, 426] width 1388 height 641
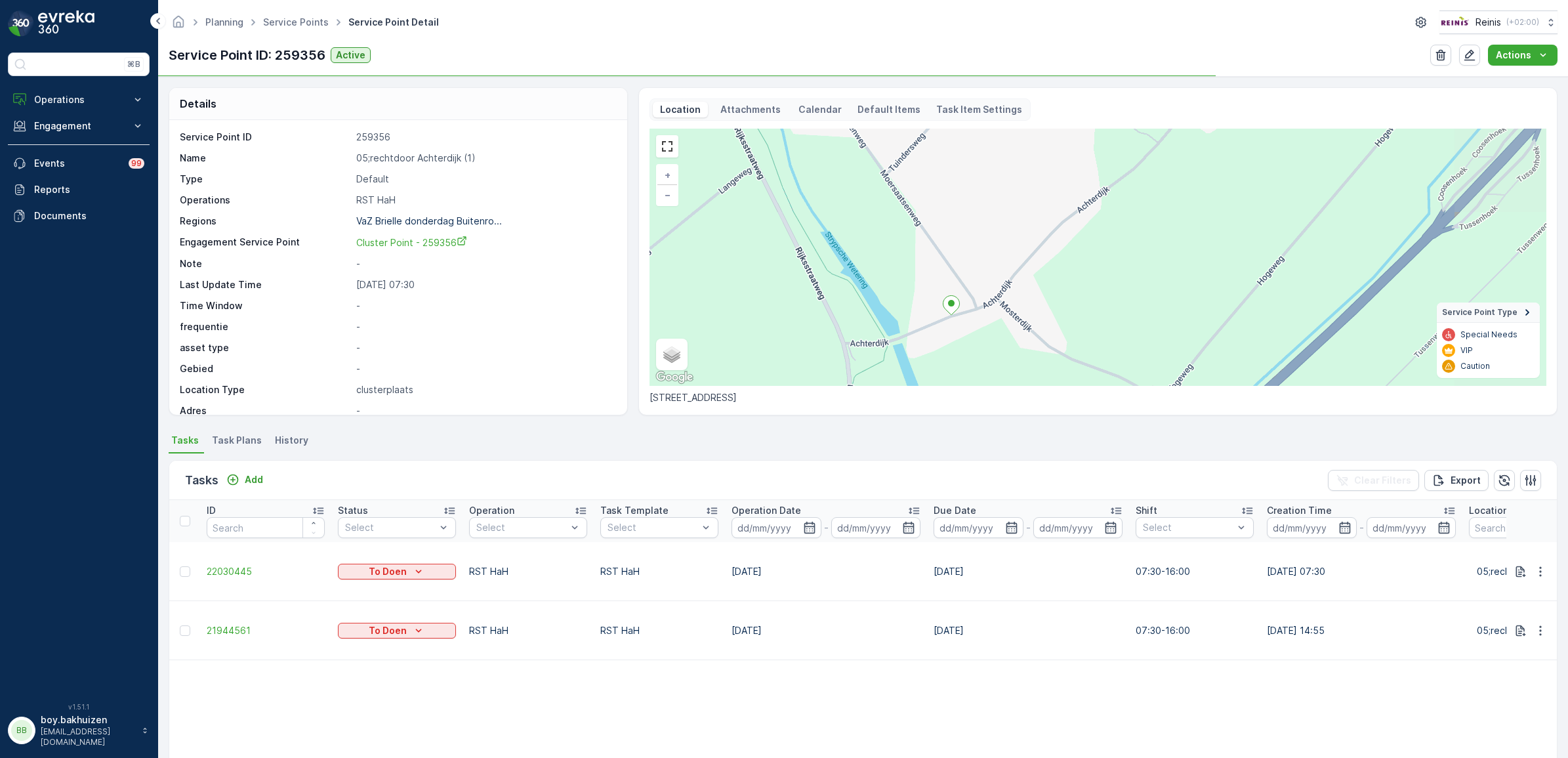
drag, startPoint x: 1100, startPoint y: 300, endPoint x: 966, endPoint y: 342, distance: 140.4
click at [966, 342] on div "+ − Satellite Roadmap Terrain Hybrid Leaflet Keyboard shortcuts Map Data Map da…" at bounding box center [1097, 257] width 897 height 257
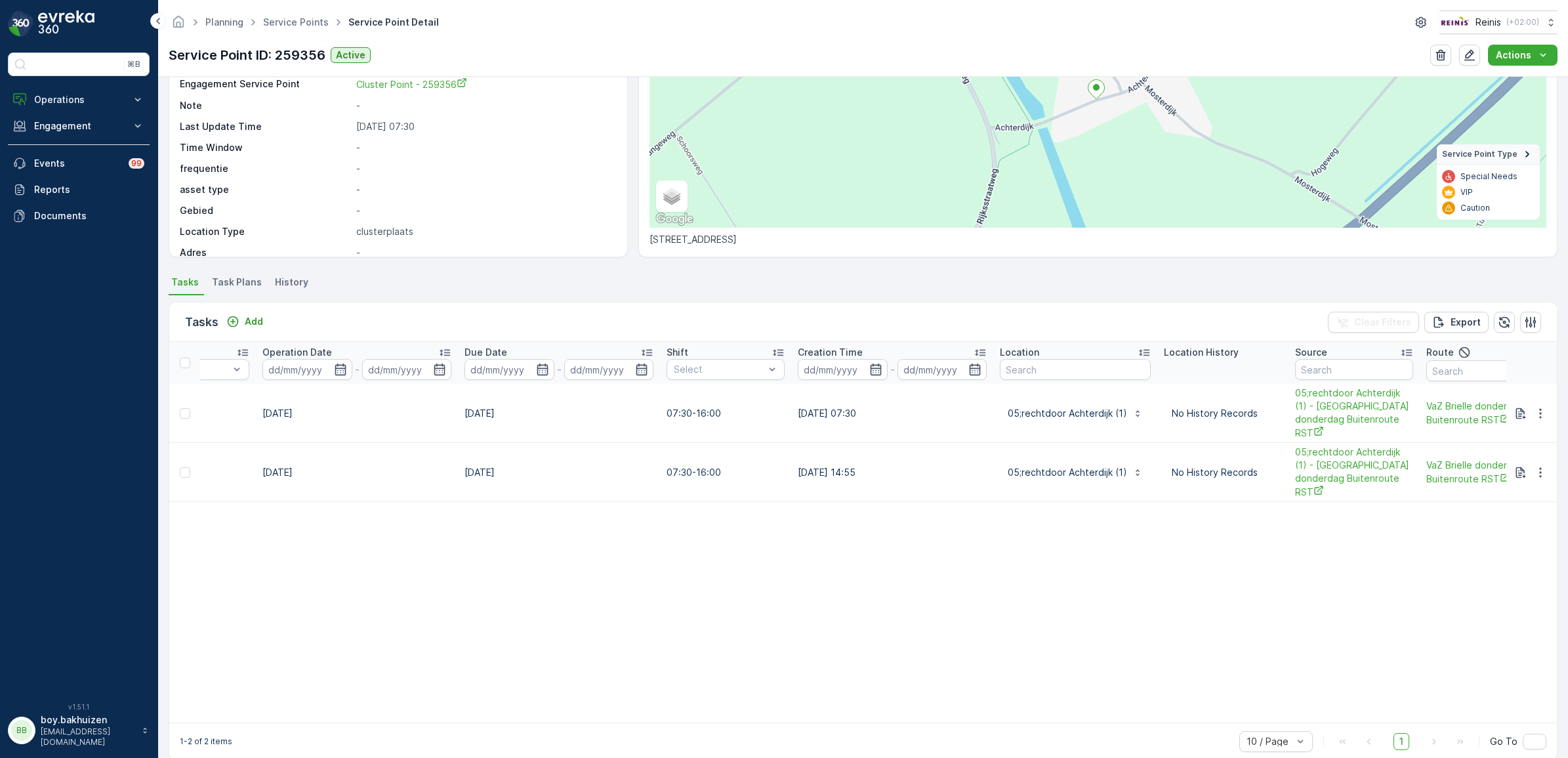
scroll to position [0, 549]
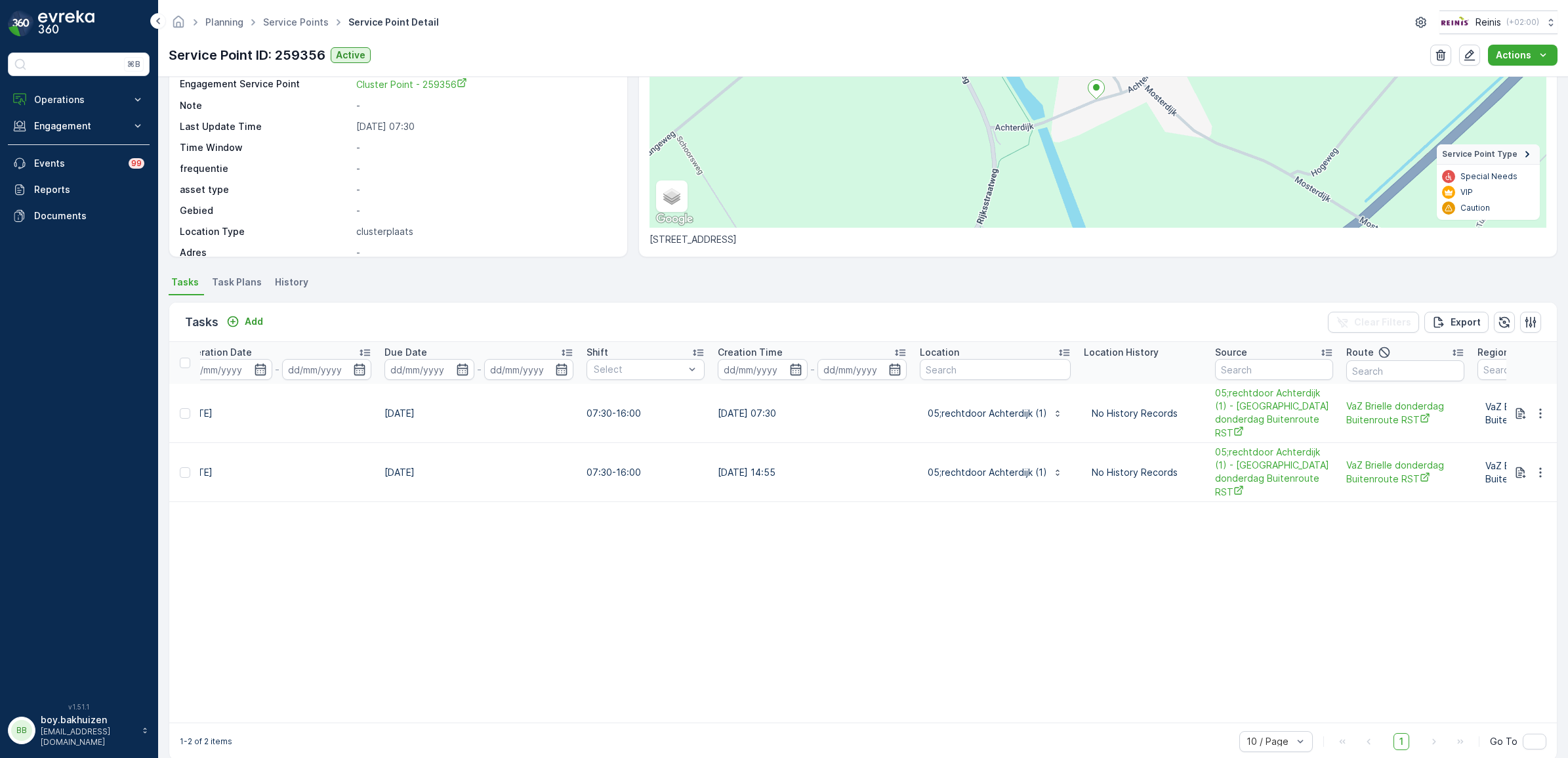
drag, startPoint x: 907, startPoint y: 710, endPoint x: 986, endPoint y: 716, distance: 79.2
click at [974, 722] on div "1-2 of 2 items 10 / Page 1 Go To" at bounding box center [863, 741] width 1388 height 37
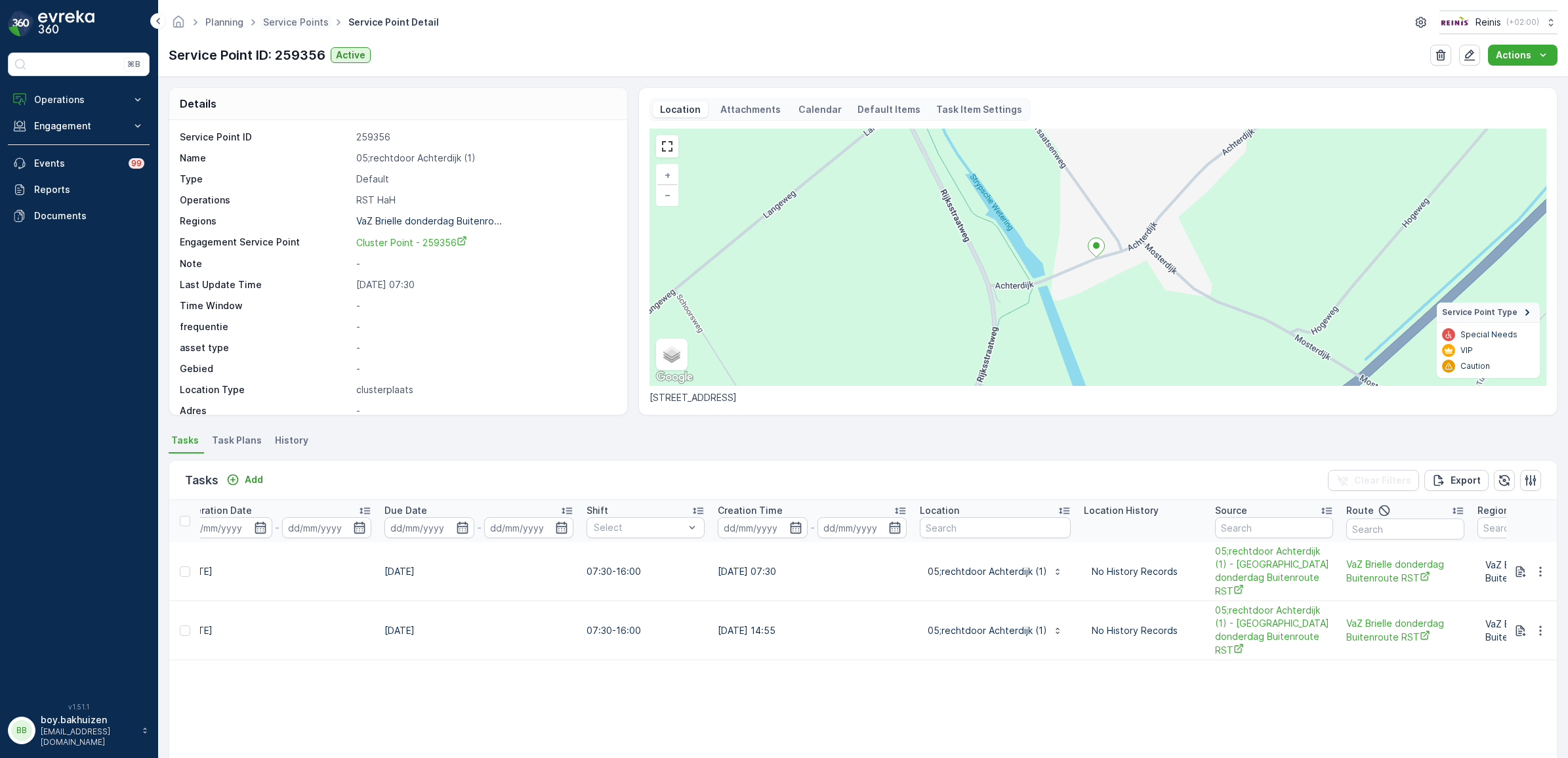
click at [275, 16] on span "Service Points" at bounding box center [295, 22] width 71 height 13
click at [290, 24] on link "Service Points" at bounding box center [295, 22] width 66 height 11
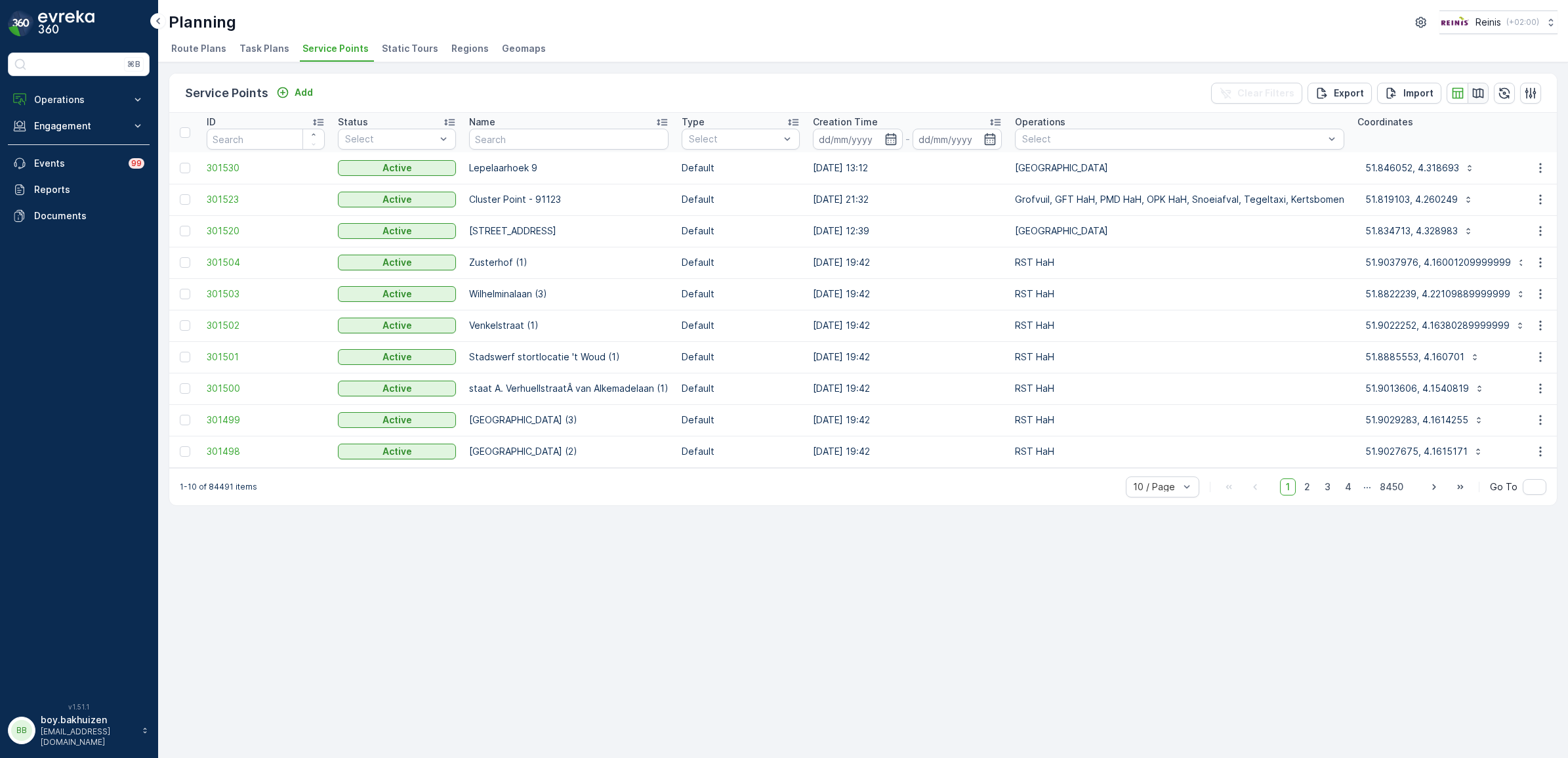
click at [1478, 94] on icon "button" at bounding box center [1478, 93] width 11 height 10
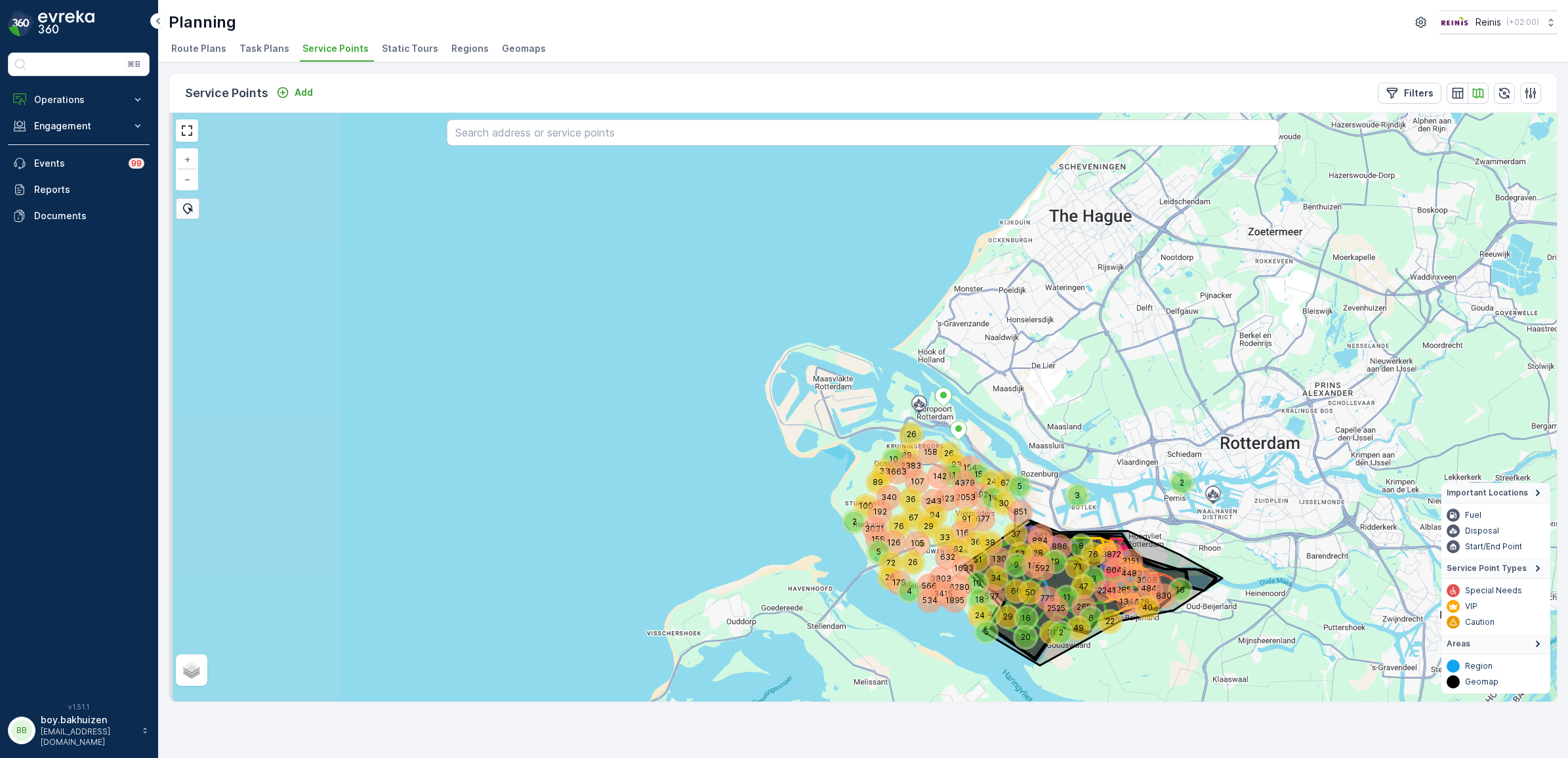
drag, startPoint x: 917, startPoint y: 388, endPoint x: 1050, endPoint y: 495, distance: 170.7
click at [1050, 495] on div "24 692 677 5 597 34 4 6046 29 5 24 14 67 37 130 38 3872 30 851 8285 2525 884 22…" at bounding box center [863, 407] width 1388 height 589
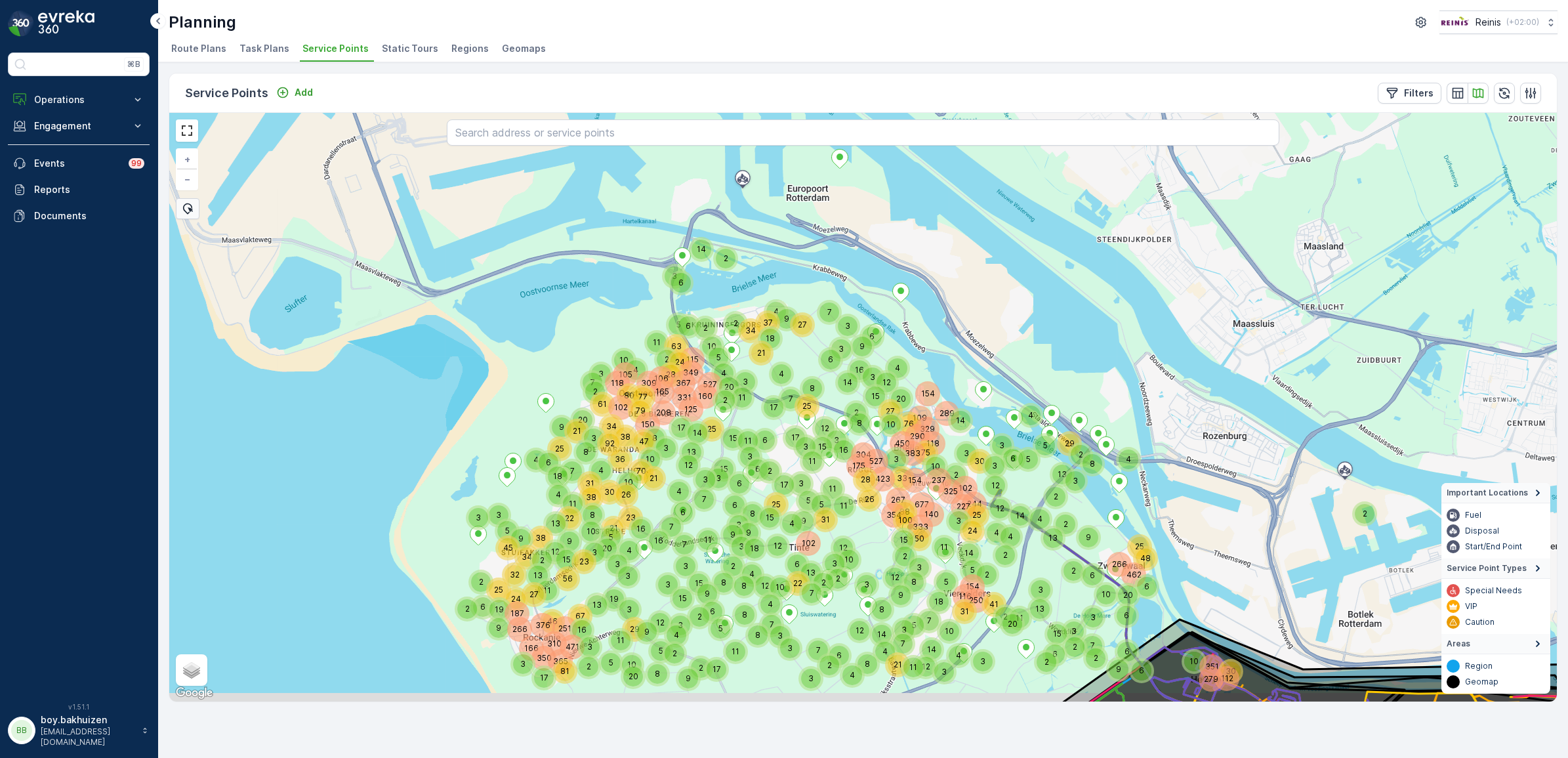
drag, startPoint x: 952, startPoint y: 512, endPoint x: 845, endPoint y: 465, distance: 116.9
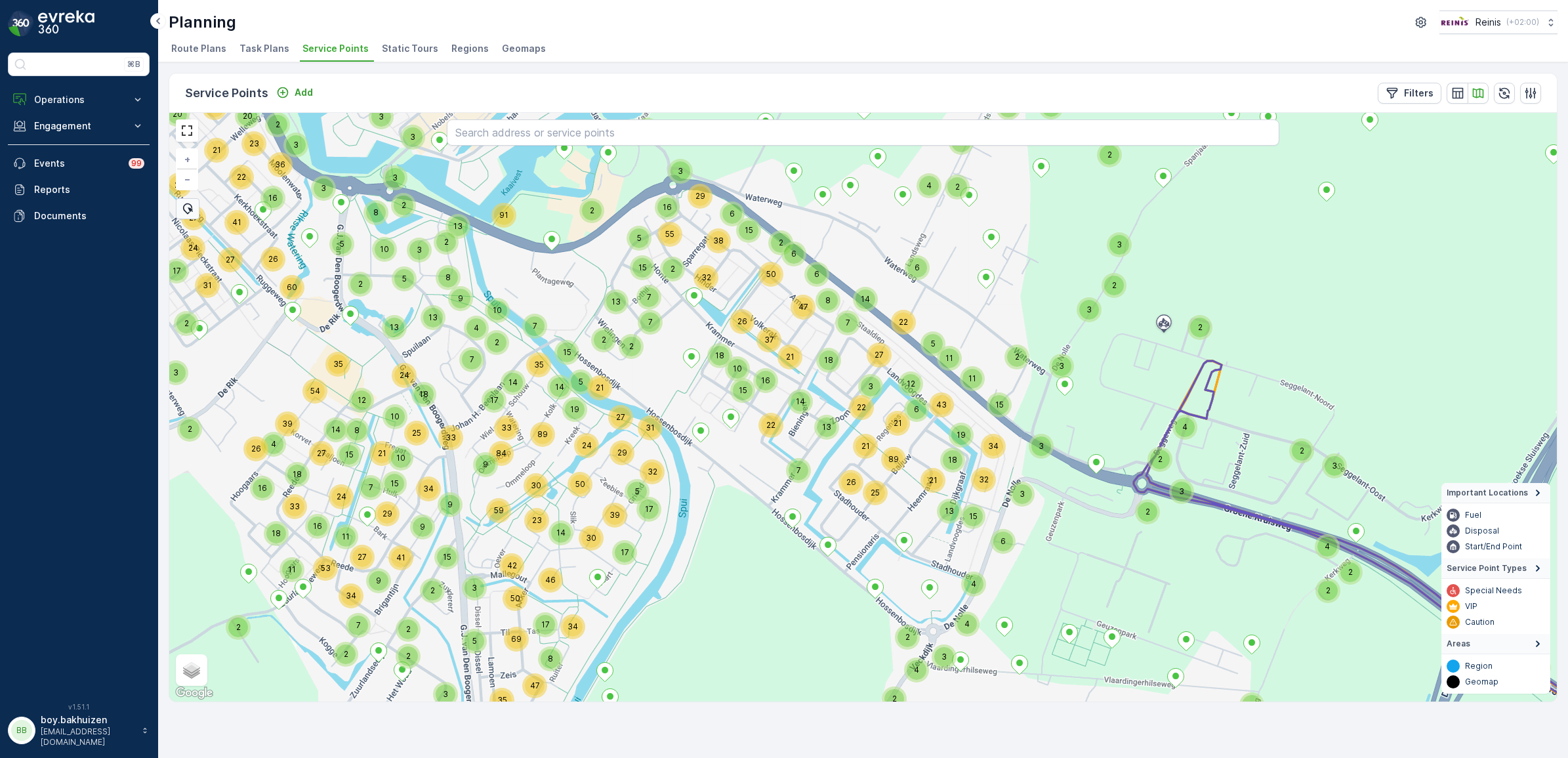
click at [692, 496] on div "2 2 3 2 2 2 70 21 43 2 2 2 3 22 17 3 5 6 2 2 2 4 2 2 2 3 89 2 21 4 2 25 4 19 4 …" at bounding box center [863, 407] width 1388 height 589
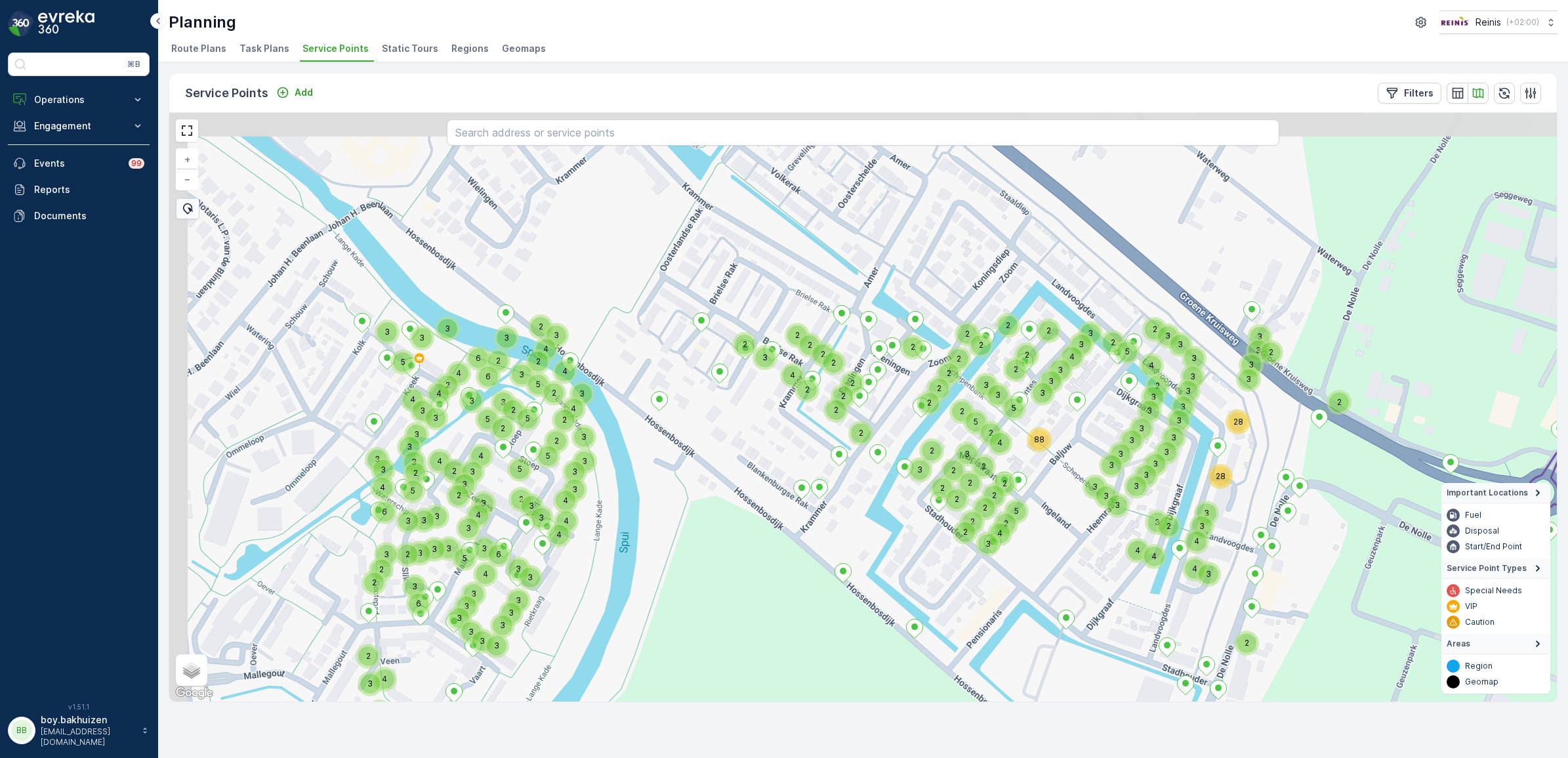
drag, startPoint x: 671, startPoint y: 458, endPoint x: 861, endPoint y: 631, distance: 257.0
click at [861, 631] on div "2 2 2 28 3 4 88 3 2 3 2 2 2 3 3 3 3 2 4 3 3 2 4 4 4 3 2 2 5 3 3 3 3 3 3 3 3 3 3…" at bounding box center [863, 407] width 1388 height 589
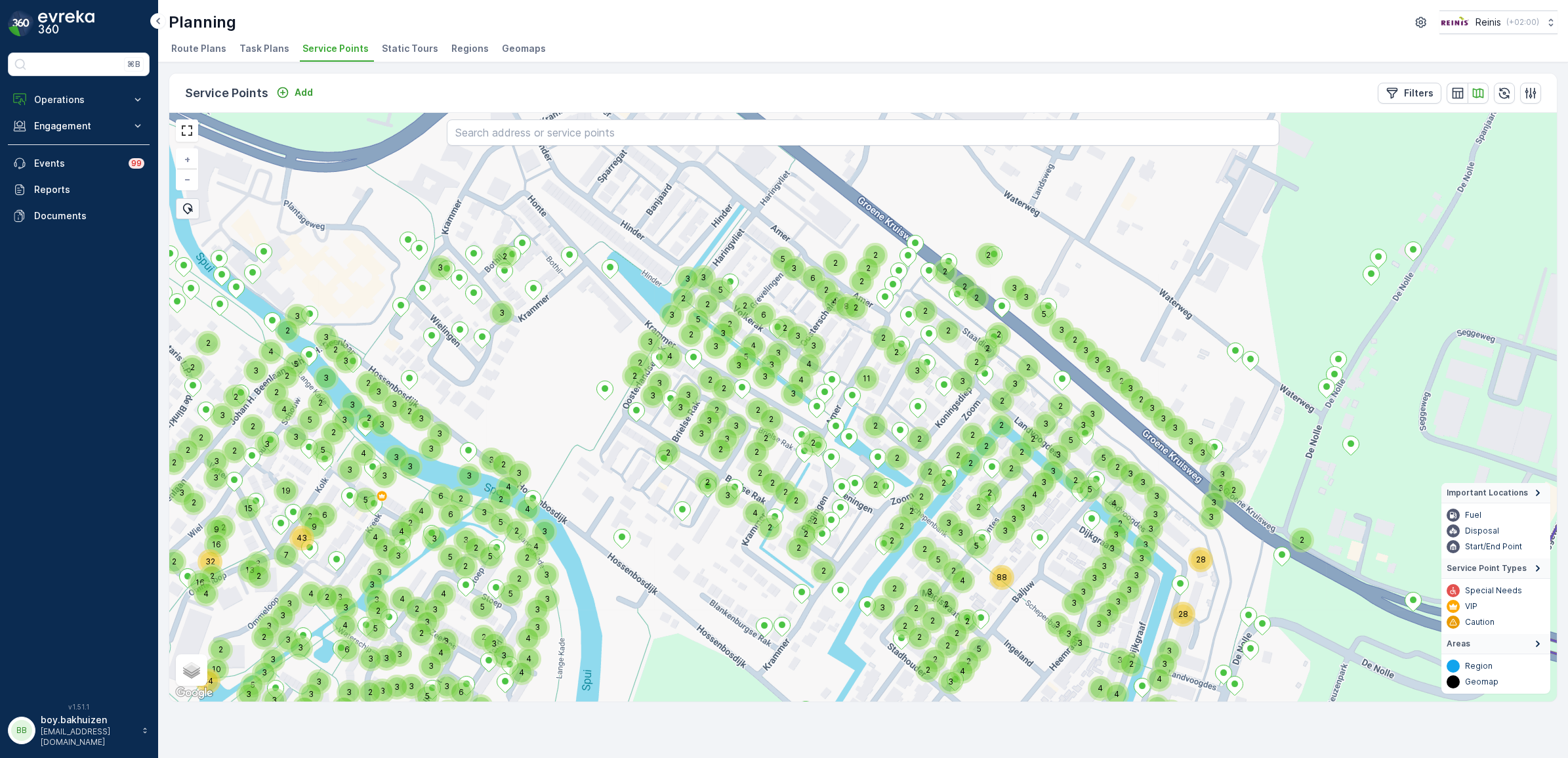
drag, startPoint x: 620, startPoint y: 234, endPoint x: 581, endPoint y: 358, distance: 130.0
click at [581, 358] on div "2 28 3 4 88 3 3 2 2 2 3 3 3 3 2 4 3 3 2 4 4 4 2 3 3 3 3 3 3 3 3 3 5 6 4 3 3 3 3…" at bounding box center [863, 407] width 1388 height 589
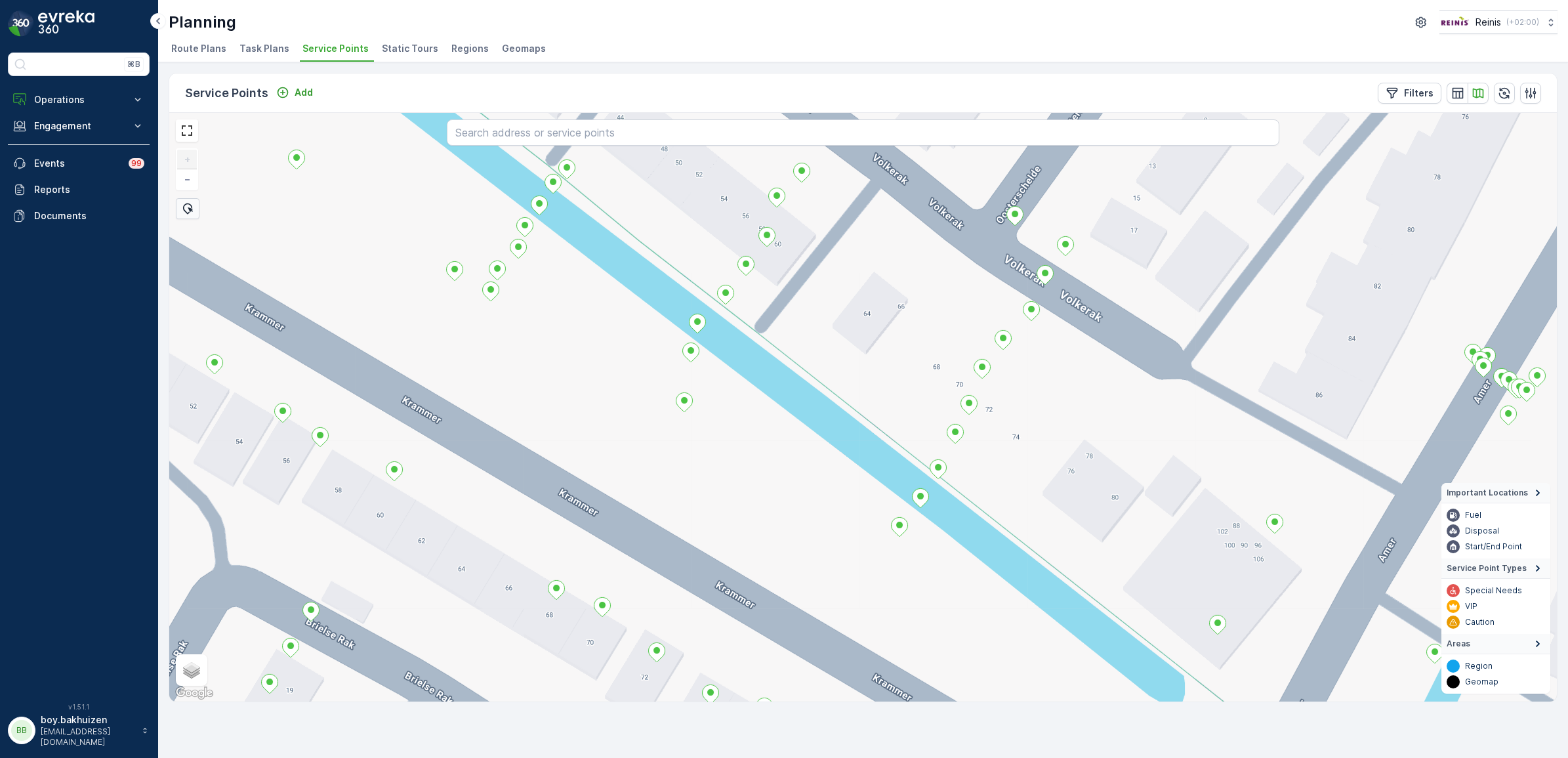
drag, startPoint x: 798, startPoint y: 473, endPoint x: 798, endPoint y: 491, distance: 18.0
click at [798, 491] on div "+ − Satellite Roadmap Terrain Hybrid Leaflet Keyboard shortcuts Map Data Map da…" at bounding box center [863, 407] width 1388 height 589
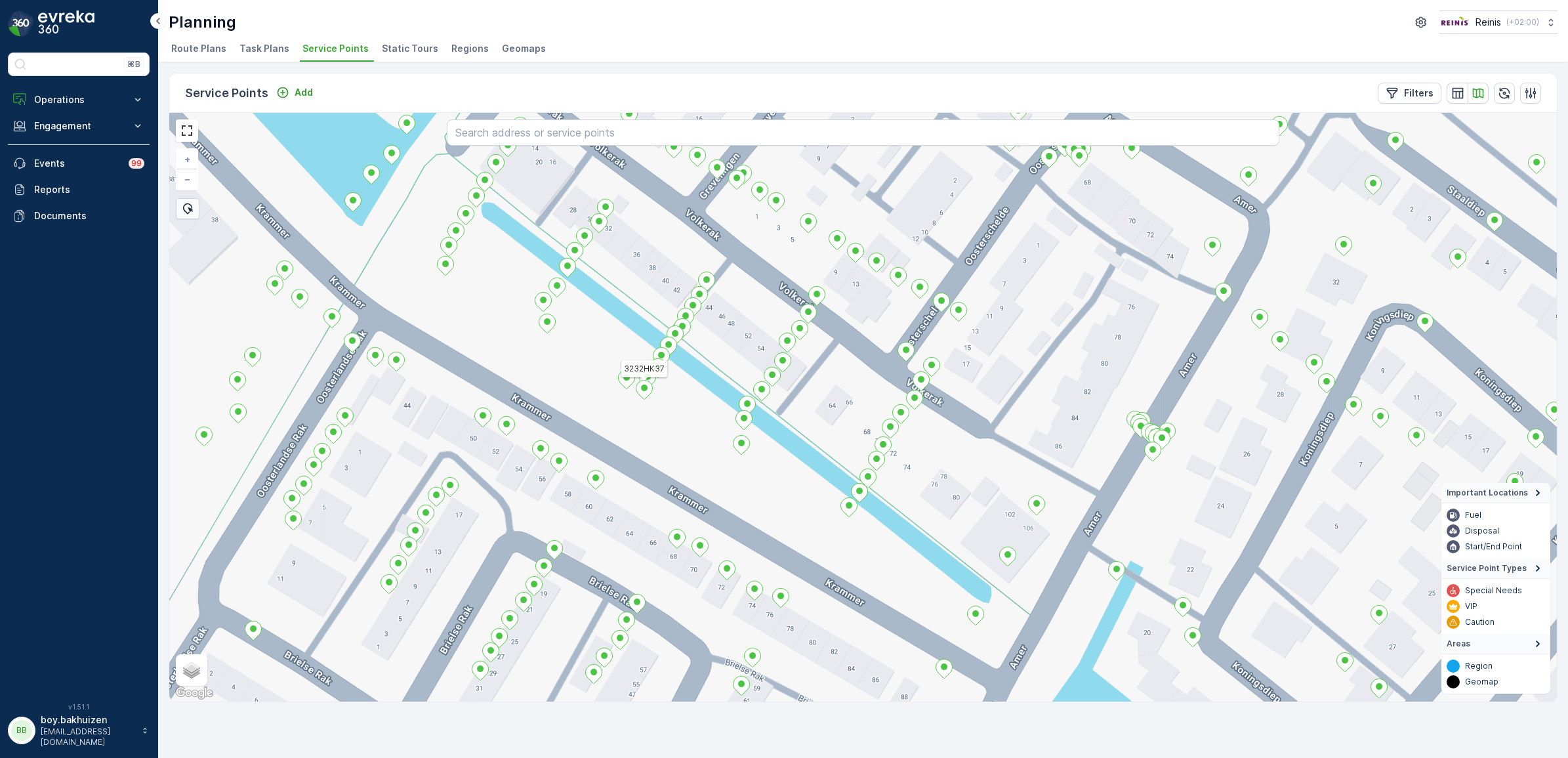
click at [643, 382] on icon at bounding box center [644, 389] width 17 height 19
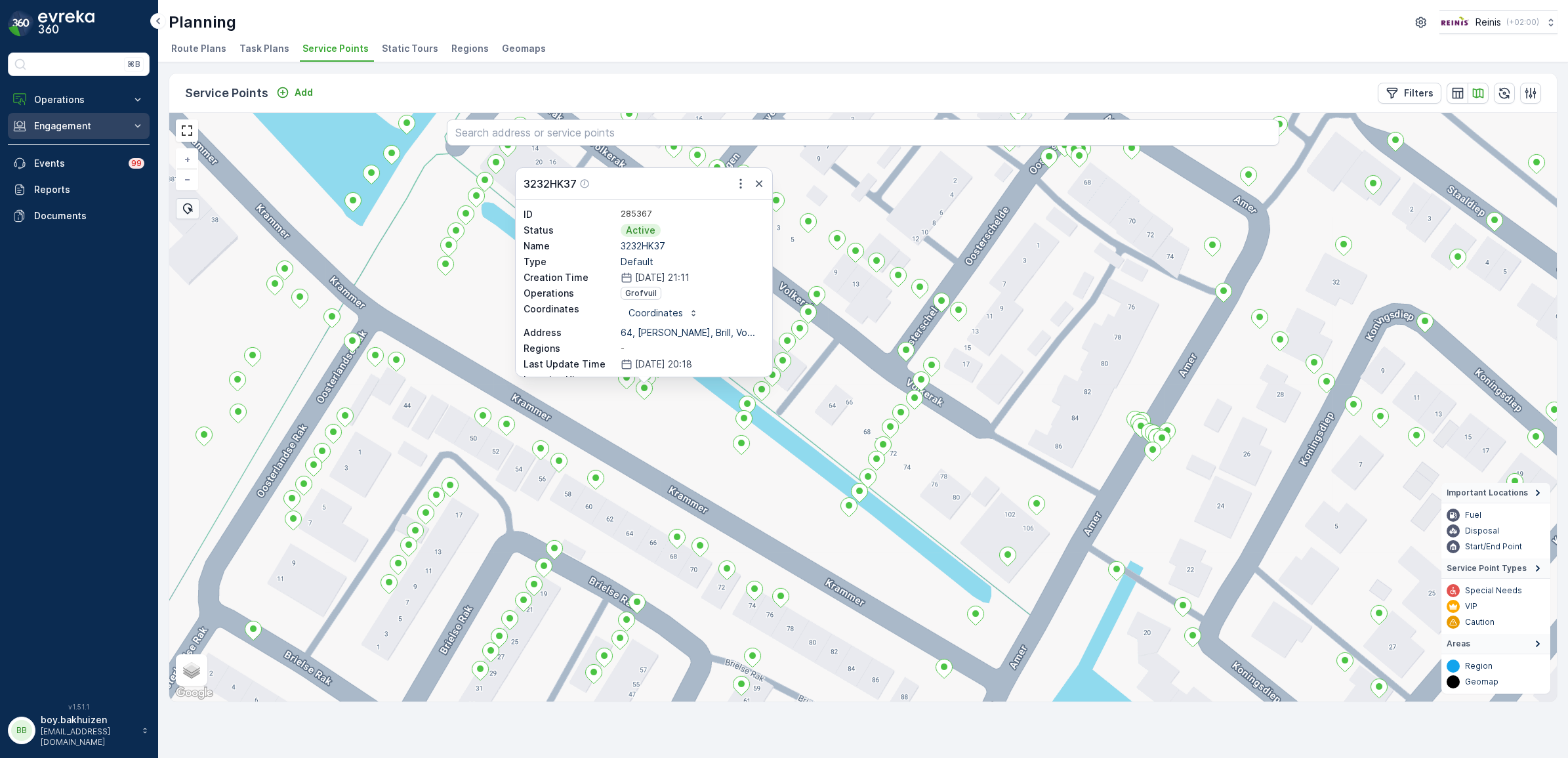
click at [66, 133] on p "Engagement" at bounding box center [79, 126] width 89 height 13
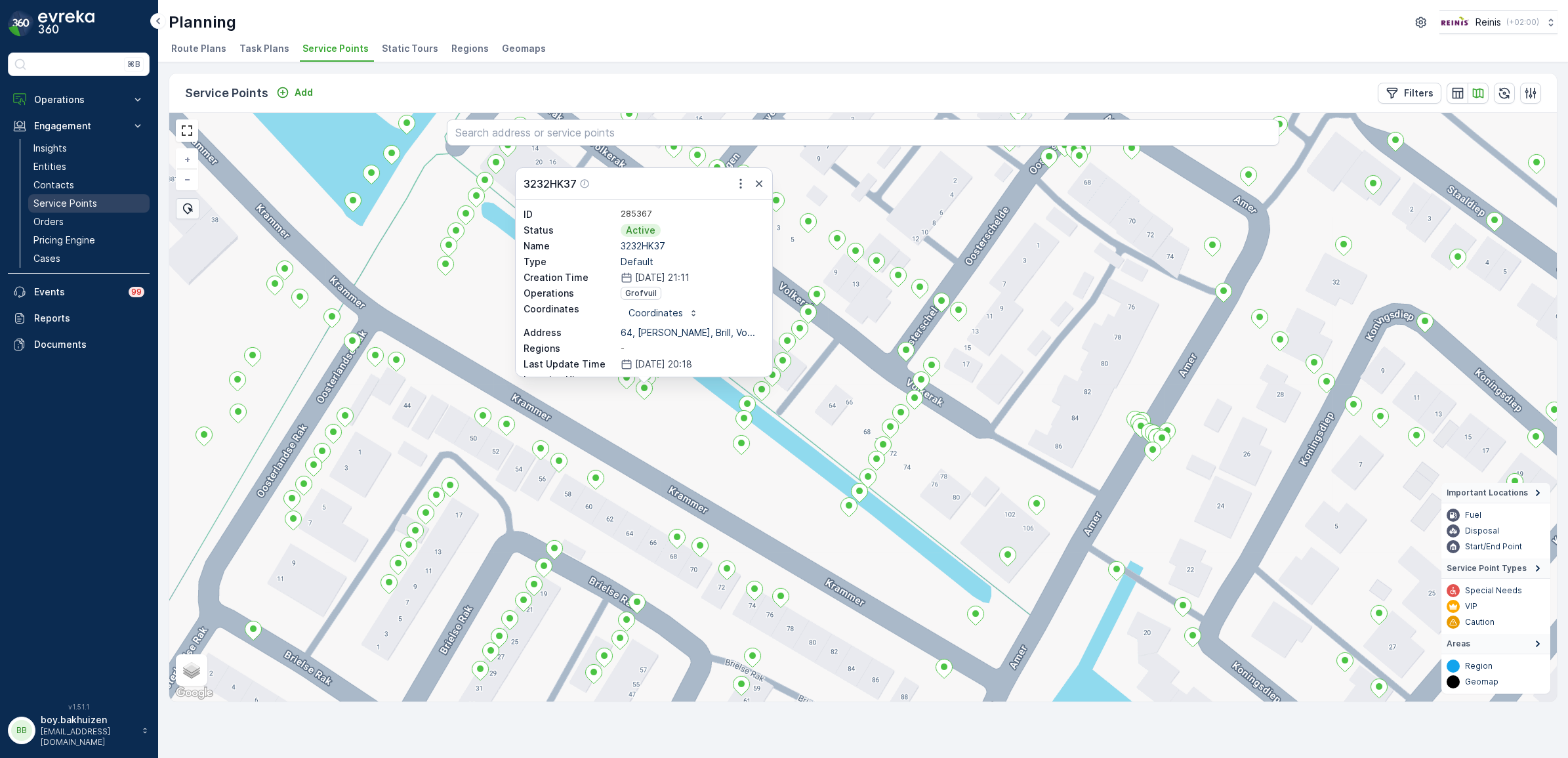
click at [58, 203] on p "Service Points" at bounding box center [65, 203] width 63 height 13
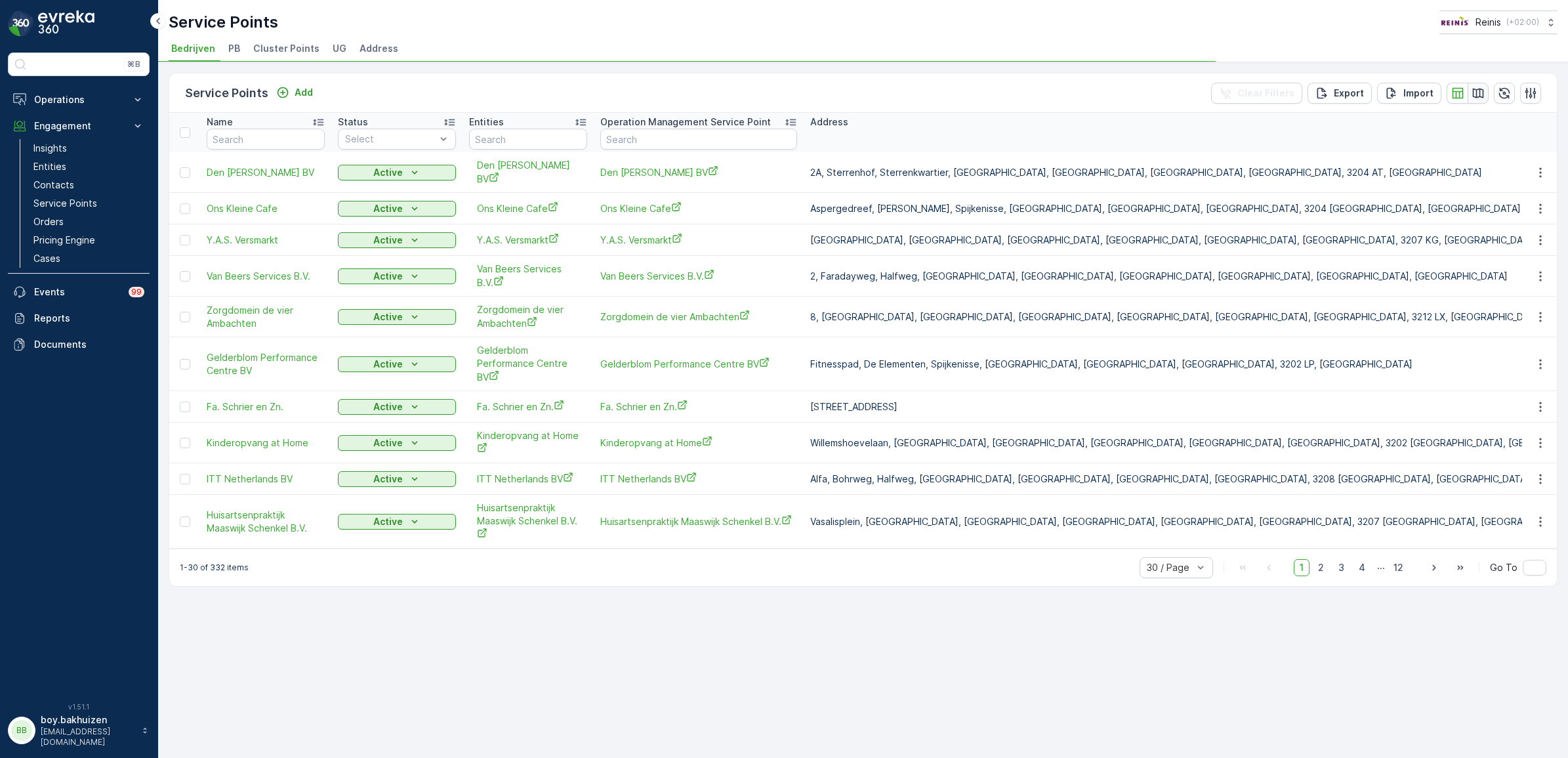
click at [1480, 97] on icon "button" at bounding box center [1478, 93] width 13 height 13
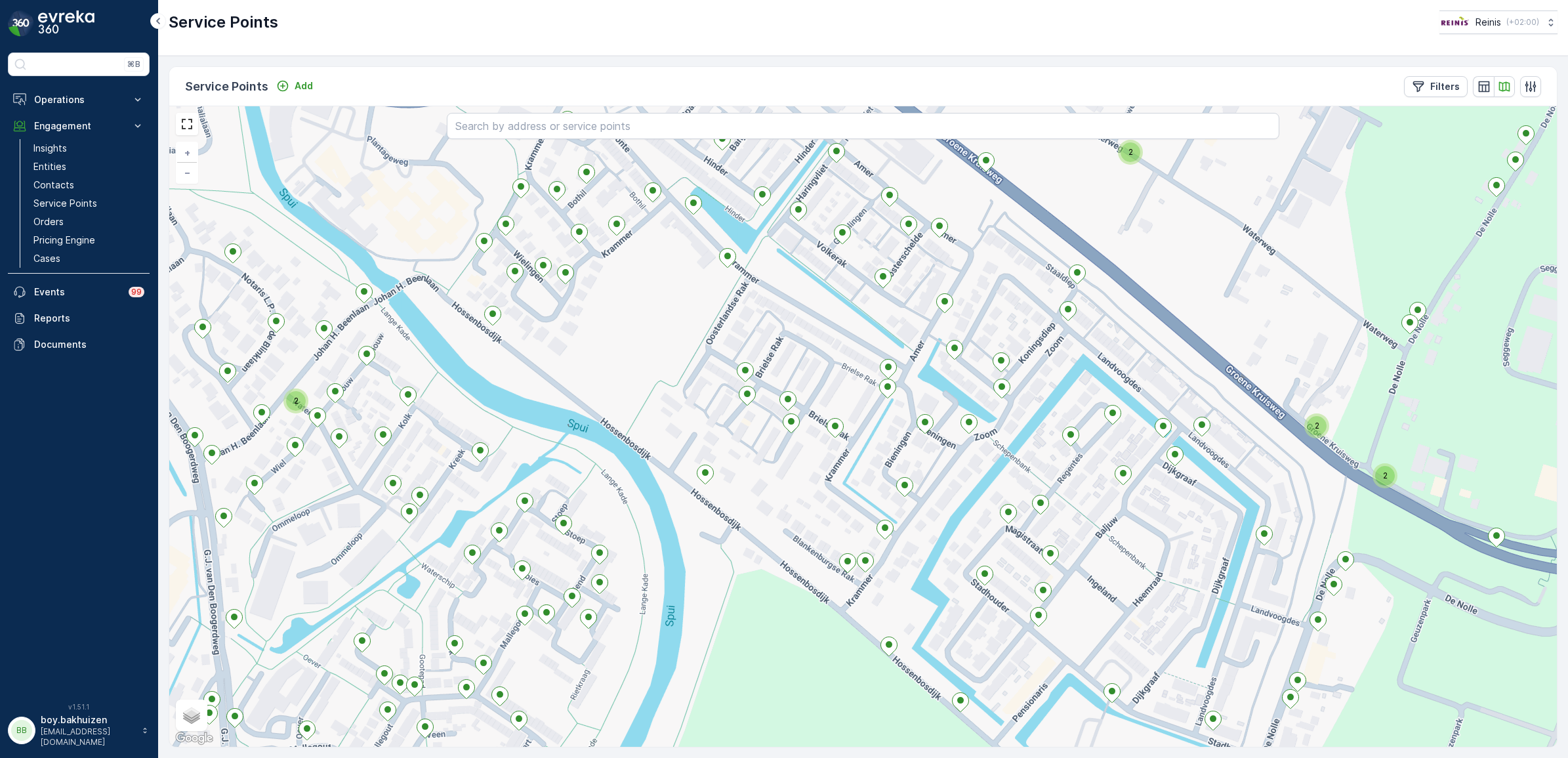
drag, startPoint x: 897, startPoint y: 526, endPoint x: 930, endPoint y: 505, distance: 39.1
click at [945, 526] on div "2 2 2 2 + − Satellite Roadmap Terrain Hybrid Leaflet Keyboard shortcuts Map Dat…" at bounding box center [863, 426] width 1388 height 641
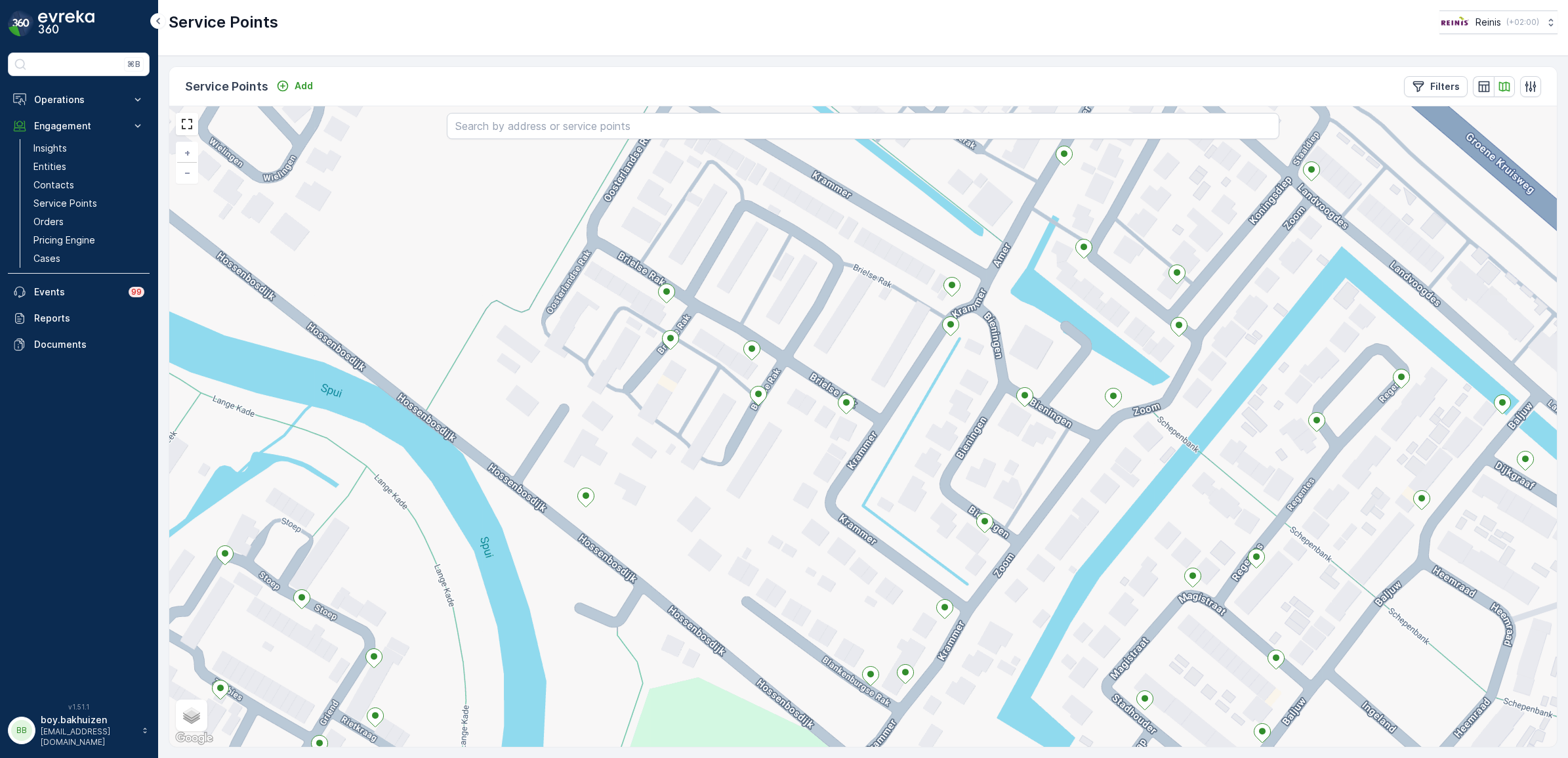
drag, startPoint x: 804, startPoint y: 446, endPoint x: 838, endPoint y: 481, distance: 48.8
click at [838, 481] on div "+ − Satellite Roadmap Terrain Hybrid Leaflet Keyboard shortcuts Map Data Map da…" at bounding box center [863, 426] width 1388 height 641
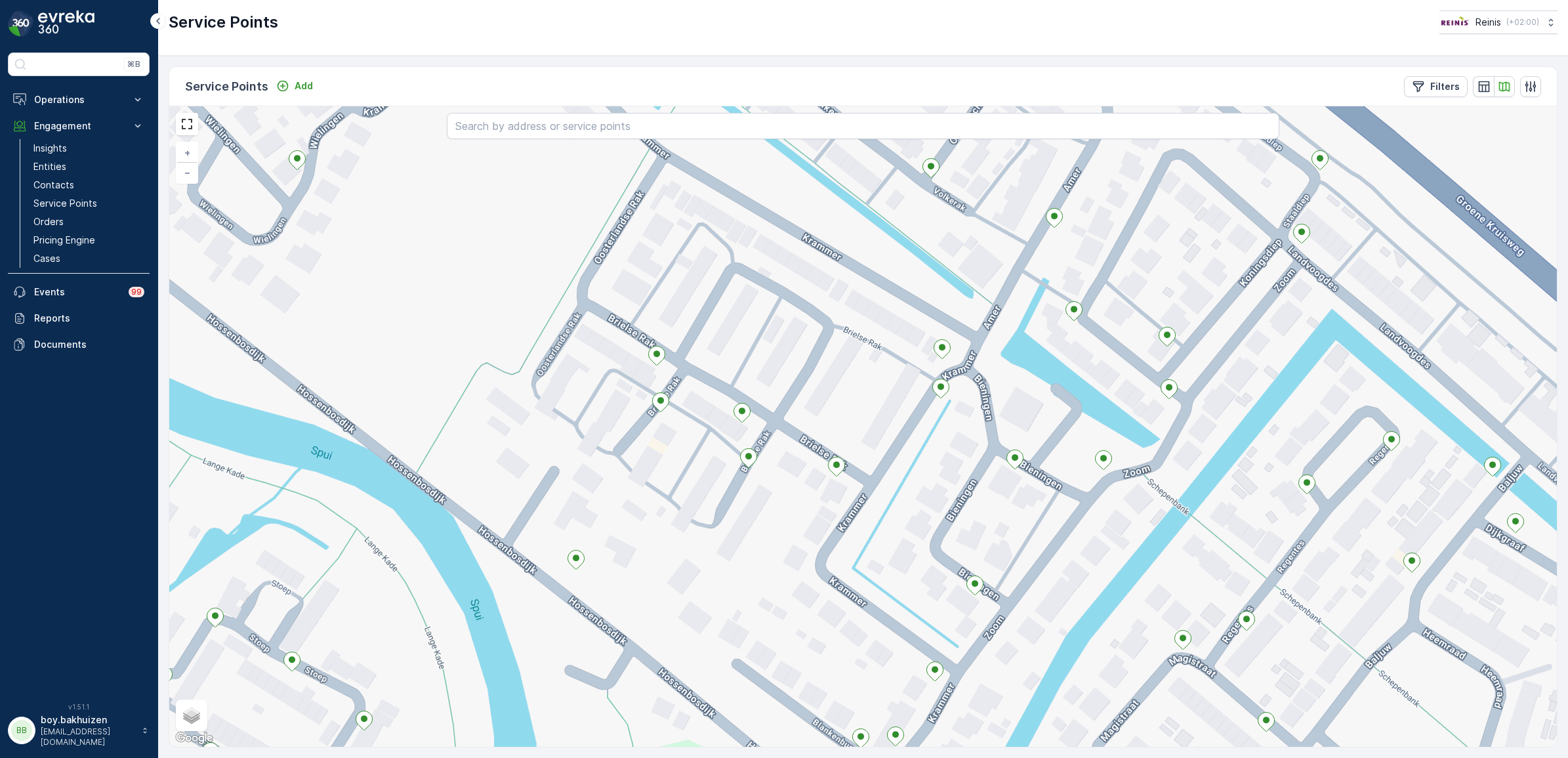
drag, startPoint x: 1169, startPoint y: 437, endPoint x: 1160, endPoint y: 496, distance: 59.7
click at [1160, 496] on div "+ − Satellite Roadmap Terrain Hybrid Leaflet Keyboard shortcuts Map Data Map da…" at bounding box center [863, 426] width 1388 height 641
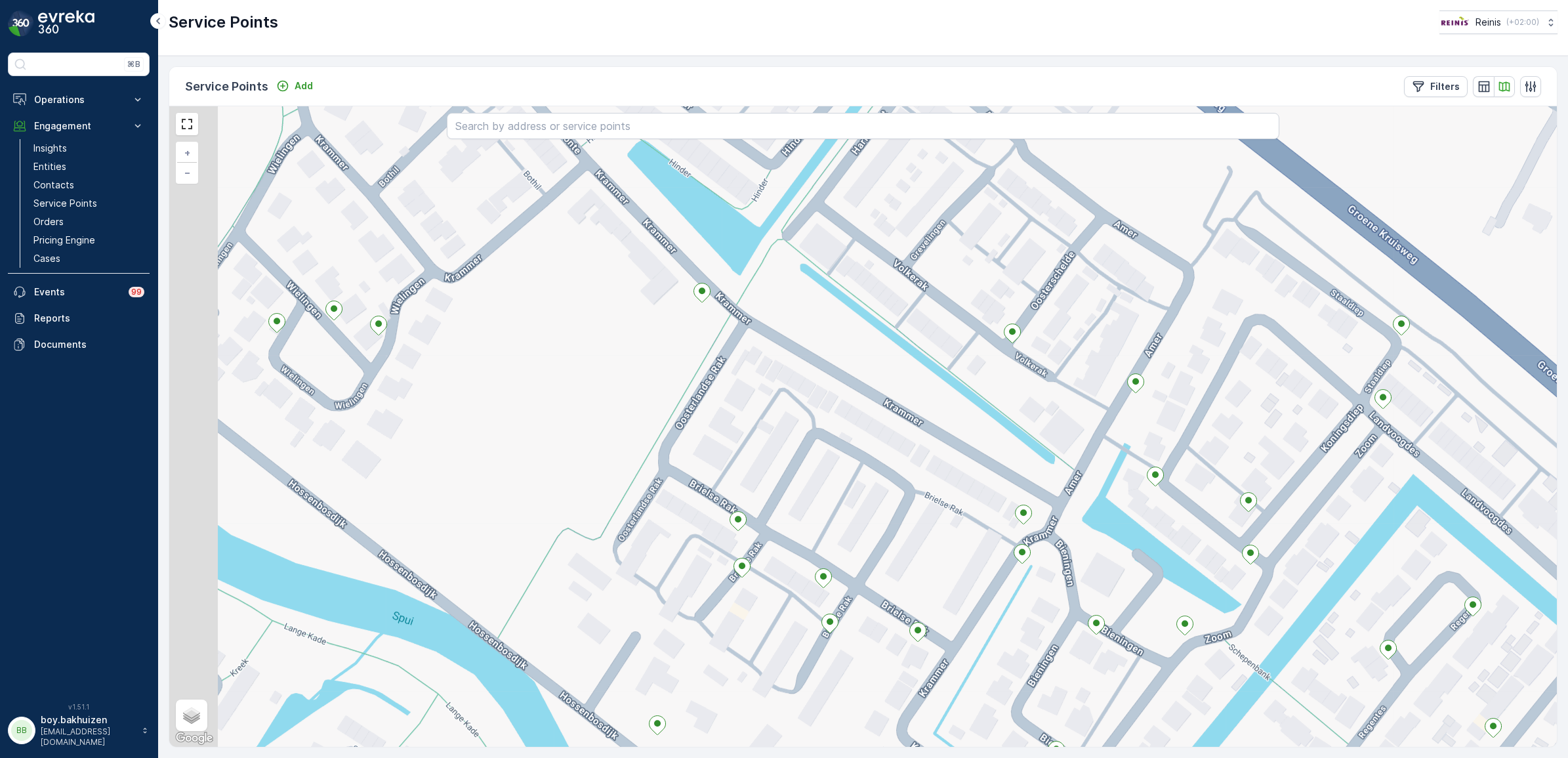
drag, startPoint x: 894, startPoint y: 280, endPoint x: 992, endPoint y: 451, distance: 197.1
click at [992, 451] on div "+ − Satellite Roadmap Terrain Hybrid Leaflet Keyboard shortcuts Map Data Map da…" at bounding box center [863, 426] width 1388 height 641
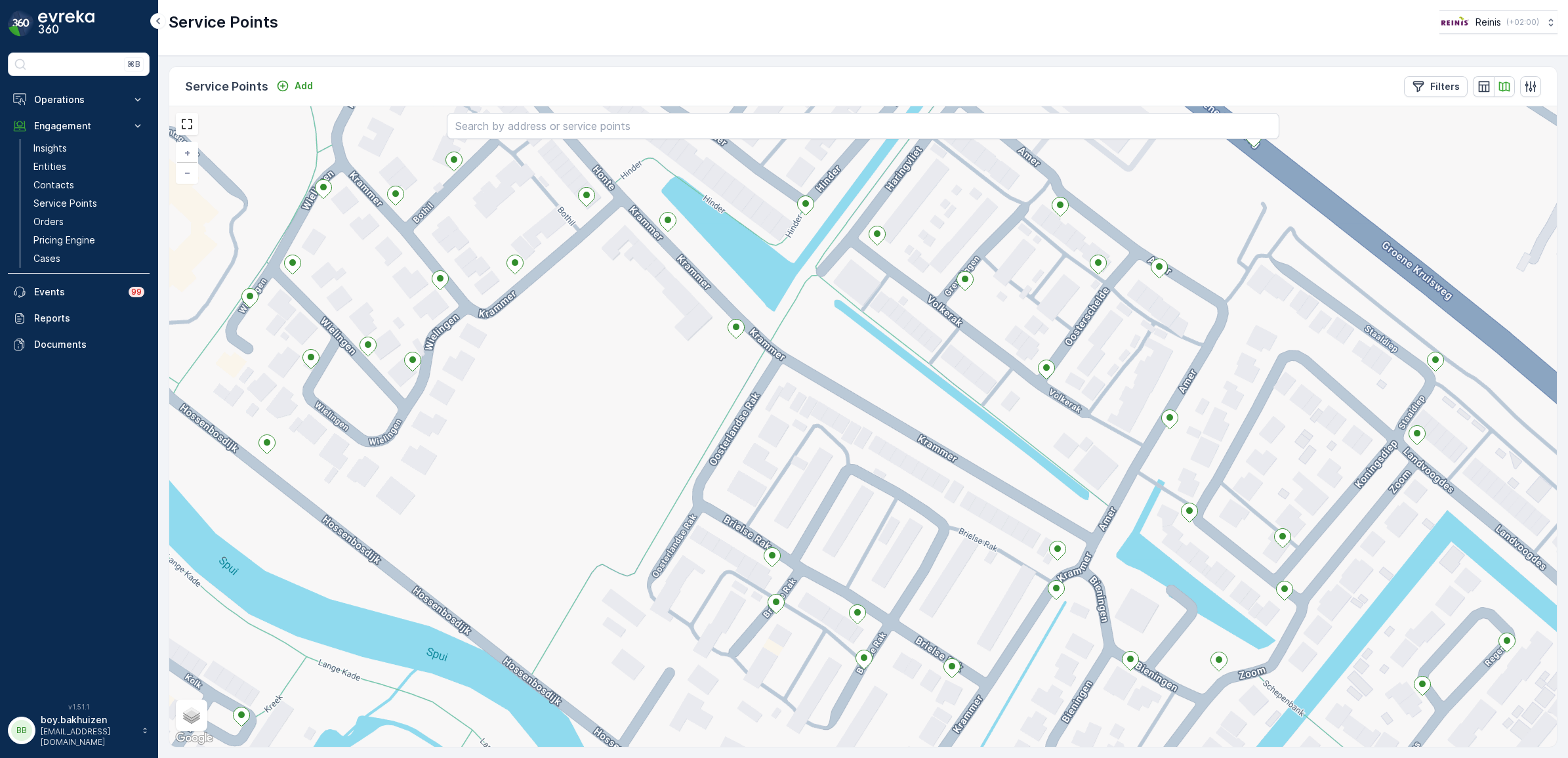
drag, startPoint x: 651, startPoint y: 372, endPoint x: 644, endPoint y: 519, distance: 147.2
click at [646, 517] on div "+ − Satellite Roadmap Terrain Hybrid Leaflet Keyboard shortcuts Map Data Map da…" at bounding box center [863, 426] width 1388 height 641
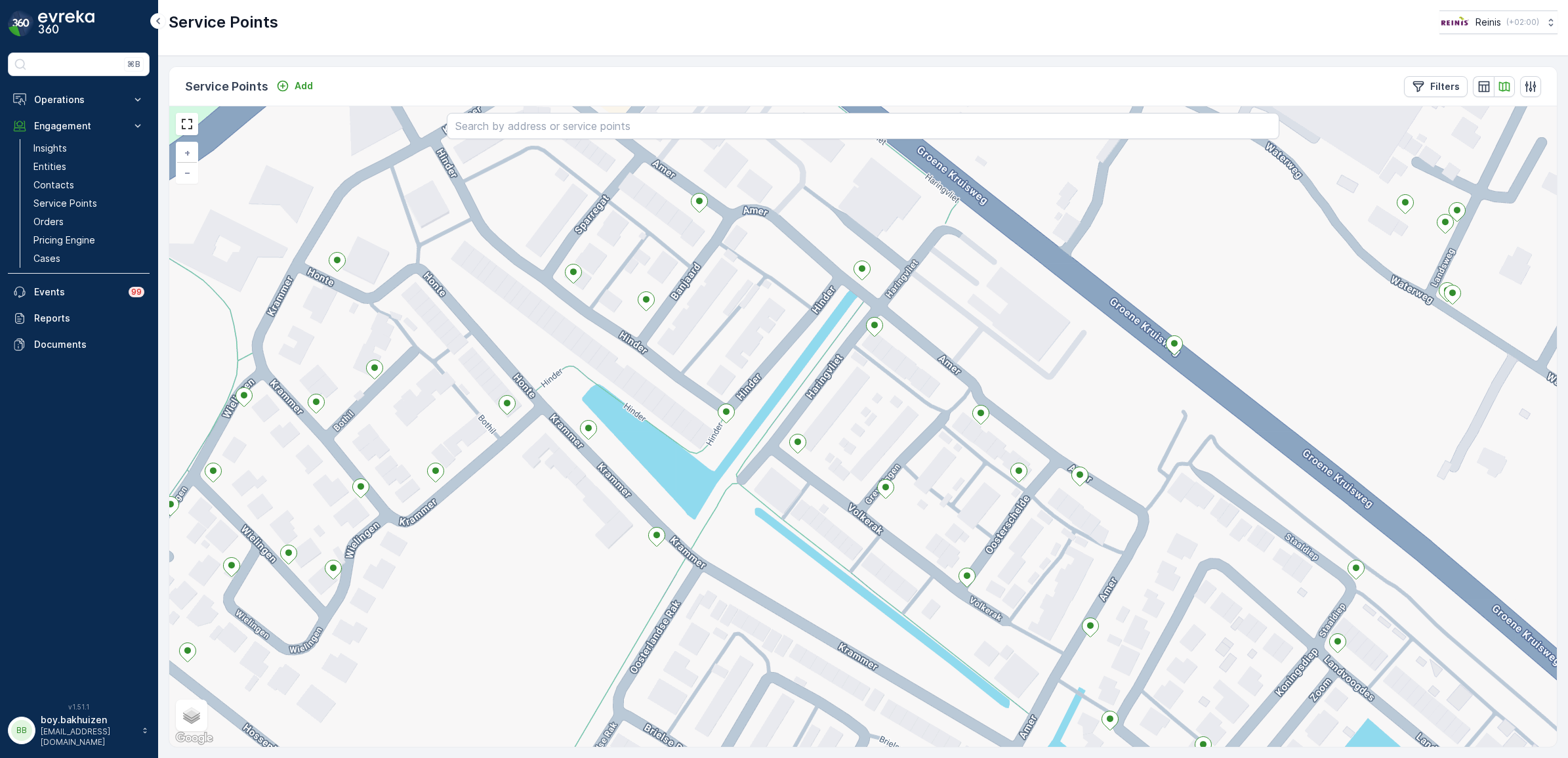
drag, startPoint x: 798, startPoint y: 378, endPoint x: 729, endPoint y: 458, distance: 105.6
click at [729, 458] on div "+ − Satellite Roadmap Terrain Hybrid Leaflet Keyboard shortcuts Map Data Map da…" at bounding box center [863, 426] width 1388 height 641
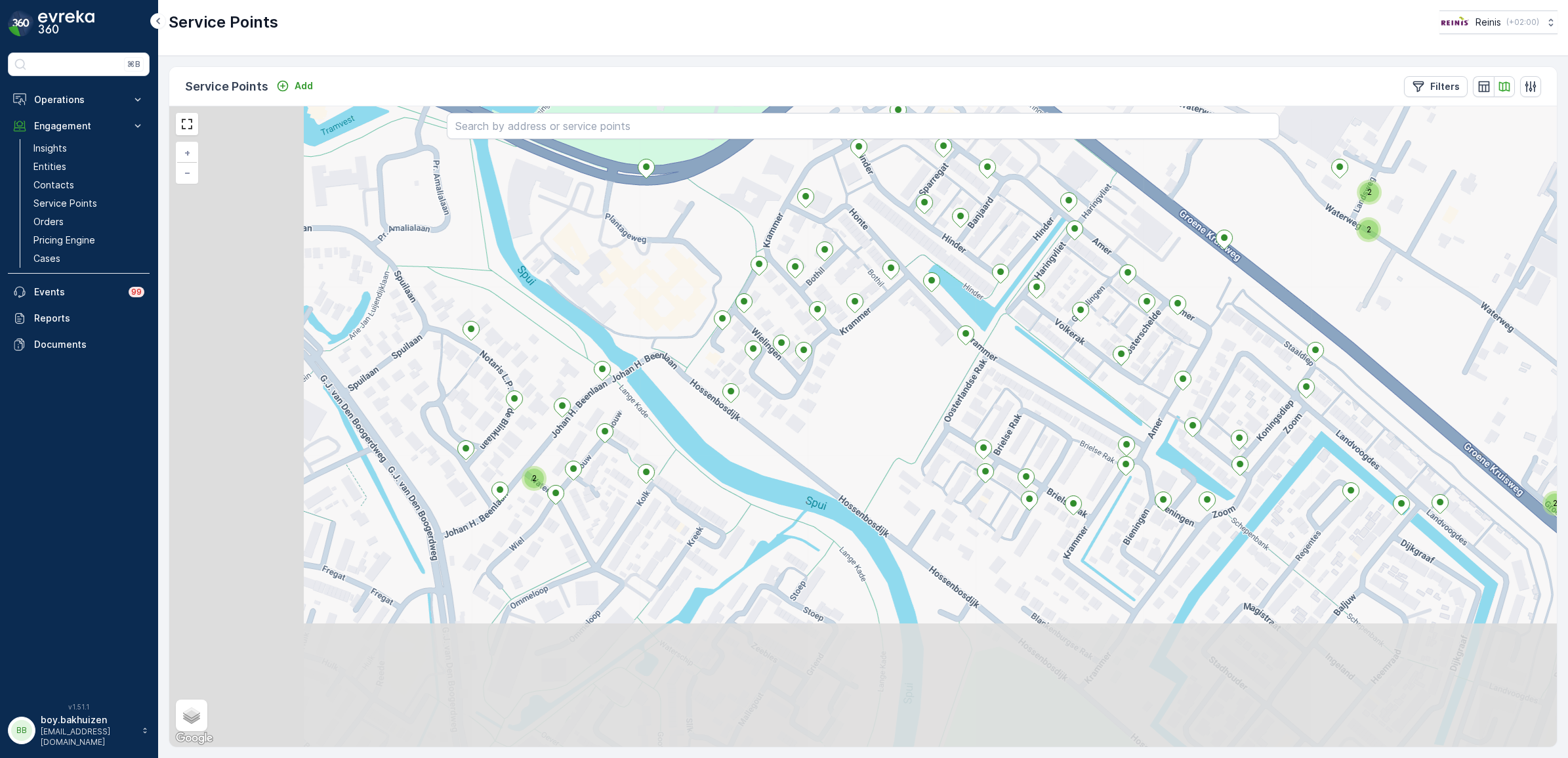
drag, startPoint x: 634, startPoint y: 576, endPoint x: 1001, endPoint y: 339, distance: 436.9
click at [975, 348] on div "2 2 2 2 2 2 2 2 2 2 2 + − Satellite Roadmap Terrain Hybrid Leaflet Keyboard sho…" at bounding box center [863, 426] width 1388 height 641
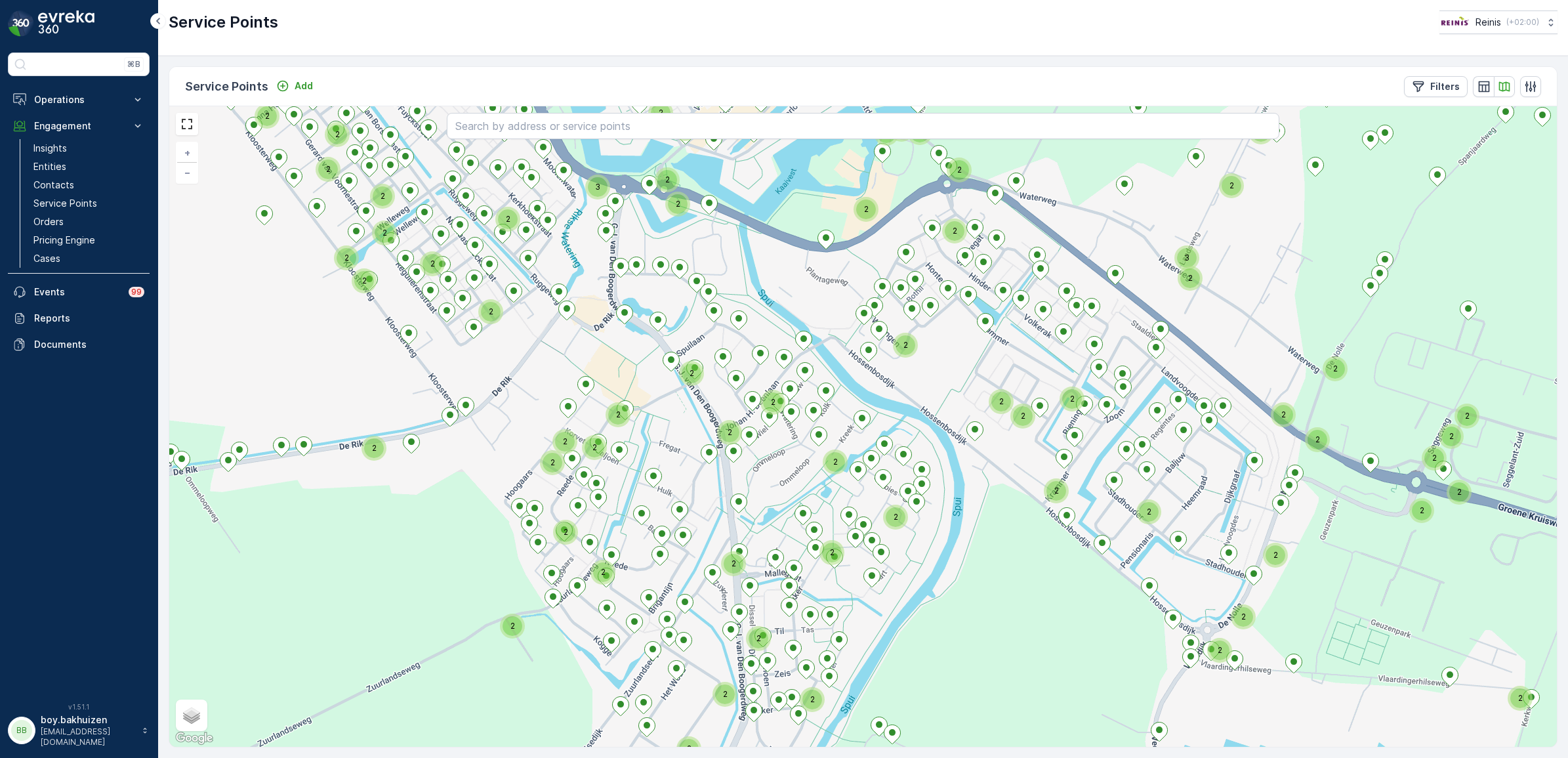
click at [378, 494] on div "2 2 2 2 2 2 2 2 2 2 2 2 2 2 2 2 2 2 2 2 2 2 2 2 2 2 2 2 2 3 2 2 2 2 2 2 2 3 2 2…" at bounding box center [863, 426] width 1388 height 641
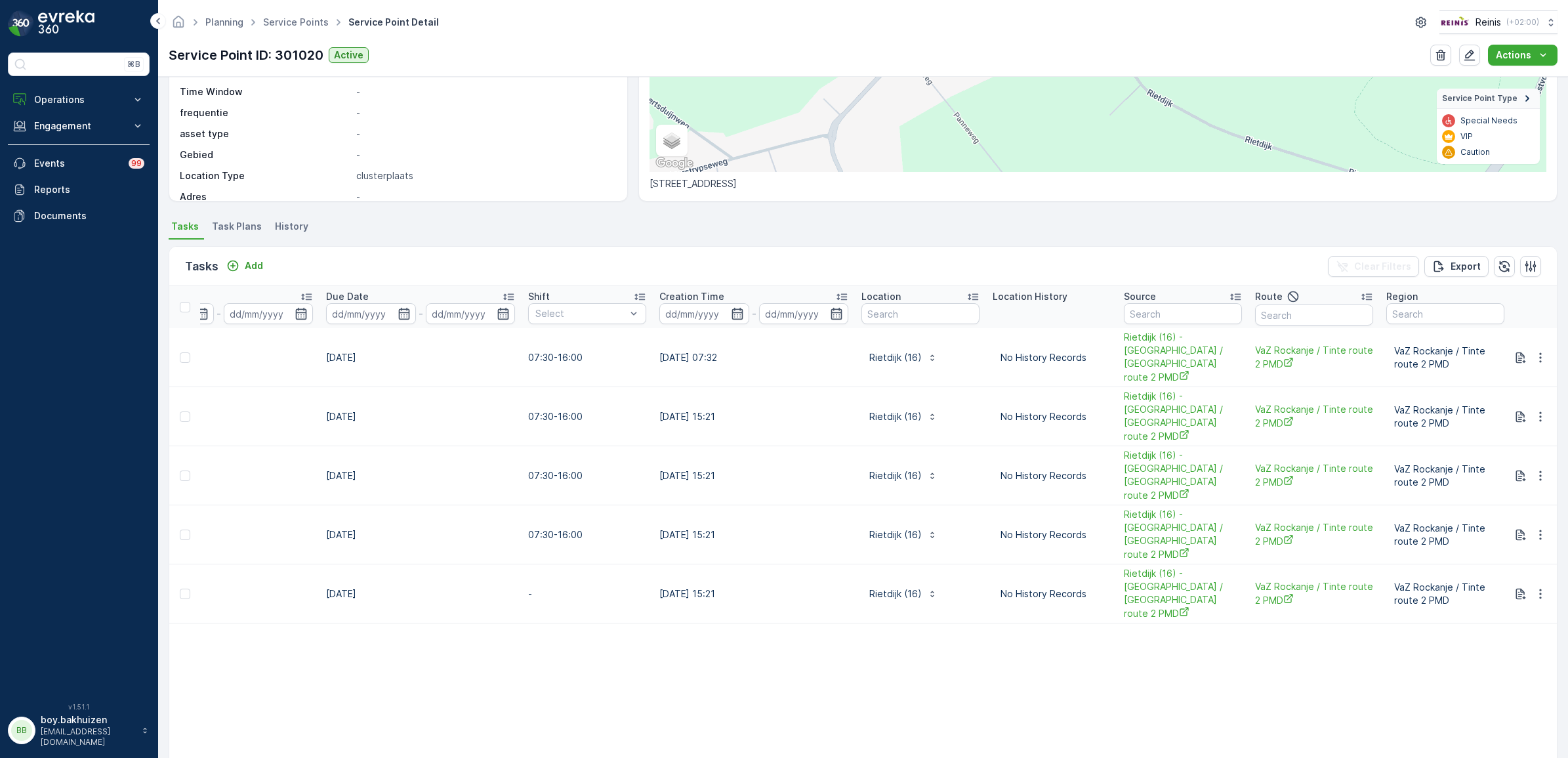
scroll to position [0, 615]
click at [1139, 344] on span "Rietdijk (16) - [GEOGRAPHIC_DATA] / [GEOGRAPHIC_DATA] route 2 PMD" at bounding box center [1177, 357] width 118 height 53
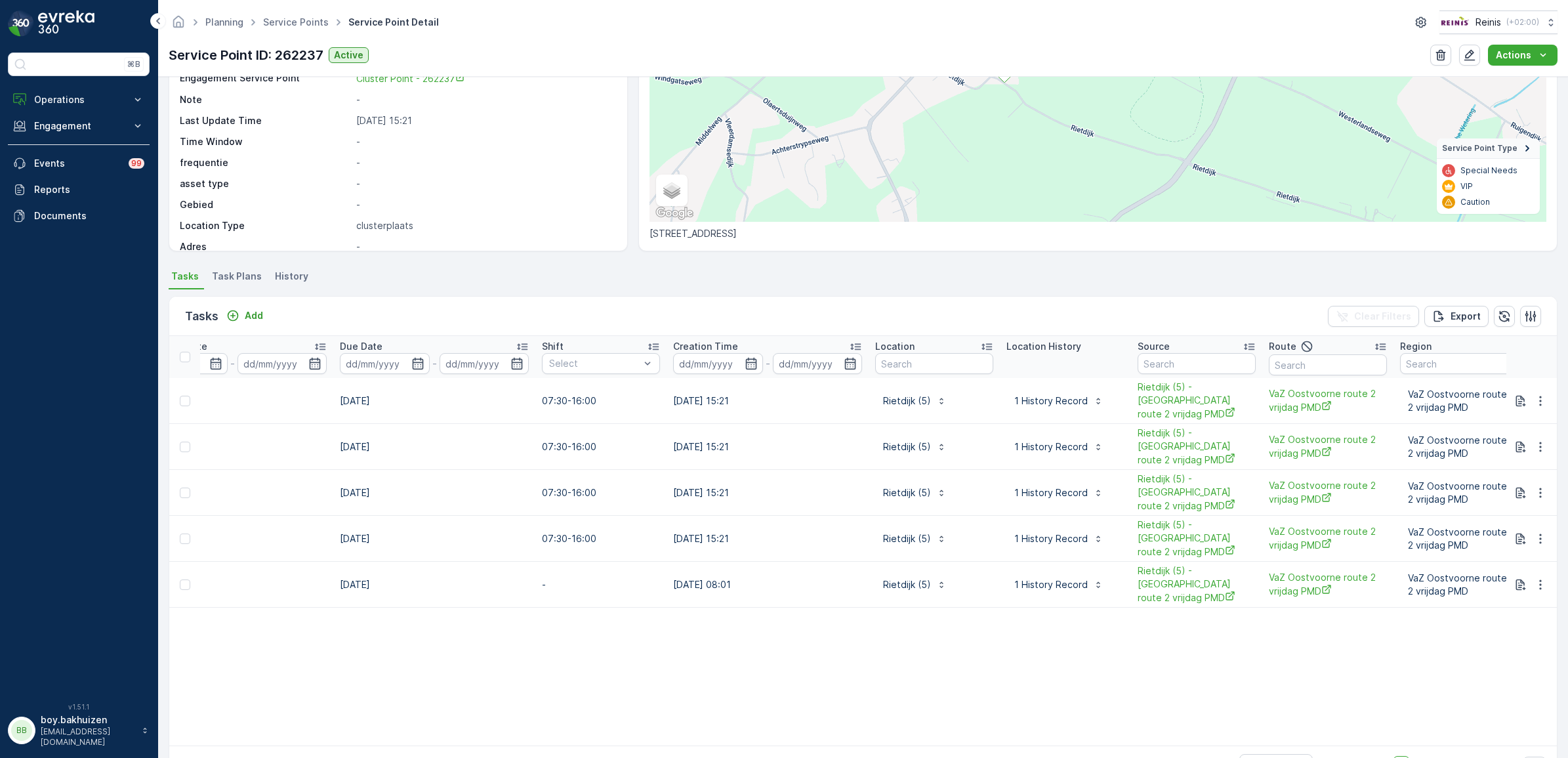
scroll to position [0, 594]
click at [1170, 399] on span "Rietdijk (5) - [GEOGRAPHIC_DATA] route 2 vrijdag PMD" at bounding box center [1196, 401] width 118 height 40
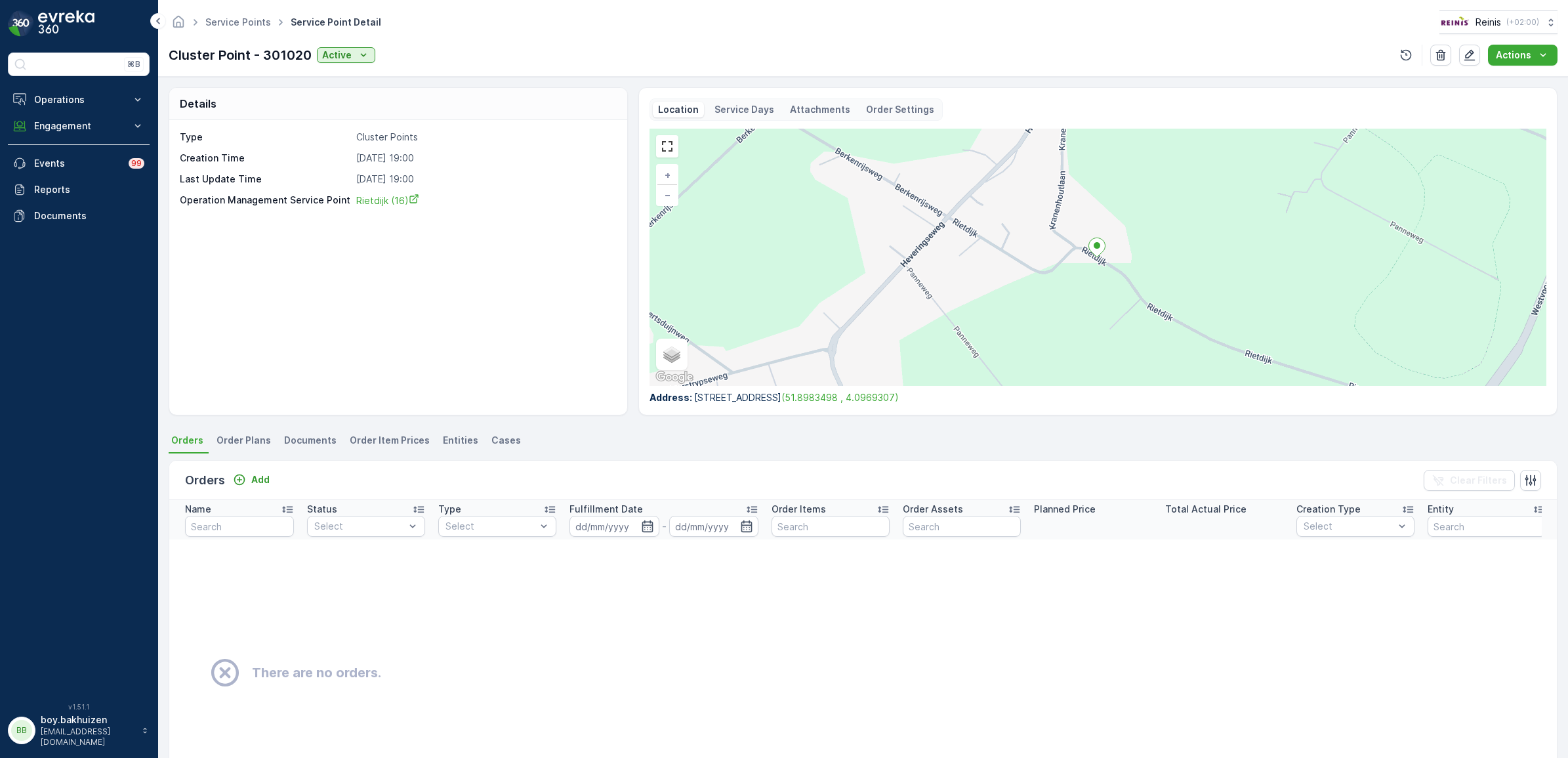
click at [450, 434] on span "Entities" at bounding box center [460, 440] width 35 height 13
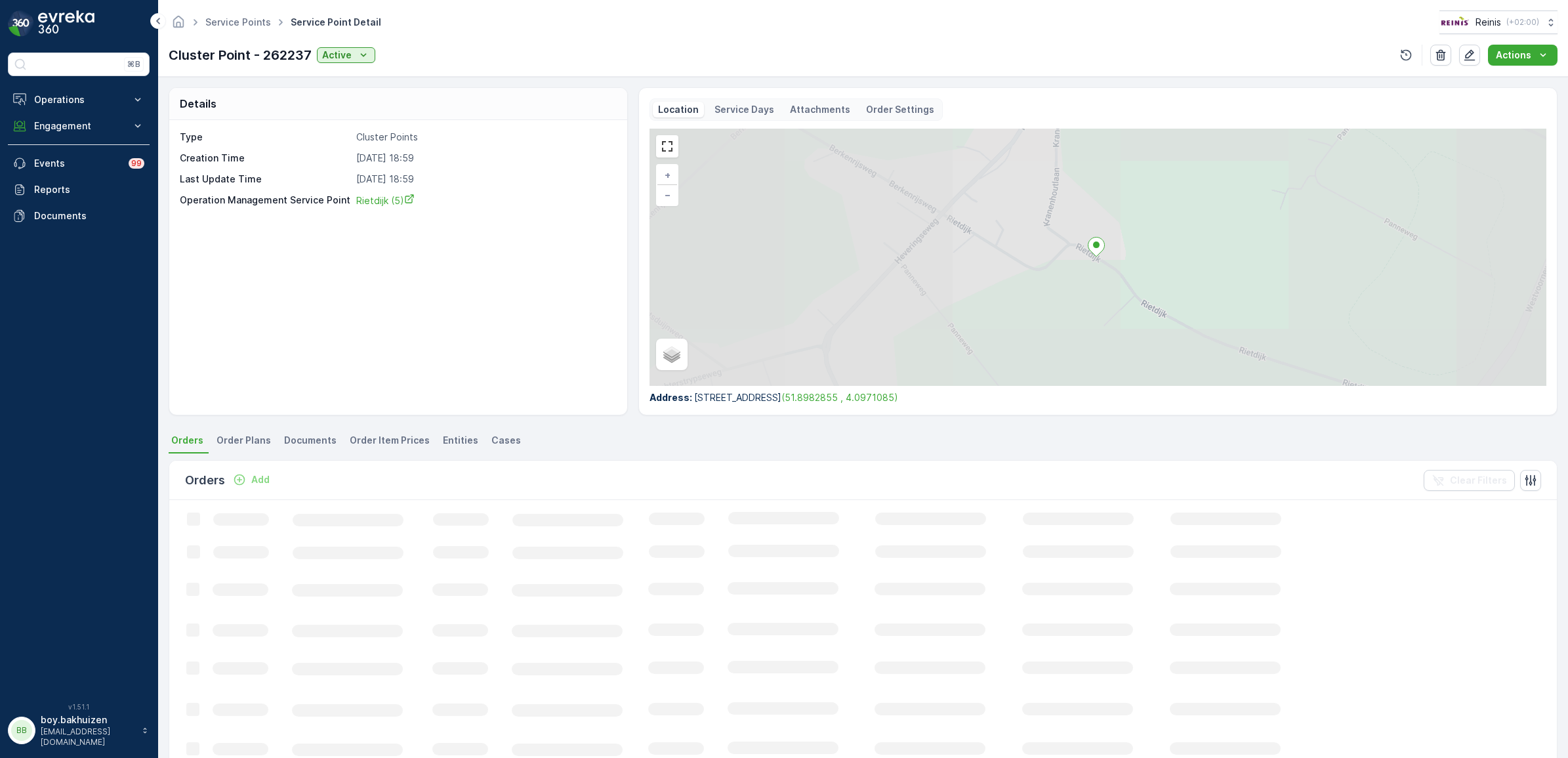
click at [451, 432] on li "Entities" at bounding box center [462, 442] width 43 height 22
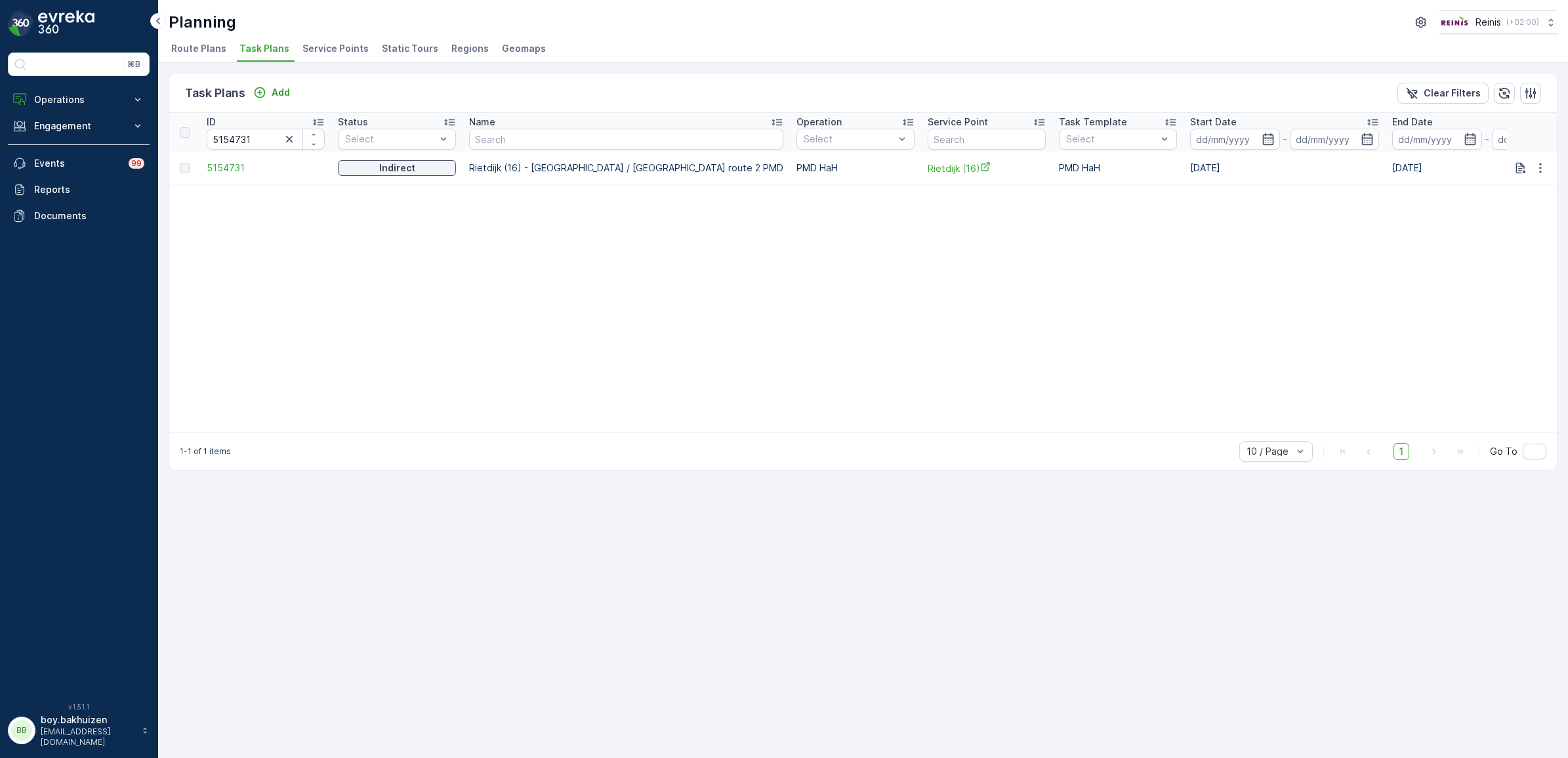
scroll to position [0, 368]
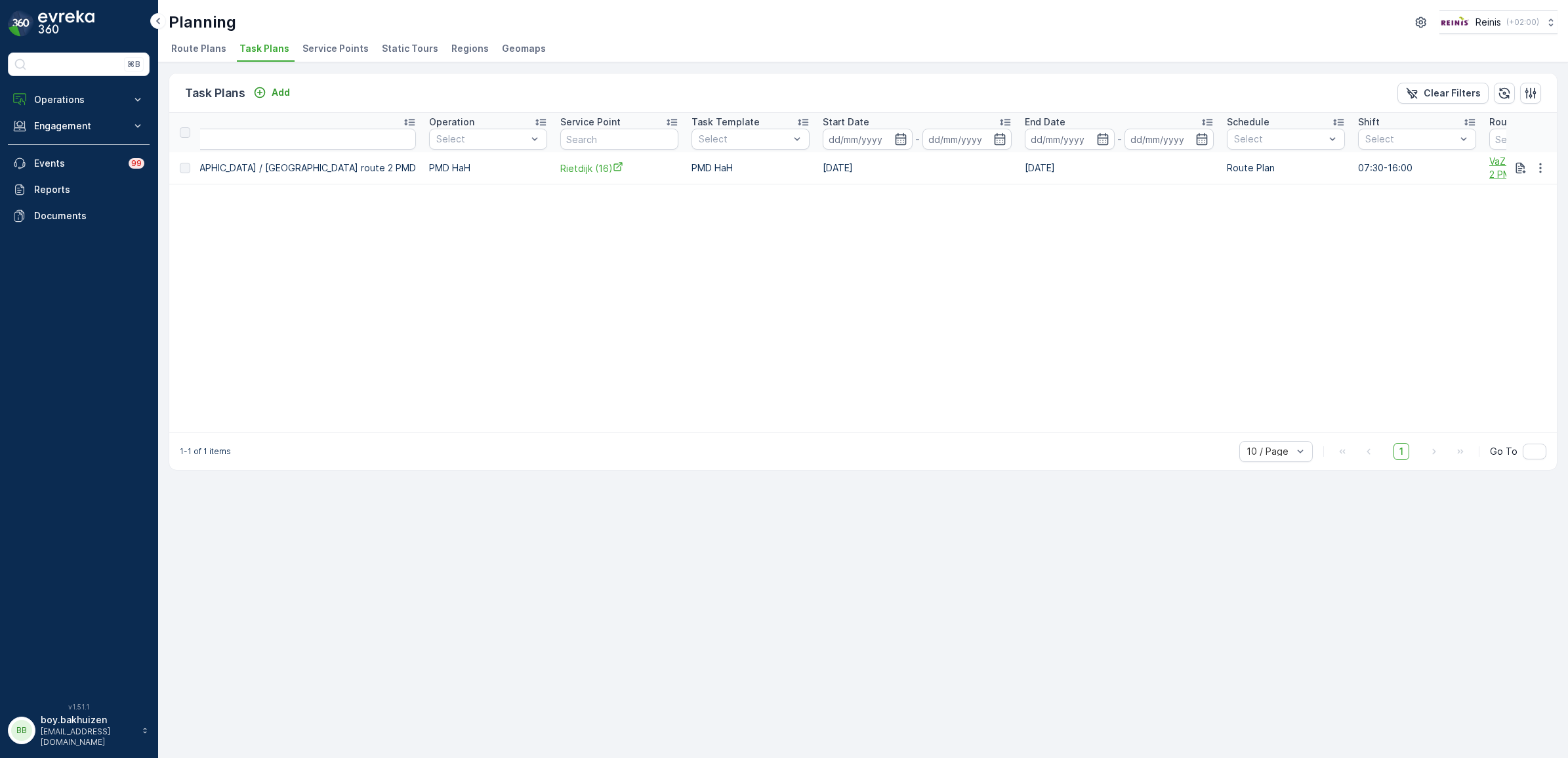
click at [1489, 161] on span "VaZ Rockanje / Tinte route 2 PMD" at bounding box center [1549, 168] width 118 height 26
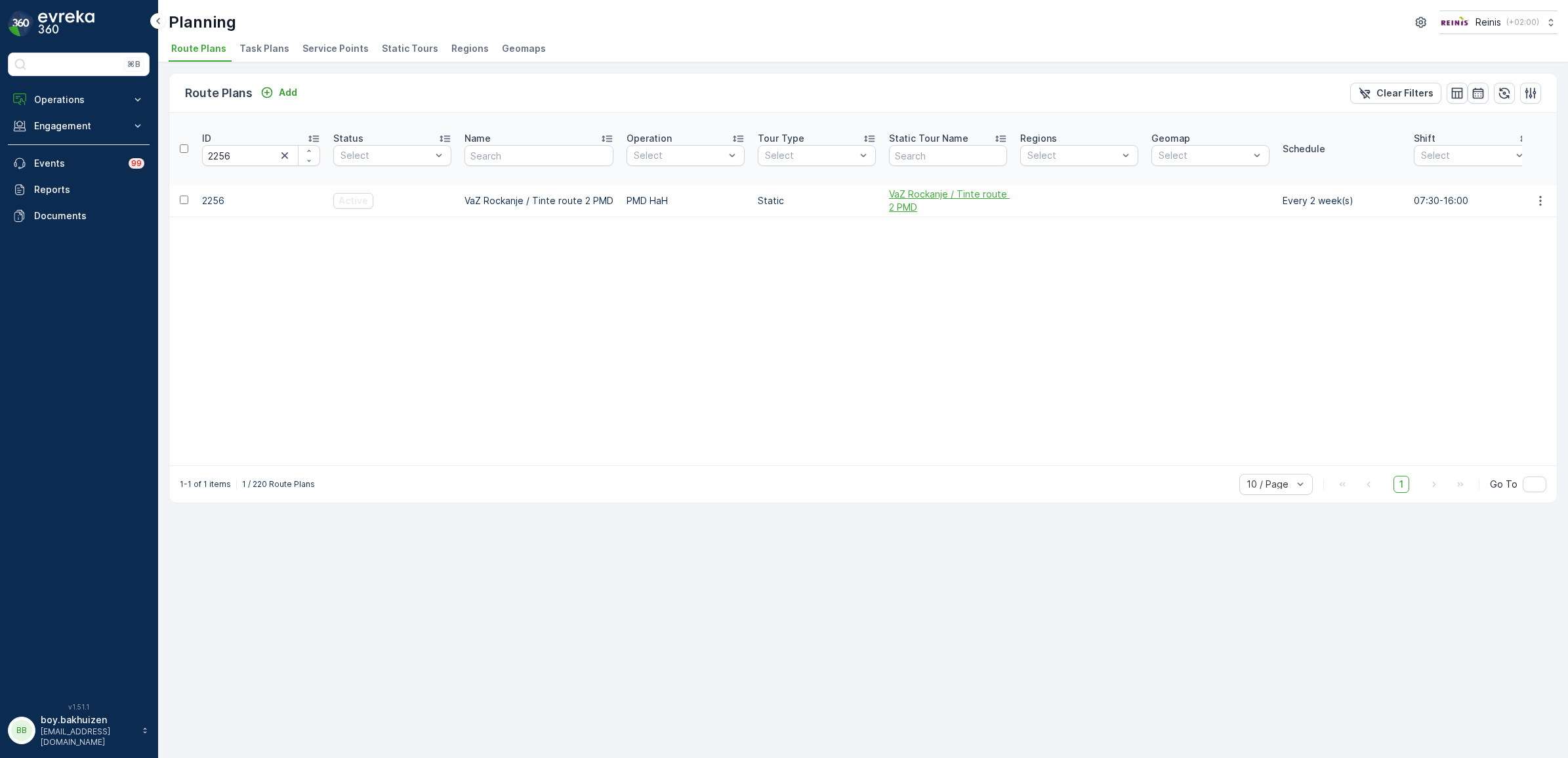
click at [922, 187] on span "VaZ Rockanje / Tinte route 2 PMD" at bounding box center [948, 200] width 118 height 26
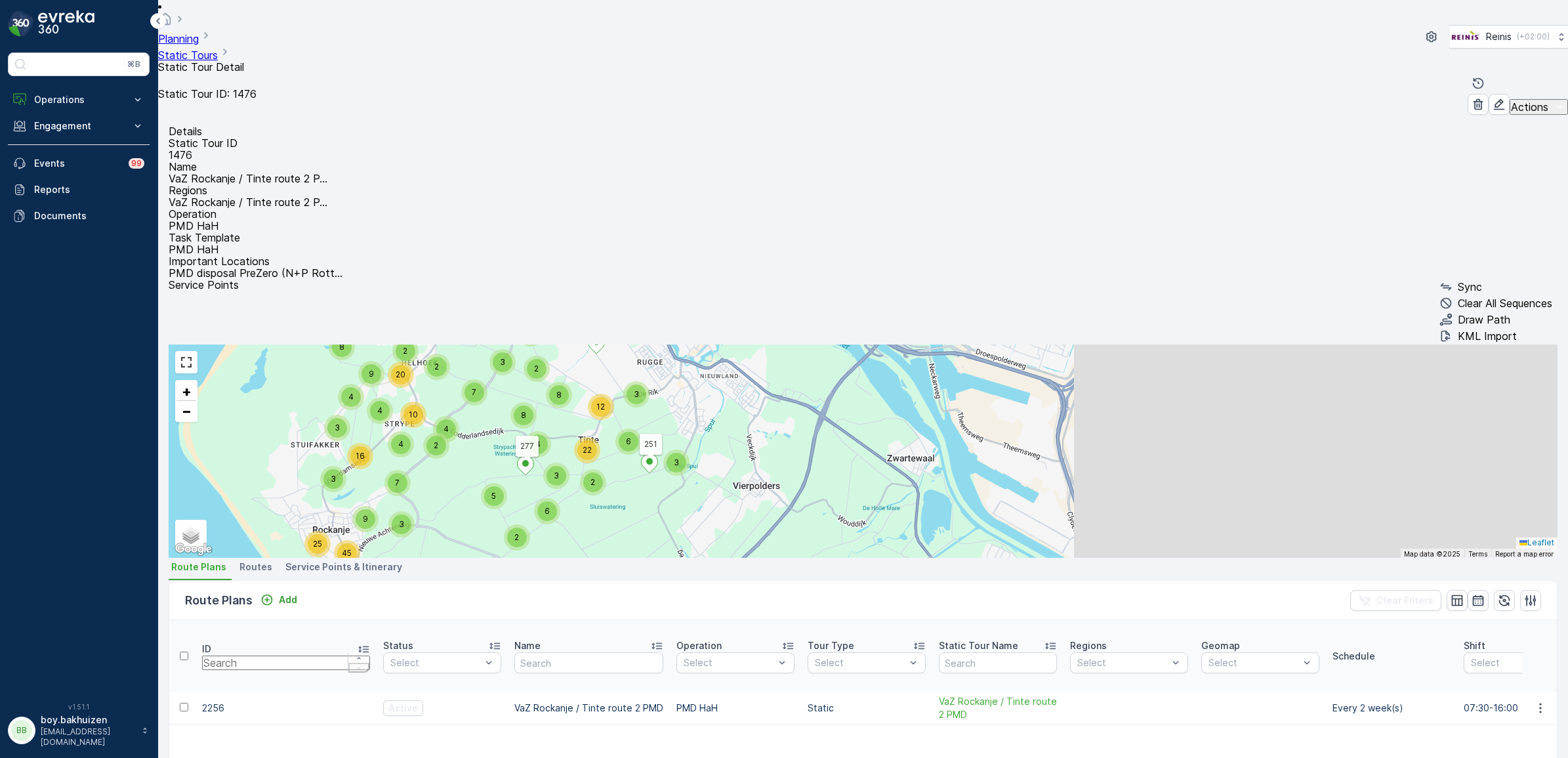
drag, startPoint x: 1110, startPoint y: 231, endPoint x: 1044, endPoint y: 244, distance: 67.3
click at [592, 445] on span "22" at bounding box center [587, 450] width 9 height 10
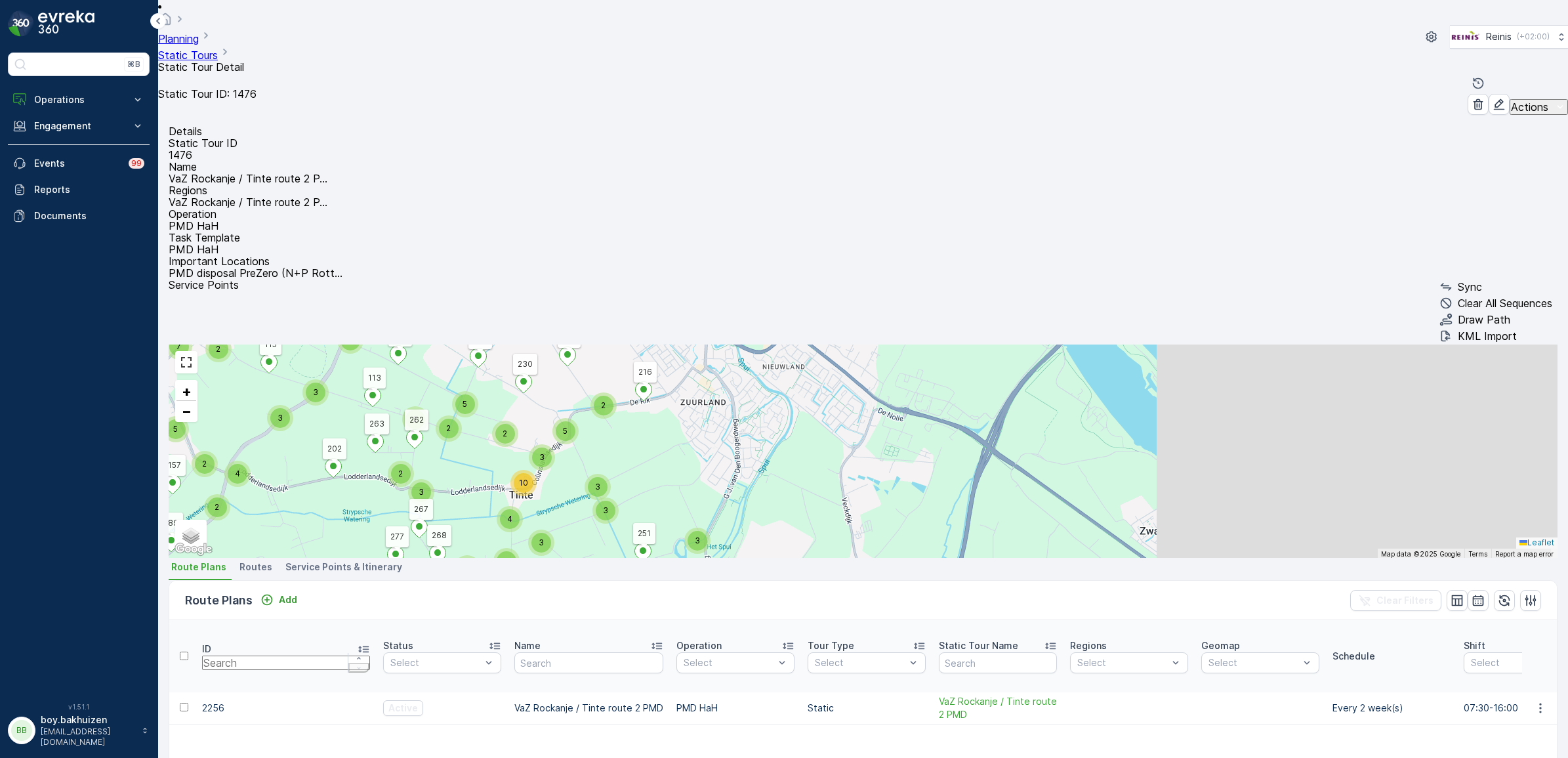
drag, startPoint x: 947, startPoint y: 283, endPoint x: 909, endPoint y: 305, distance: 43.9
click at [911, 344] on div "3 3 2 2 2 2 5 2 5 3 3 3 3 5 4 3 10 3 2 2 2 2 4 2 2 3 4 3 10 19 16 9 16 2 4 2 2 …" at bounding box center [863, 451] width 1389 height 213
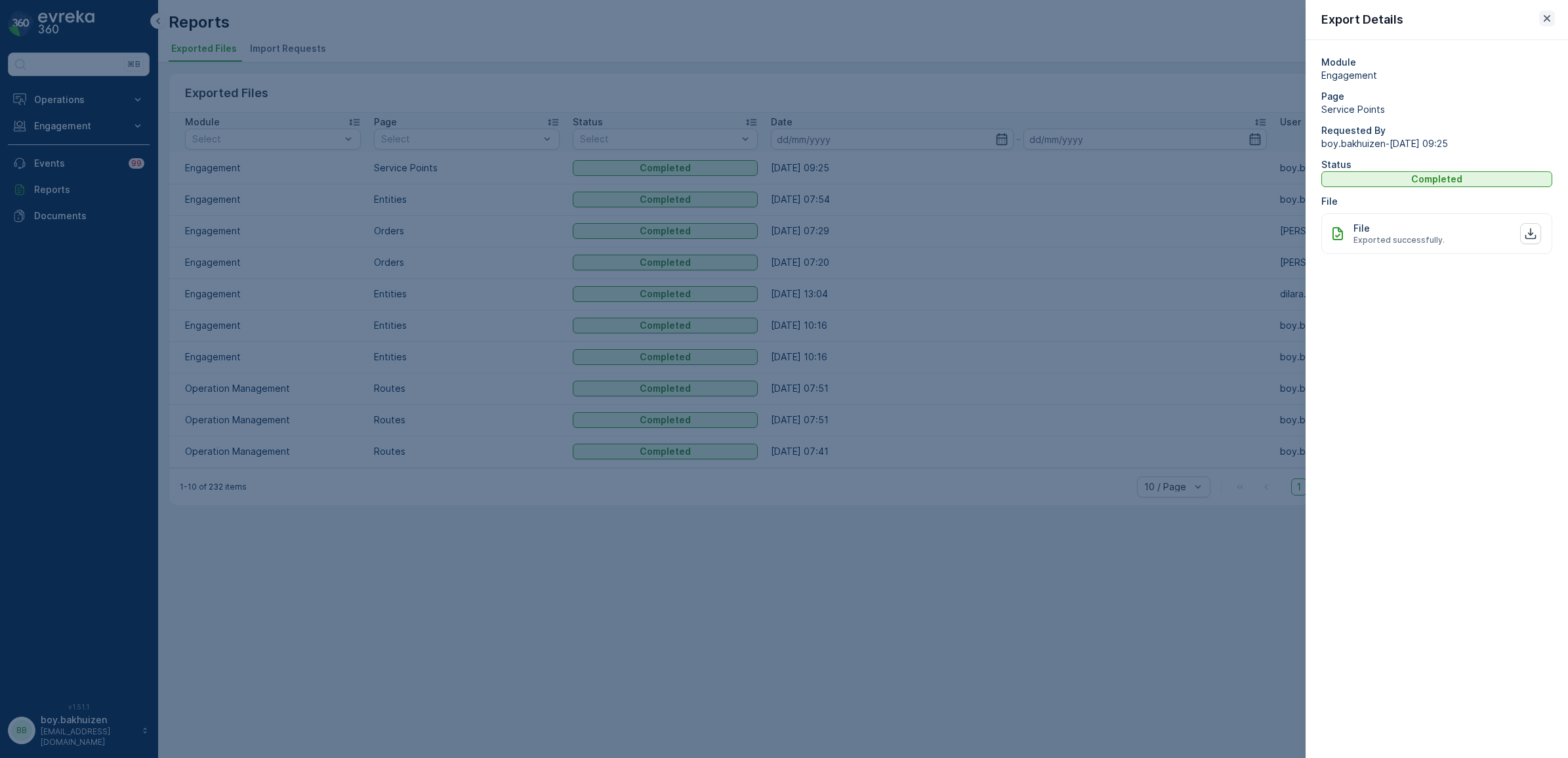
click at [1546, 15] on icon "button" at bounding box center [1547, 18] width 13 height 13
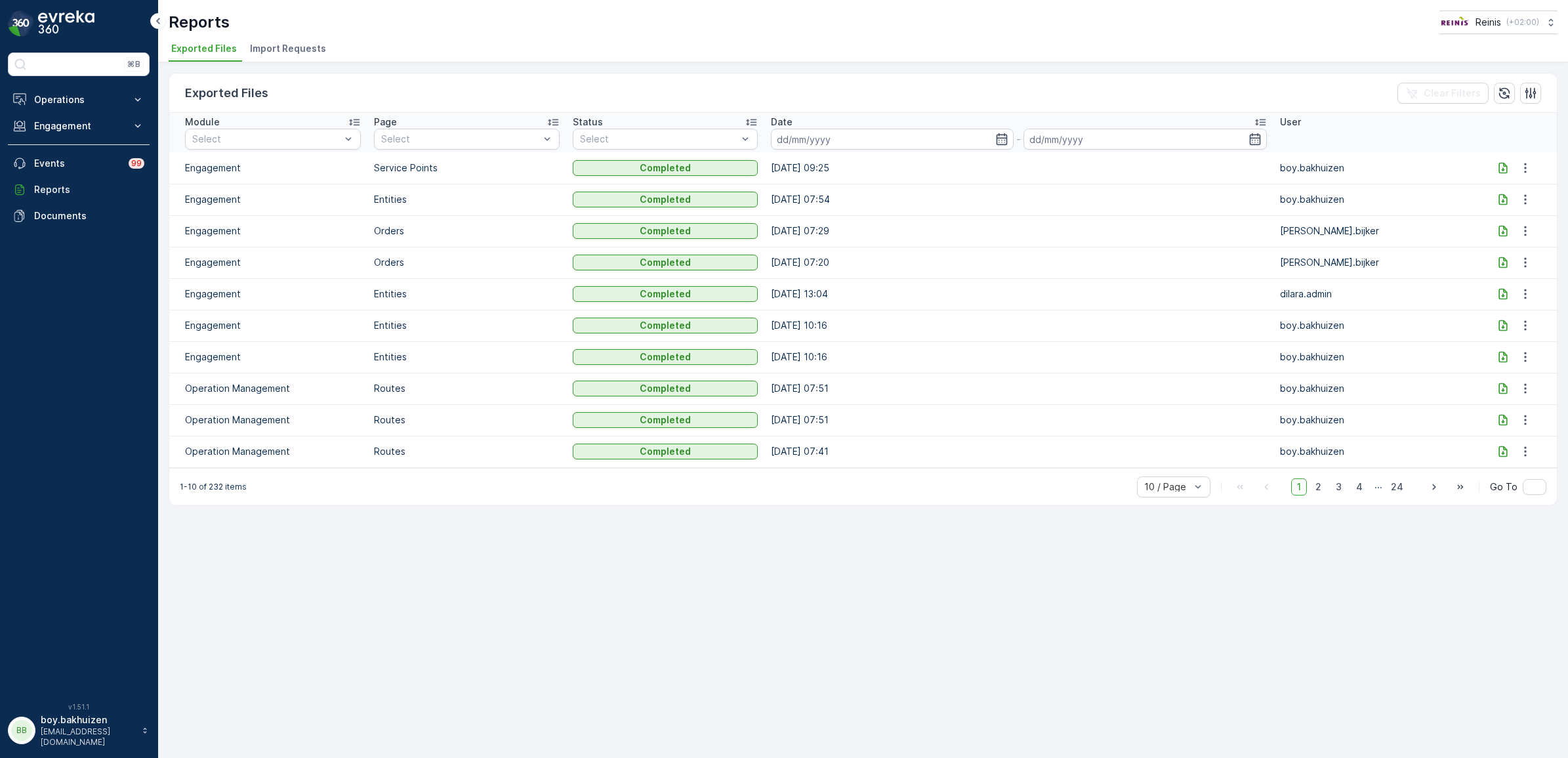
click at [1500, 169] on icon at bounding box center [1503, 167] width 9 height 11
